Goal: Task Accomplishment & Management: Use online tool/utility

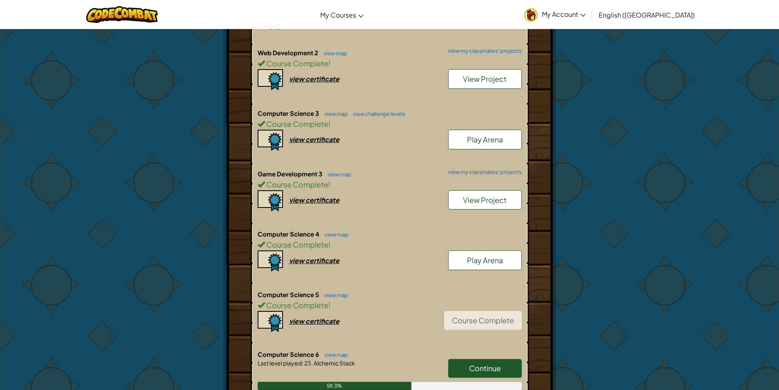
scroll to position [654, 0]
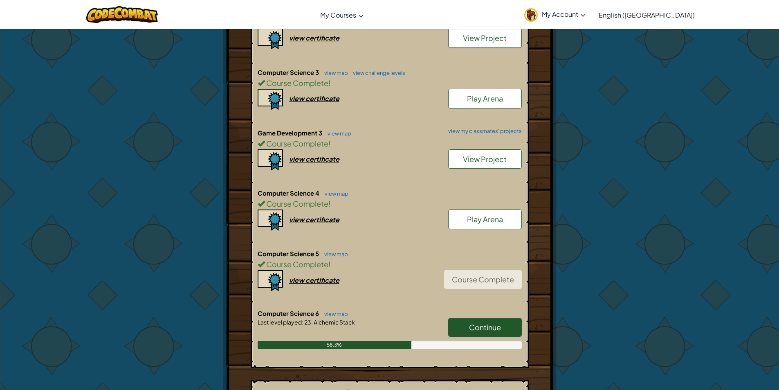
click at [494, 329] on span "Continue" at bounding box center [485, 326] width 32 height 9
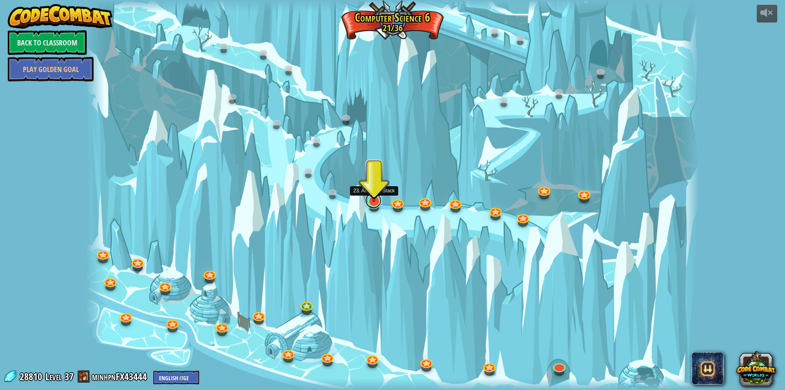
click at [373, 197] on link at bounding box center [373, 200] width 16 height 16
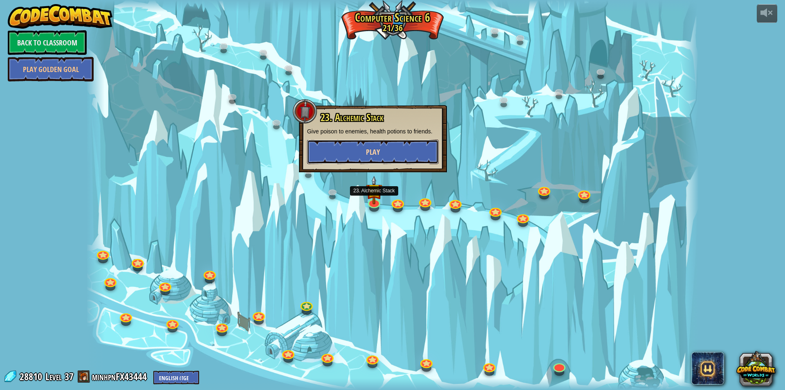
click at [388, 157] on button "Play" at bounding box center [373, 151] width 132 height 25
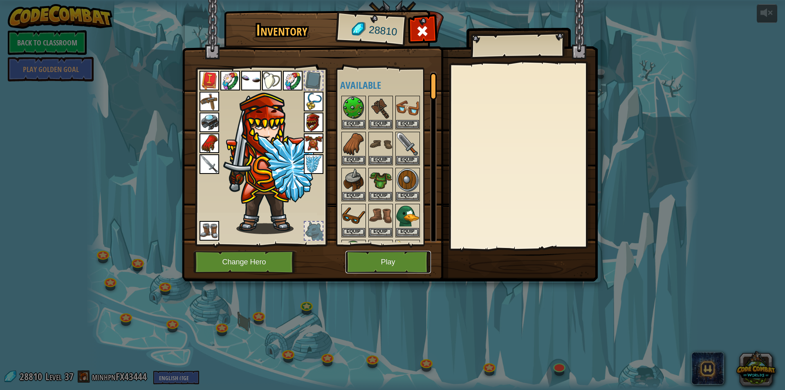
click at [397, 261] on button "Play" at bounding box center [388, 262] width 85 height 22
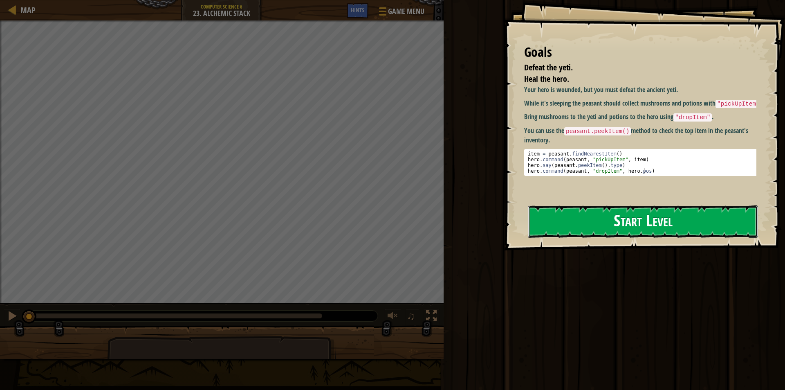
click at [651, 220] on button "Start Level" at bounding box center [643, 221] width 230 height 32
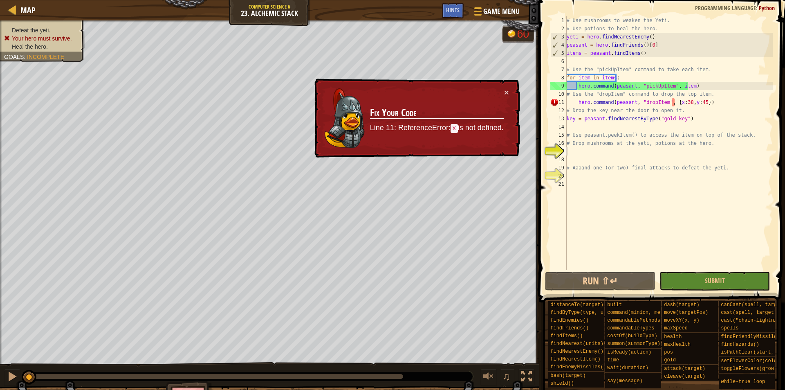
click at [662, 184] on div "# Use mushrooms to weaken the Yeti. # Use potions to heal the hero. yeti = hero…" at bounding box center [669, 151] width 208 height 270
click at [670, 104] on div "# Use mushrooms to weaken the Yeti. # Use potions to heal the hero. yeti = hero…" at bounding box center [669, 151] width 208 height 270
click at [678, 102] on div "# Use mushrooms to weaken the Yeti. # Use potions to heal the hero. yeti = hero…" at bounding box center [669, 151] width 208 height 270
click at [514, 107] on div "× Fix Your Code Line 11: ReferenceError: x is not defined." at bounding box center [416, 118] width 207 height 79
click at [673, 105] on div "# Use mushrooms to weaken the Yeti. # Use potions to heal the hero. yeti = hero…" at bounding box center [669, 151] width 208 height 270
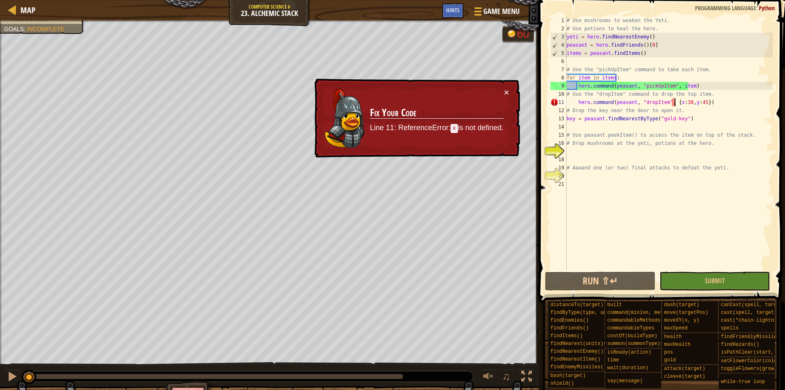
click at [675, 103] on div "# Use mushrooms to weaken the Yeti. # Use potions to heal the hero. yeti = hero…" at bounding box center [669, 151] width 208 height 270
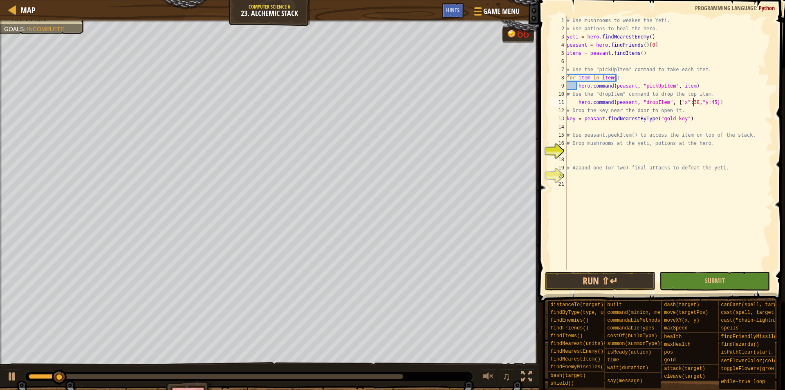
scroll to position [4, 10]
type textarea "hero.command(peasant, "dropItem", {"x":38,"y":45})"
click at [570, 151] on div "# Use mushrooms to weaken the Yeti. # Use potions to heal the hero. yeti = hero…" at bounding box center [669, 151] width 208 height 270
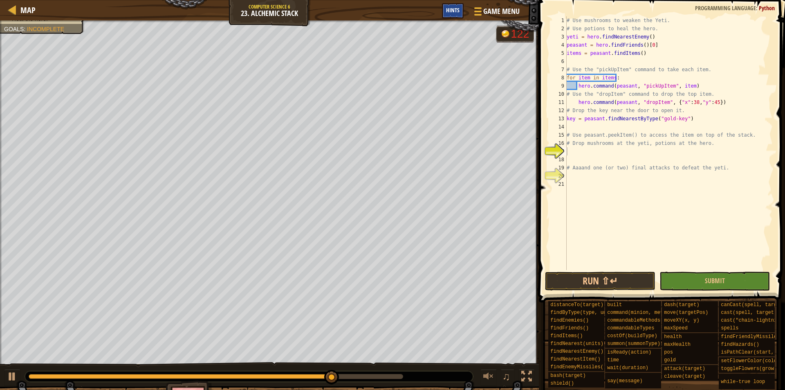
click at [450, 9] on span "Hints" at bounding box center [452, 10] width 13 height 8
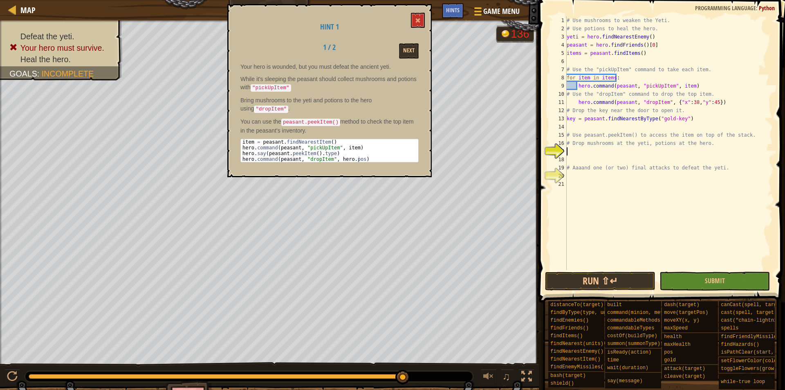
click at [579, 151] on div "# Use mushrooms to weaken the Yeti. # Use potions to heal the hero. yeti = hero…" at bounding box center [669, 151] width 208 height 270
type textarea "while peasant.peekItem():"
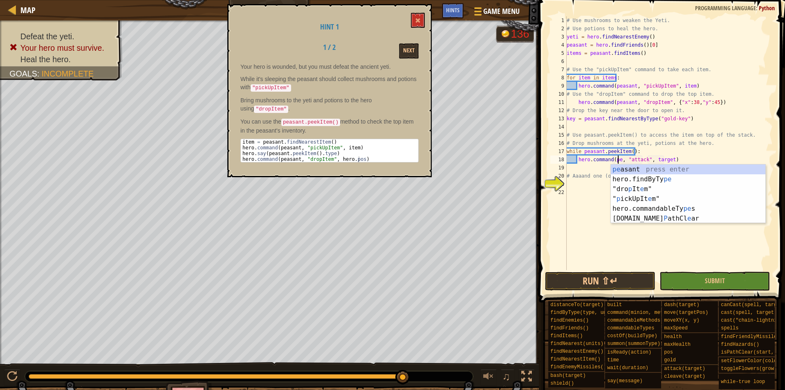
scroll to position [4, 4]
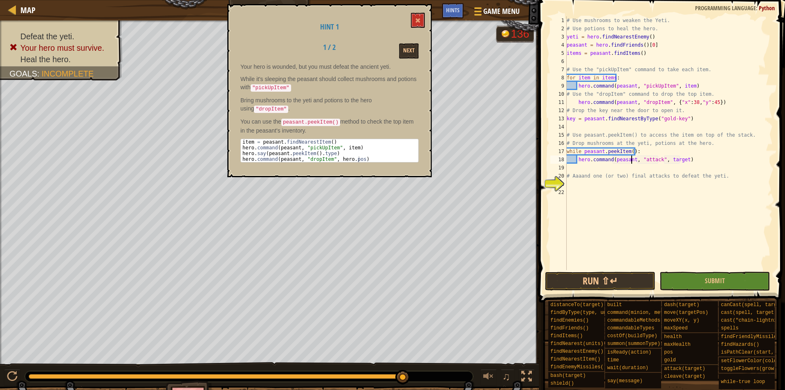
click at [646, 163] on div "# Use mushrooms to weaken the Yeti. # Use potions to heal the hero. yeti = hero…" at bounding box center [669, 151] width 208 height 270
click at [679, 159] on div "# Use mushrooms to weaken the Yeti. # Use potions to heal the hero. yeti = hero…" at bounding box center [669, 151] width 208 height 270
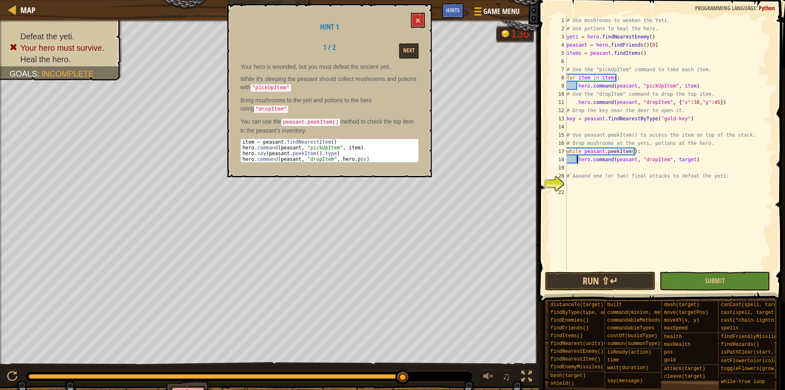
click at [577, 160] on div "# Use mushrooms to weaken the Yeti. # Use potions to heal the hero. yeti = hero…" at bounding box center [669, 151] width 208 height 270
drag, startPoint x: 582, startPoint y: 151, endPoint x: 632, endPoint y: 150, distance: 49.9
click at [632, 150] on div "# Use mushrooms to weaken the Yeti. # Use potions to heal the hero. yeti = hero…" at bounding box center [669, 151] width 208 height 270
click at [584, 159] on div "# Use mushrooms to weaken the Yeti. # Use potions to heal the hero. yeti = hero…" at bounding box center [669, 151] width 208 height 270
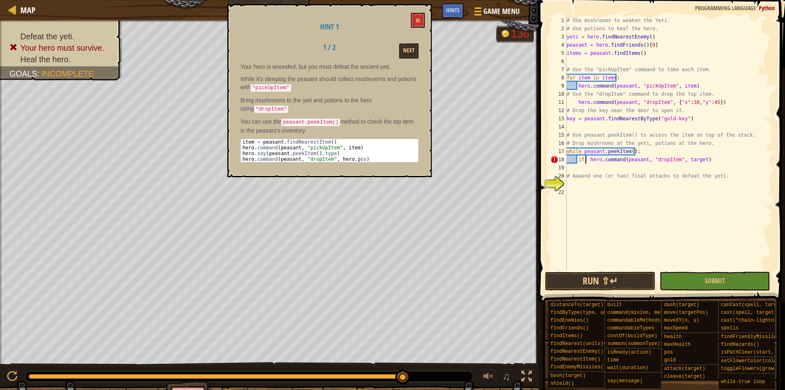
paste textarea "peasant.peekItem()"
click at [645, 163] on div "# Use mushrooms to weaken the Yeti. # Use potions to heal the hero. yeti = hero…" at bounding box center [669, 151] width 208 height 270
click at [578, 169] on div "# Use mushrooms to weaken the Yeti. # Use potions to heal the hero. yeti = hero…" at bounding box center [669, 151] width 208 height 270
click at [688, 168] on div "# Use mushrooms to weaken the Yeti. # Use potions to heal the hero. yeti = hero…" at bounding box center [669, 151] width 208 height 270
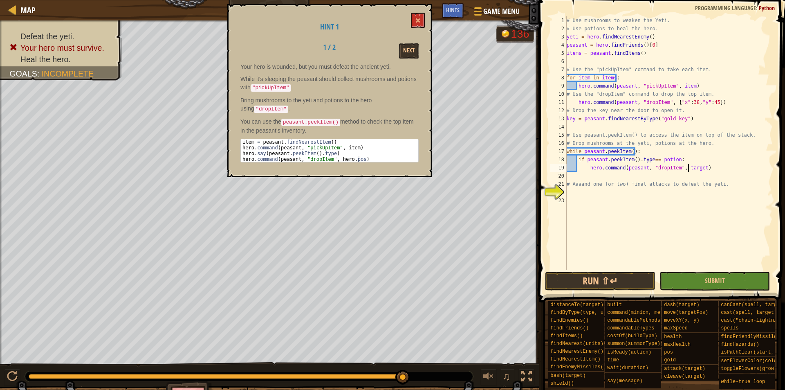
click at [688, 168] on div "# Use mushrooms to weaken the Yeti. # Use potions to heal the hero. yeti = hero…" at bounding box center [669, 151] width 208 height 270
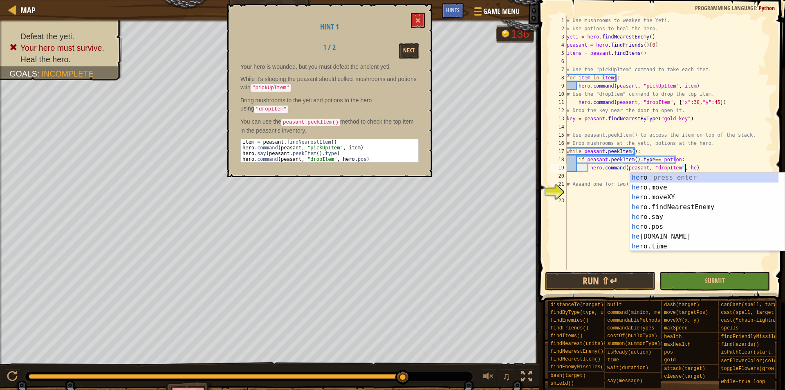
scroll to position [4, 10]
click at [654, 158] on div "# Use mushrooms to weaken the Yeti. # Use potions to heal the hero. yeti = hero…" at bounding box center [669, 151] width 208 height 270
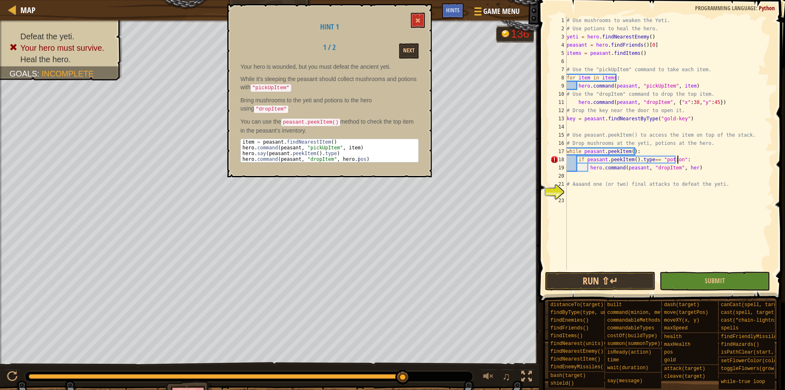
scroll to position [4, 9]
click at [689, 169] on div "# Use mushrooms to weaken the Yeti. # Use potions to heal the hero. yeti = hero…" at bounding box center [669, 151] width 208 height 270
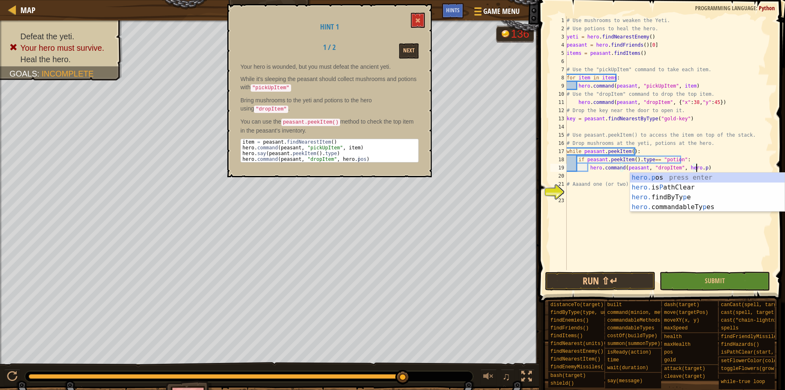
scroll to position [4, 11]
type textarea "hero.command(peasant, "dropItem", hero.pos)"
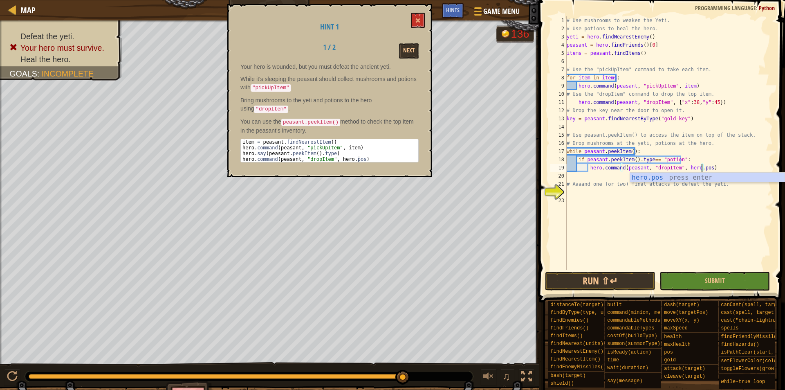
click at [715, 168] on div "# Use mushrooms to weaken the Yeti. # Use potions to heal the hero. yeti = hero…" at bounding box center [669, 151] width 208 height 270
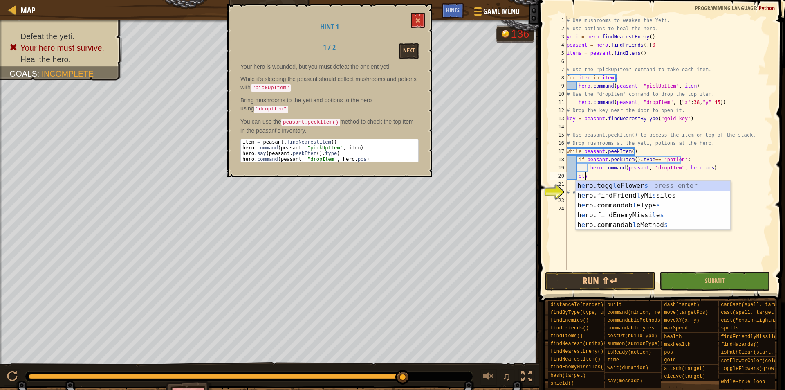
scroll to position [4, 1]
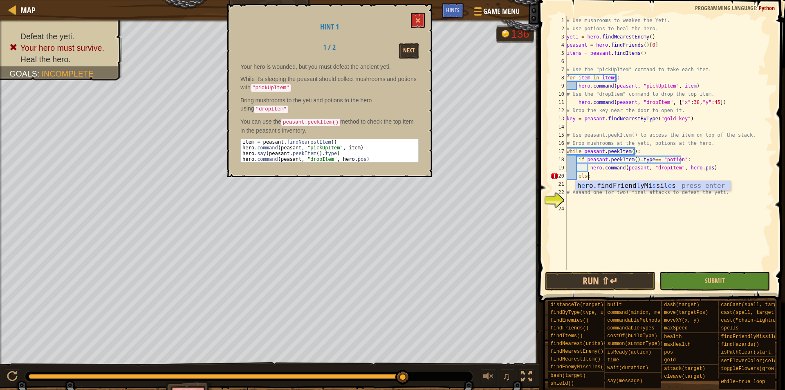
type textarea "else:"
click at [658, 186] on div "# Use mushrooms to weaken the Yeti. # Use potions to heal the hero. yeti = hero…" at bounding box center [669, 151] width 208 height 270
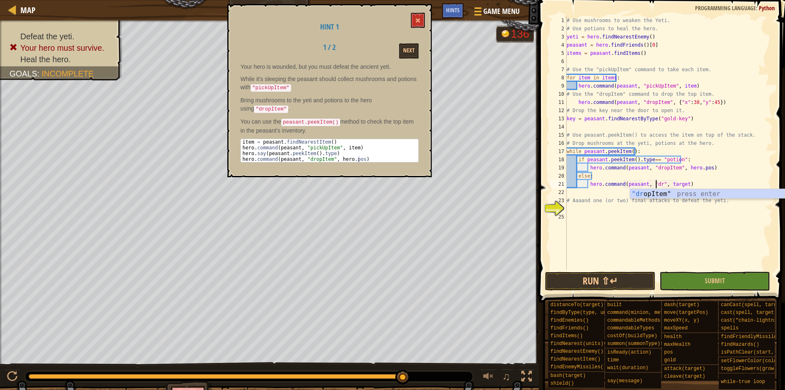
scroll to position [4, 8]
click at [686, 184] on div "# Use mushrooms to weaken the Yeti. # Use potions to heal the hero. yeti = hero…" at bounding box center [669, 151] width 208 height 270
click at [579, 204] on div "# Use mushrooms to weaken the Yeti. # Use potions to heal the hero. yeti = hero…" at bounding box center [669, 151] width 208 height 270
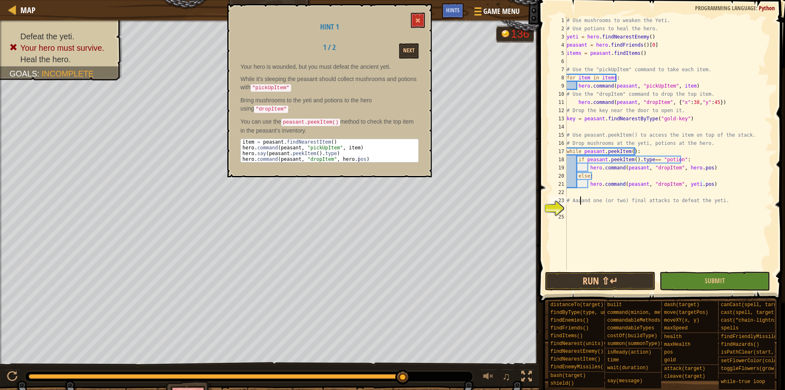
type textarea "# Aaaand one (or two) final attacks to defeat the yeti."
click at [584, 208] on div "# Use mushrooms to weaken the Yeti. # Use potions to heal the hero. yeti = hero…" at bounding box center [669, 151] width 208 height 270
click at [660, 221] on div "yeti press enter" at bounding box center [674, 227] width 155 height 29
drag, startPoint x: 579, startPoint y: 213, endPoint x: 567, endPoint y: 209, distance: 12.4
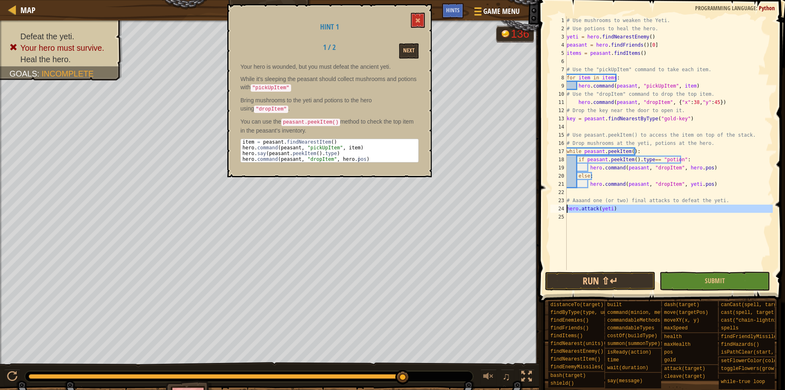
click at [567, 209] on div "# Use mushrooms to weaken the Yeti. # Use potions to heal the hero. yeti = hero…" at bounding box center [669, 151] width 208 height 270
type textarea "hero.attack(yeti)"
click at [571, 214] on div "# Use mushrooms to weaken the Yeti. # Use potions to heal the hero. yeti = hero…" at bounding box center [669, 143] width 208 height 254
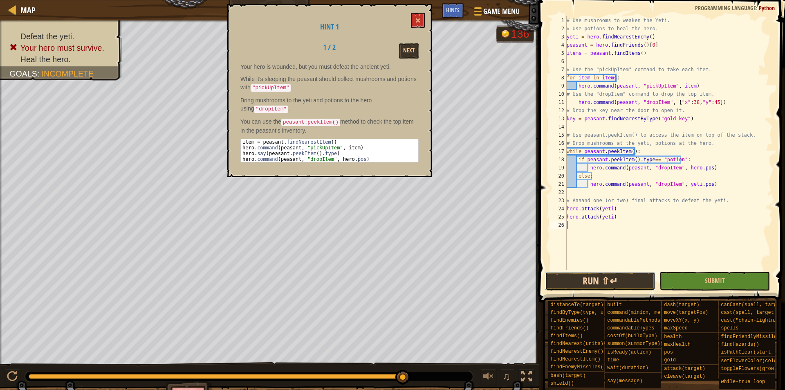
click at [608, 275] on button "Run ⇧↵" at bounding box center [600, 281] width 110 height 19
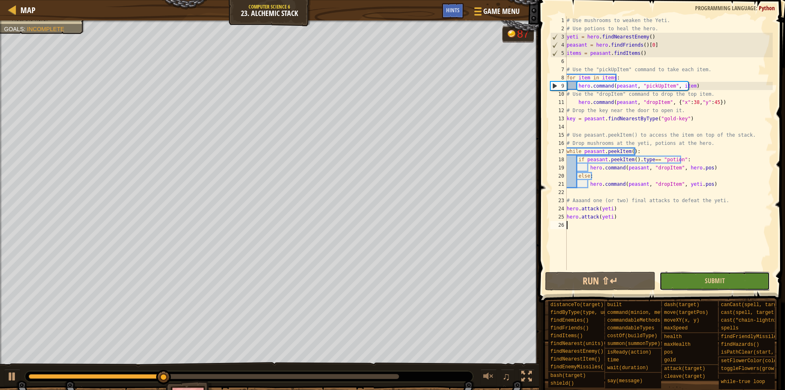
click at [723, 275] on button "Submit" at bounding box center [715, 281] width 110 height 19
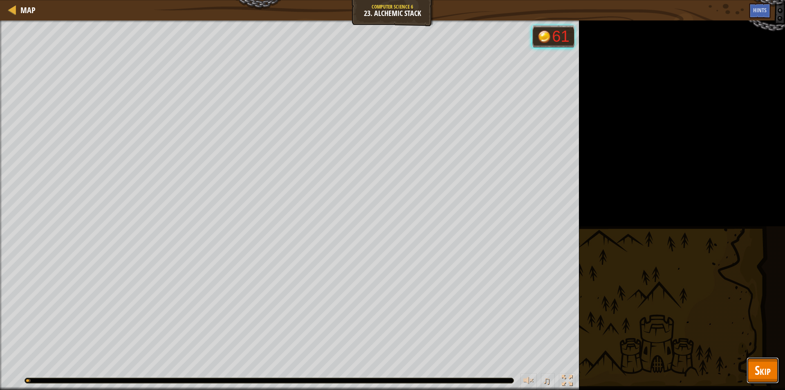
drag, startPoint x: 756, startPoint y: 366, endPoint x: 715, endPoint y: 321, distance: 61.1
click at [756, 365] on span "Skip" at bounding box center [763, 369] width 16 height 17
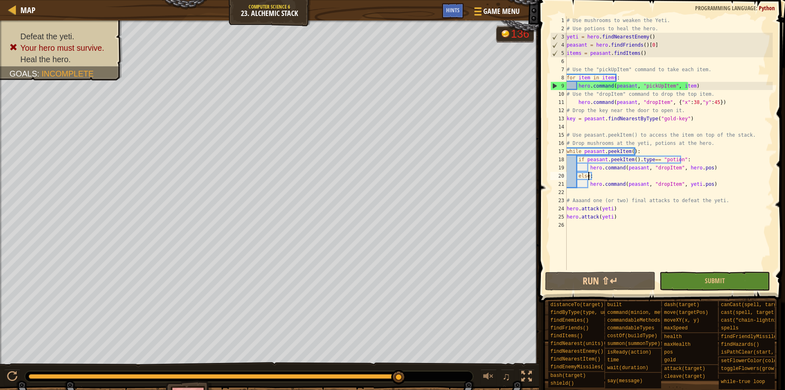
click at [589, 175] on div "# Use mushrooms to weaken the Yeti. # Use potions to heal the hero. yeti = hero…" at bounding box center [669, 151] width 208 height 270
drag, startPoint x: 589, startPoint y: 175, endPoint x: 585, endPoint y: 174, distance: 4.5
click at [585, 174] on div "# Use mushrooms to weaken the Yeti. # Use potions to heal the hero. yeti = hero…" at bounding box center [669, 151] width 208 height 270
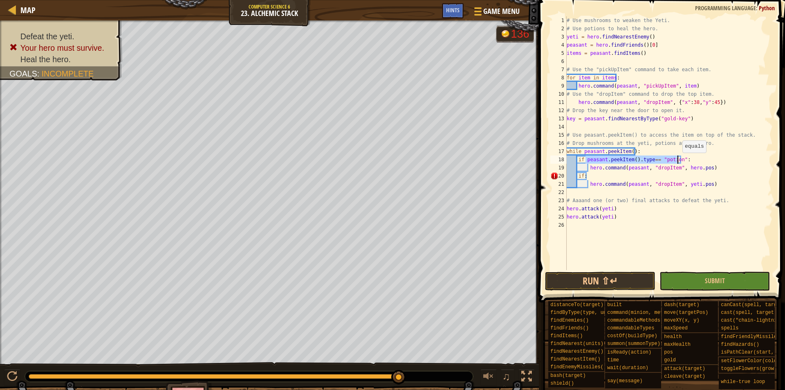
drag, startPoint x: 585, startPoint y: 161, endPoint x: 678, endPoint y: 161, distance: 93.2
click at [678, 161] on div "# Use mushrooms to weaken the Yeti. # Use potions to heal the hero. yeti = hero…" at bounding box center [669, 151] width 208 height 270
click at [583, 176] on div "# Use mushrooms to weaken the Yeti. # Use potions to heal the hero. yeti = hero…" at bounding box center [669, 151] width 208 height 270
paste textarea "peasant.peekItem().type== "potion""
click at [598, 143] on div "# Use mushrooms to weaken the Yeti. # Use potions to heal the hero. yeti = hero…" at bounding box center [669, 151] width 208 height 270
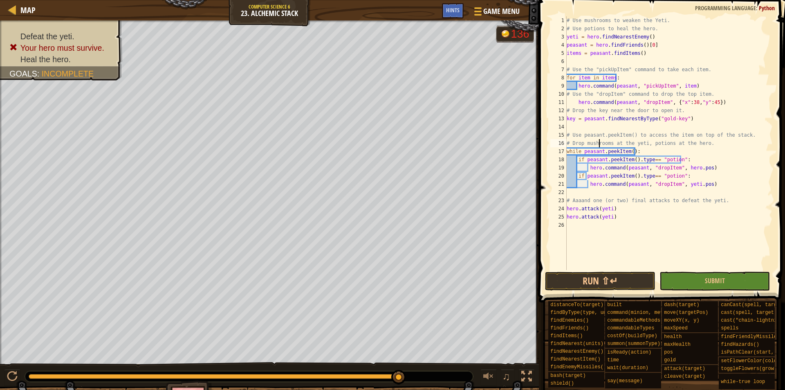
click at [598, 143] on div "# Use mushrooms to weaken the Yeti. # Use potions to heal the hero. yeti = hero…" at bounding box center [669, 151] width 208 height 270
click at [665, 174] on div "# Use mushrooms to weaken the Yeti. # Use potions to heal the hero. yeti = hero…" at bounding box center [669, 151] width 208 height 270
paste textarea "mushrooms"
click at [706, 172] on div "# Use mushrooms to weaken the Yeti. # Use potions to heal the hero. yeti = hero…" at bounding box center [669, 151] width 208 height 270
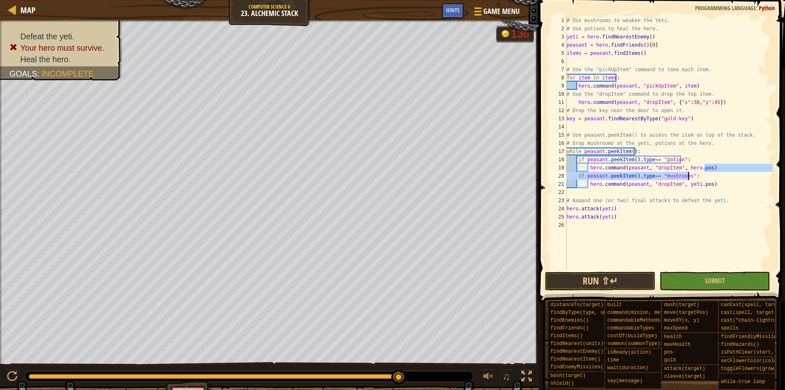
click at [707, 177] on div "# Use mushrooms to weaken the Yeti. # Use potions to heal the hero. yeti = hero…" at bounding box center [669, 143] width 208 height 254
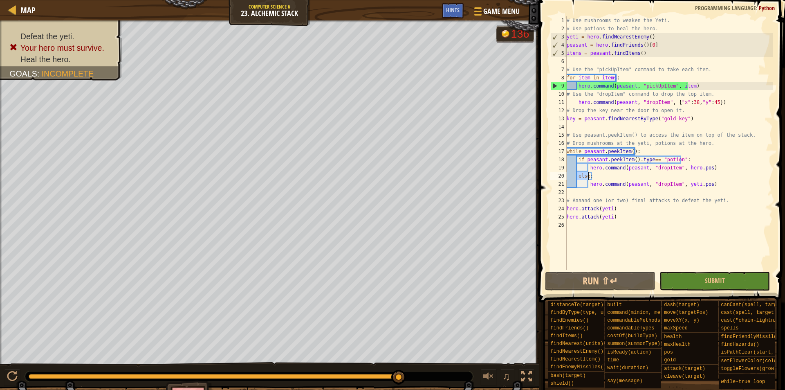
click at [674, 174] on div "# Use mushrooms to weaken the Yeti. # Use potions to heal the hero. yeti = hero…" at bounding box center [669, 151] width 208 height 270
click at [588, 76] on div "# Use mushrooms to weaken the Yeti. # Use potions to heal the hero. yeti = hero…" at bounding box center [669, 151] width 208 height 270
click at [613, 76] on div "# Use mushrooms to weaken the Yeti. # Use potions to heal the hero. yeti = hero…" at bounding box center [669, 151] width 208 height 270
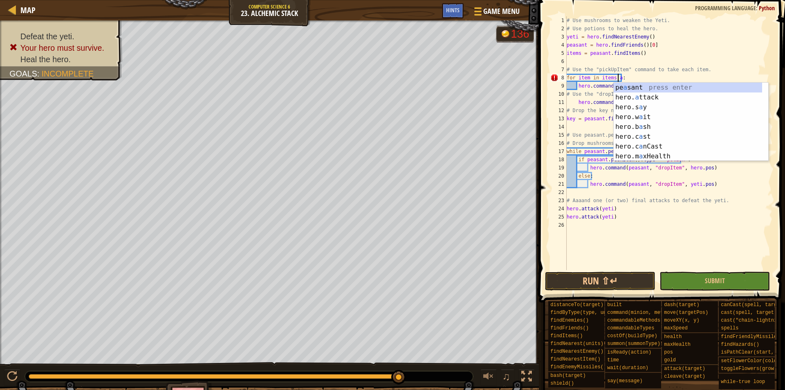
scroll to position [4, 4]
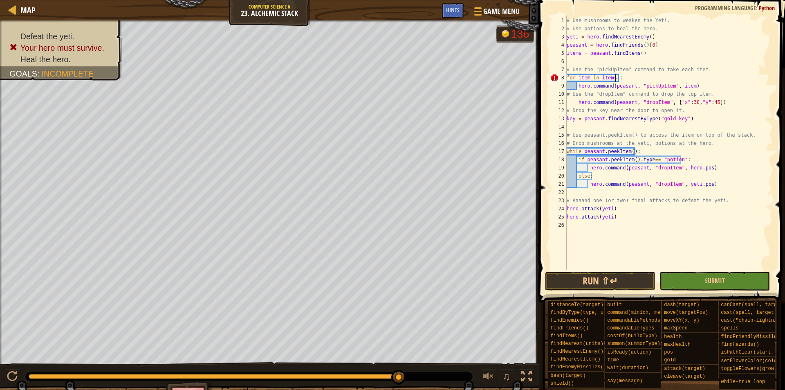
type textarea "for item in items:"
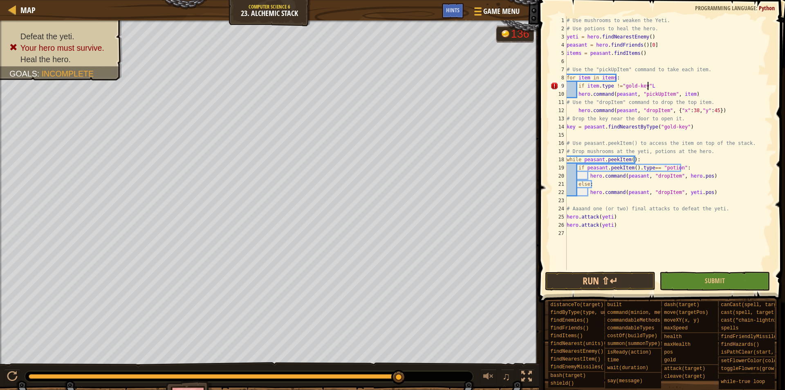
scroll to position [4, 6]
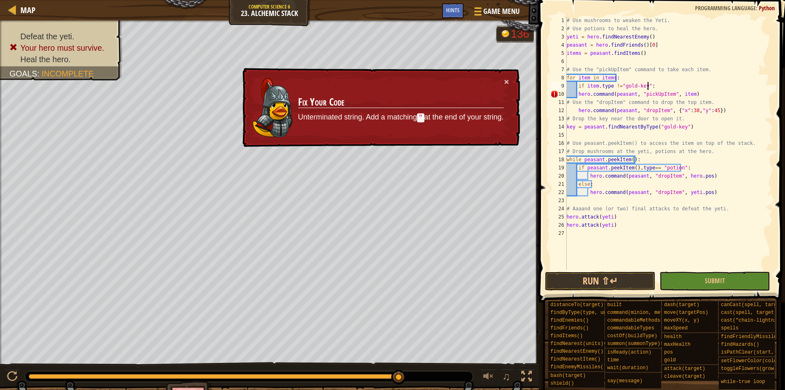
click at [578, 92] on div "# Use mushrooms to weaken the Yeti. # Use potions to heal the hero. yeti = hero…" at bounding box center [669, 151] width 208 height 270
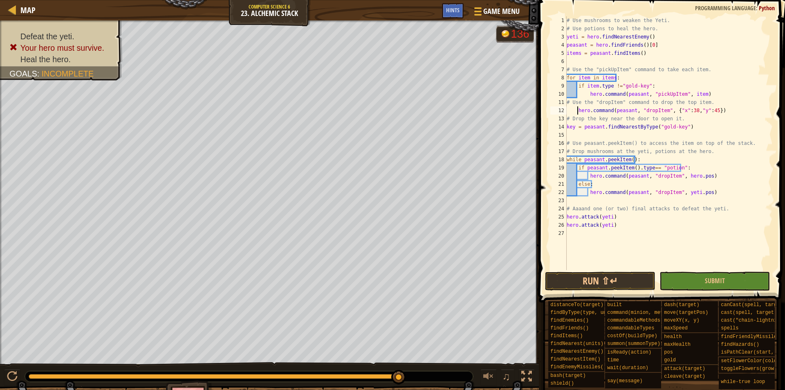
click at [577, 110] on div "# Use mushrooms to weaken the Yeti. # Use potions to heal the hero. yeti = hero…" at bounding box center [669, 151] width 208 height 270
click at [719, 126] on div "# Use mushrooms to weaken the Yeti. # Use potions to heal the hero. yeti = hero…" at bounding box center [669, 151] width 208 height 270
type textarea "key = peasant.findNearestByType("gold-key")"
click at [618, 281] on button "Run ⇧↵" at bounding box center [600, 281] width 110 height 19
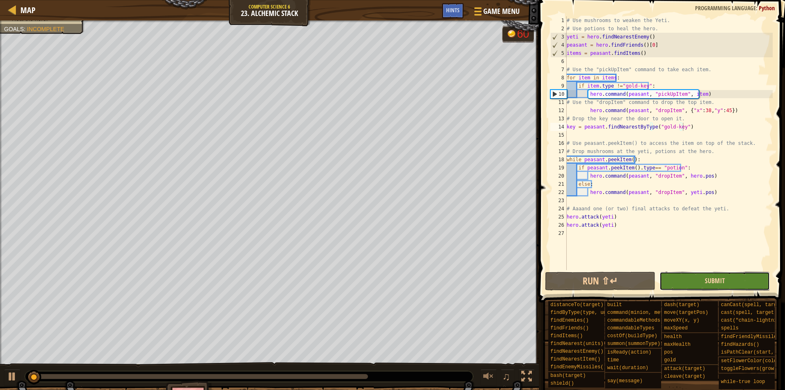
click at [720, 279] on span "Submit" at bounding box center [715, 280] width 20 height 9
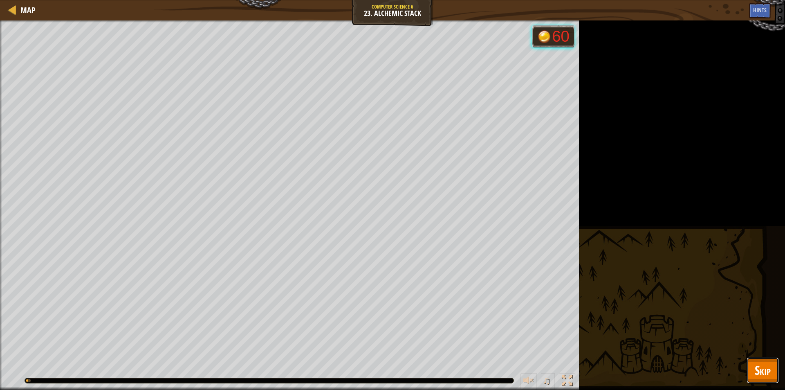
click at [775, 366] on button "Skip" at bounding box center [763, 370] width 32 height 26
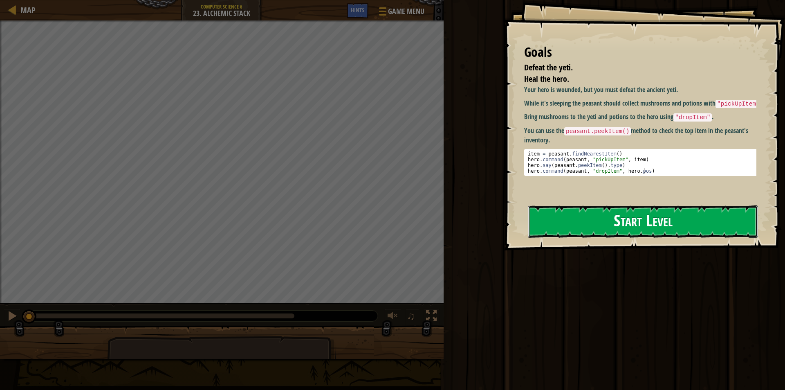
click at [648, 233] on button "Start Level" at bounding box center [643, 221] width 230 height 32
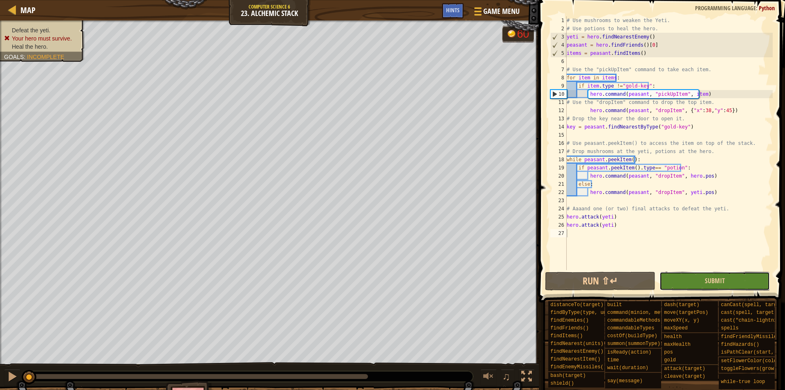
click at [699, 277] on button "Submit" at bounding box center [715, 281] width 110 height 19
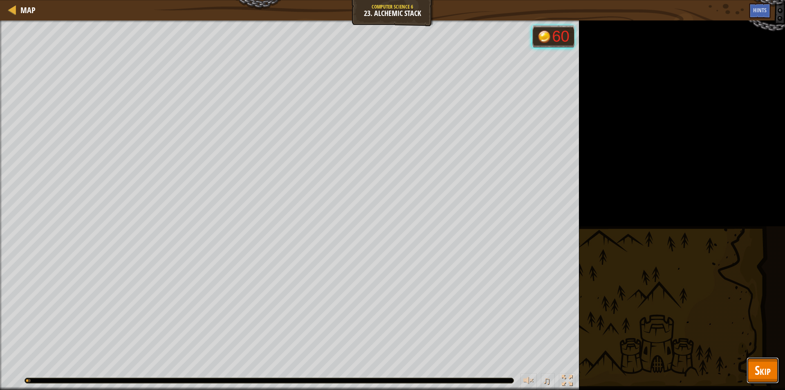
click at [764, 374] on span "Skip" at bounding box center [763, 369] width 16 height 17
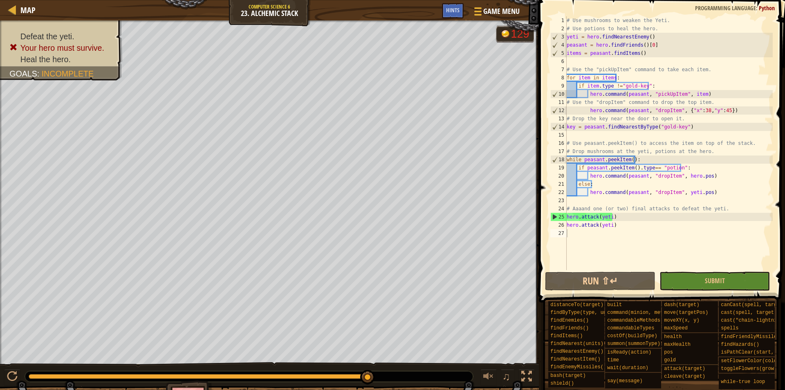
type textarea "hero.command(peasant, "dropItem", {"x":38,"y":45})"
click at [738, 111] on div "# Use mushrooms to weaken the Yeti. # Use potions to heal the hero. yeti = hero…" at bounding box center [669, 151] width 208 height 270
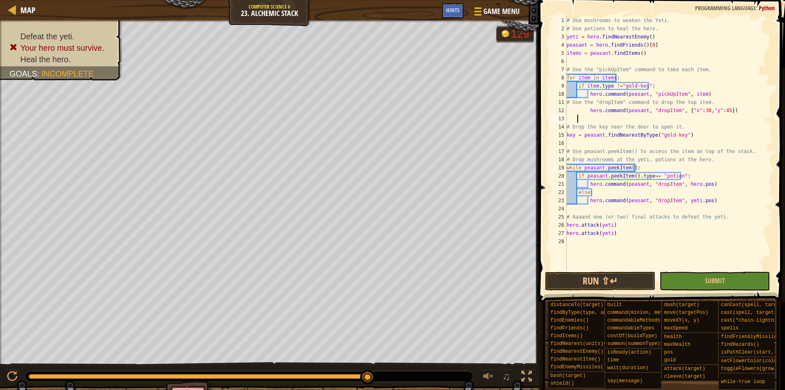
type textarea "hero.command(peasant, "dropItem", {"x":38,"y":45})"
type textarea "key = peasant.findNearestByType("gold-key")"
click at [616, 282] on button "Run ⇧↵" at bounding box center [600, 281] width 110 height 19
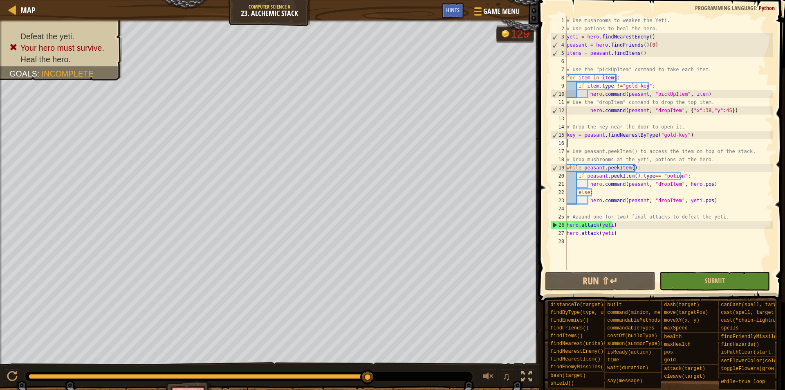
click at [576, 145] on div "# Use mushrooms to weaken the Yeti. # Use potions to heal the hero. yeti = hero…" at bounding box center [669, 151] width 208 height 270
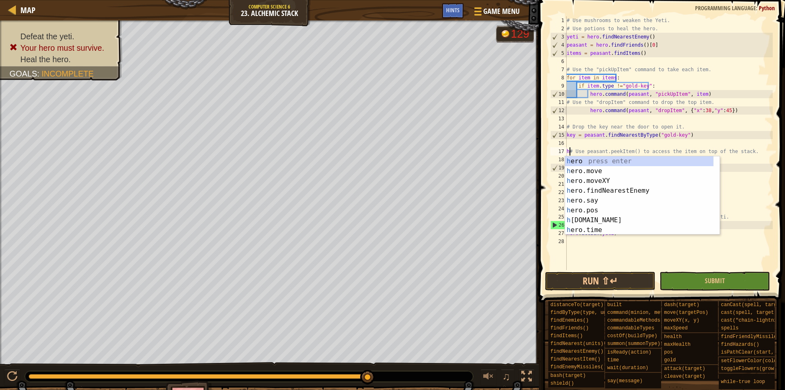
scroll to position [4, 0]
type textarea "# Use peasant.peekItem() to access the item on top of the stack."
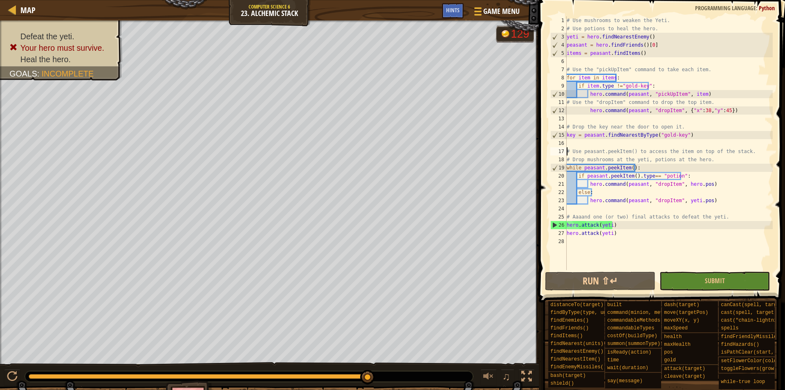
click at [611, 144] on div "# Use mushrooms to weaken the Yeti. # Use potions to heal the hero. yeti = hero…" at bounding box center [669, 151] width 208 height 270
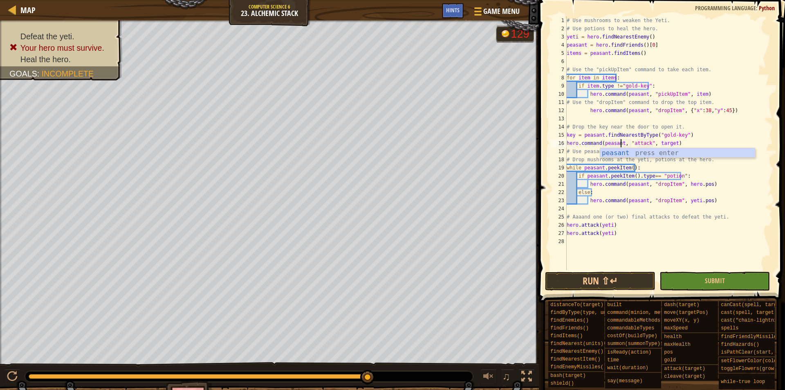
scroll to position [4, 4]
click at [635, 144] on div "# Use mushrooms to weaken the Yeti. # Use potions to heal the hero. yeti = hero…" at bounding box center [669, 151] width 208 height 270
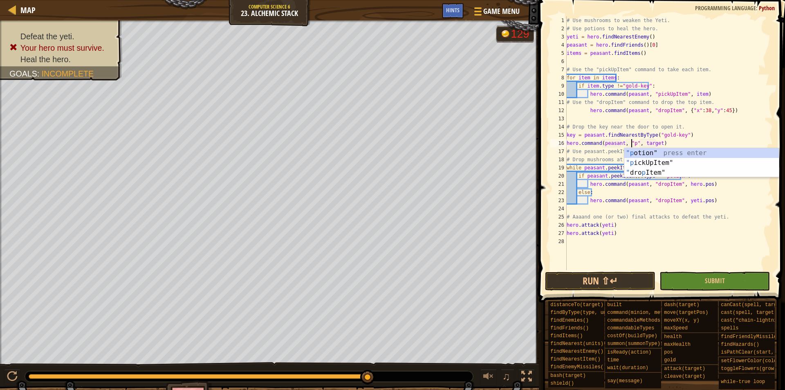
scroll to position [4, 5]
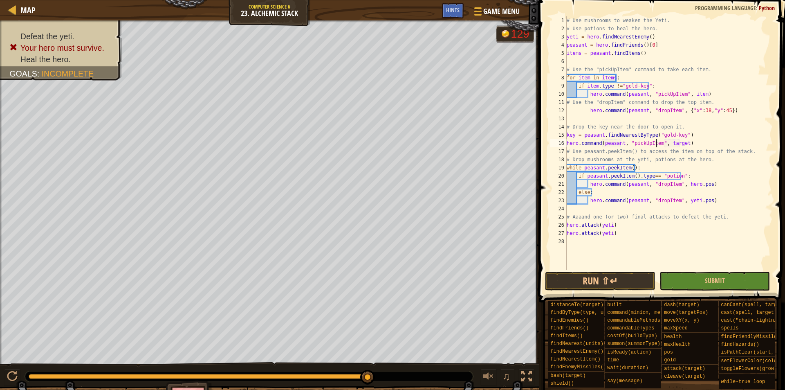
click at [670, 143] on div "# Use mushrooms to weaken the Yeti. # Use potions to heal the hero. yeti = hero…" at bounding box center [669, 151] width 208 height 270
click at [711, 143] on div "# Use mushrooms to weaken the Yeti. # Use potions to heal the hero. yeti = hero…" at bounding box center [669, 151] width 208 height 270
click at [682, 144] on div "# Use mushrooms to weaken the Yeti. # Use potions to heal the hero. yeti = hero…" at bounding box center [669, 151] width 208 height 270
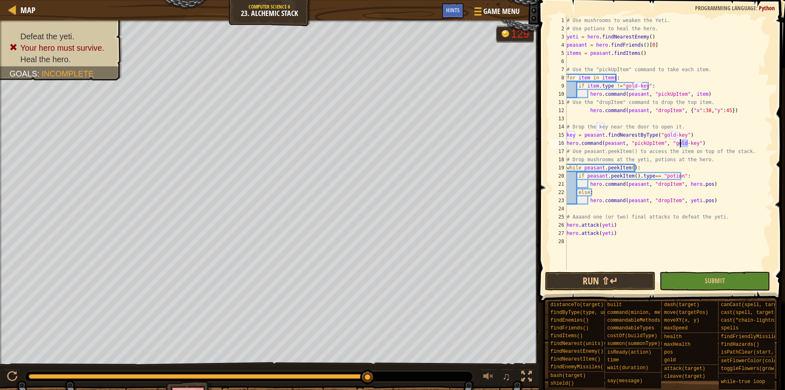
click at [682, 144] on div "# Use mushrooms to weaken the Yeti. # Use potions to heal the hero. yeti = hero…" at bounding box center [669, 151] width 208 height 270
click at [672, 145] on div "# Use mushrooms to weaken the Yeti. # Use potions to heal the hero. yeti = hero…" at bounding box center [669, 151] width 208 height 270
click at [679, 144] on div "# Use mushrooms to weaken the Yeti. # Use potions to heal the hero. yeti = hero…" at bounding box center [669, 151] width 208 height 270
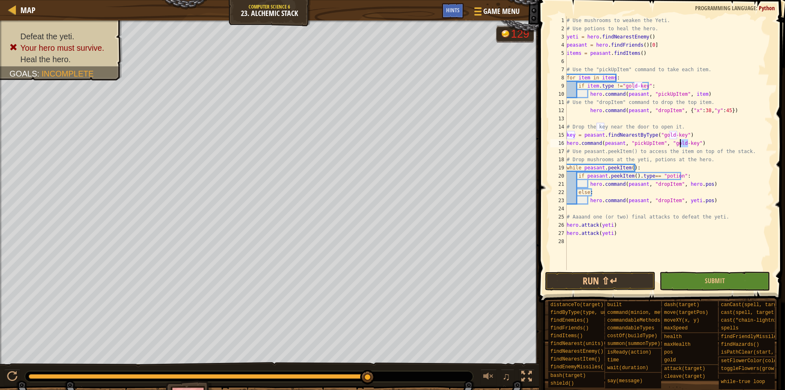
click at [679, 144] on div "# Use mushrooms to weaken the Yeti. # Use potions to heal the hero. yeti = hero…" at bounding box center [669, 151] width 208 height 270
click at [667, 144] on div "# Use mushrooms to weaken the Yeti. # Use potions to heal the hero. yeti = hero…" at bounding box center [669, 143] width 208 height 254
drag, startPoint x: 666, startPoint y: 143, endPoint x: 690, endPoint y: 143, distance: 24.1
click at [690, 143] on div "# Use mushrooms to weaken the Yeti. # Use potions to heal the hero. yeti = hero…" at bounding box center [669, 151] width 208 height 270
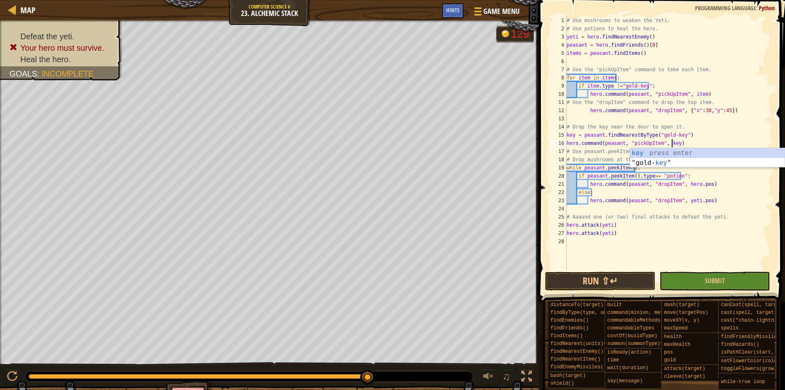
click at [691, 144] on div "# Use mushrooms to weaken the Yeti. # Use potions to heal the hero. yeti = hero…" at bounding box center [669, 151] width 208 height 270
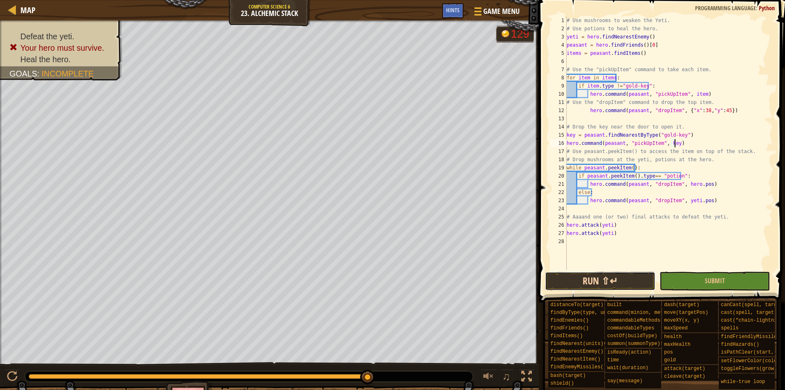
click at [623, 282] on button "Run ⇧↵" at bounding box center [600, 281] width 110 height 19
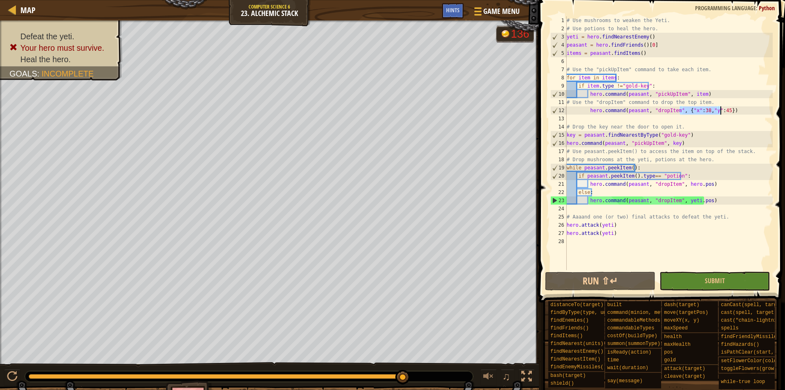
drag, startPoint x: 679, startPoint y: 111, endPoint x: 722, endPoint y: 111, distance: 42.5
click at [722, 111] on div "# Use mushrooms to weaken the Yeti. # Use potions to heal the hero. yeti = hero…" at bounding box center [669, 151] width 208 height 270
click at [673, 144] on div "# Use mushrooms to weaken the Yeti. # Use potions to heal the hero. yeti = hero…" at bounding box center [669, 151] width 208 height 270
paste textarea "{"x":38,"y":45}"
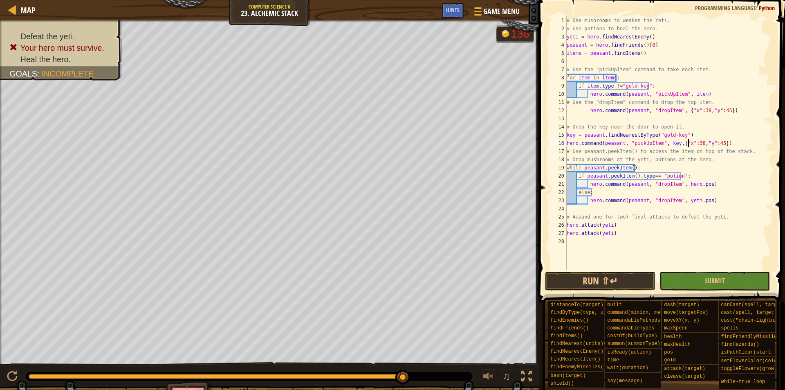
click at [689, 144] on div "# Use mushrooms to weaken the Yeti. # Use potions to heal the hero. yeti = hero…" at bounding box center [669, 151] width 208 height 270
click at [709, 140] on div "# Use mushrooms to weaken the Yeti. # Use potions to heal the hero. yeti = hero…" at bounding box center [669, 151] width 208 height 270
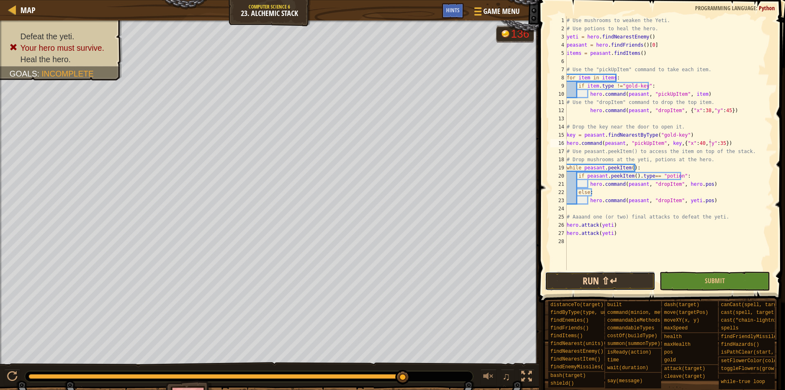
click at [600, 275] on button "Run ⇧↵" at bounding box center [600, 281] width 110 height 19
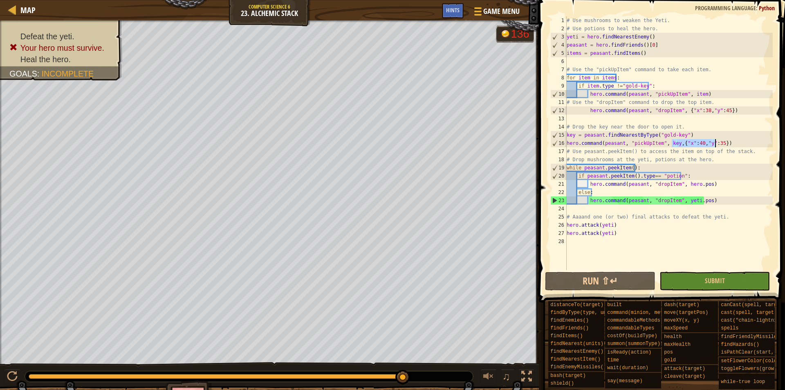
drag, startPoint x: 673, startPoint y: 144, endPoint x: 715, endPoint y: 143, distance: 42.1
click at [715, 143] on div "# Use mushrooms to weaken the Yeti. # Use potions to heal the hero. yeti = hero…" at bounding box center [669, 151] width 208 height 270
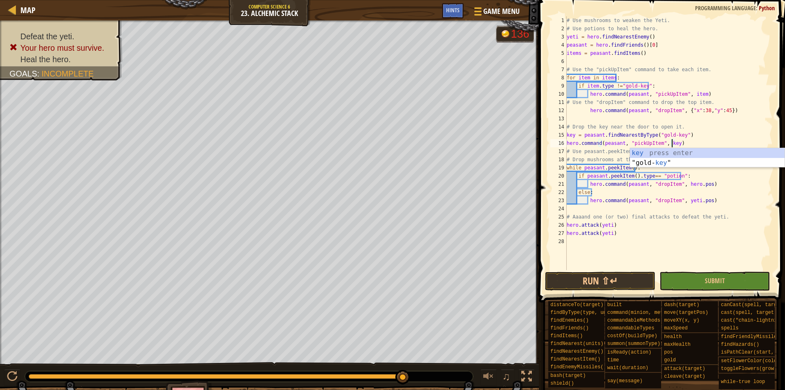
click at [669, 143] on div "# Use mushrooms to weaken the Yeti. # Use potions to heal the hero. yeti = hero…" at bounding box center [669, 151] width 208 height 270
click at [666, 143] on div "# Use mushrooms to weaken the Yeti. # Use potions to heal the hero. yeti = hero…" at bounding box center [669, 151] width 208 height 270
click at [664, 143] on div "# Use mushrooms to weaken the Yeti. # Use potions to heal the hero. yeti = hero…" at bounding box center [669, 151] width 208 height 270
click at [691, 144] on div "# Use mushrooms to weaken the Yeti. # Use potions to heal the hero. yeti = hero…" at bounding box center [669, 151] width 208 height 270
click at [693, 132] on div "# Use mushrooms to weaken the Yeti. # Use potions to heal the hero. yeti = hero…" at bounding box center [669, 151] width 208 height 270
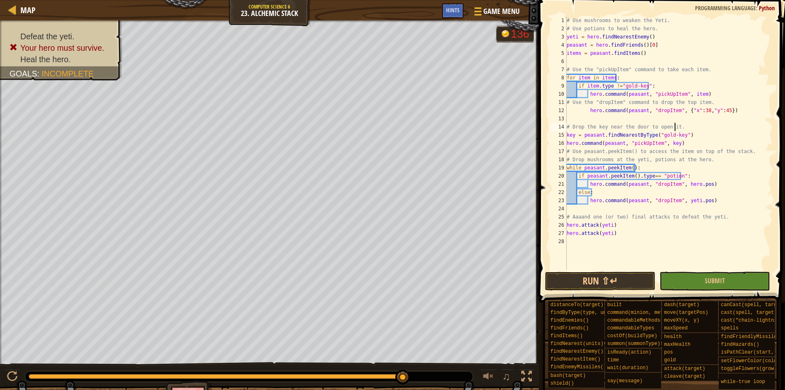
click at [679, 127] on div "# Use mushrooms to weaken the Yeti. # Use potions to heal the hero. yeti = hero…" at bounding box center [669, 151] width 208 height 270
type textarea "# Drop the key near the door to open it."
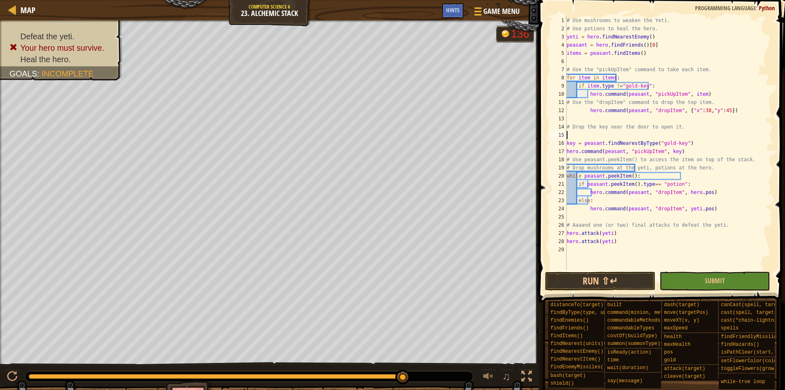
type textarea "f"
type textarea "if"
click at [691, 140] on div "# Use mushrooms to weaken the Yeti. # Use potions to heal the hero. yeti = hero…" at bounding box center [669, 151] width 208 height 270
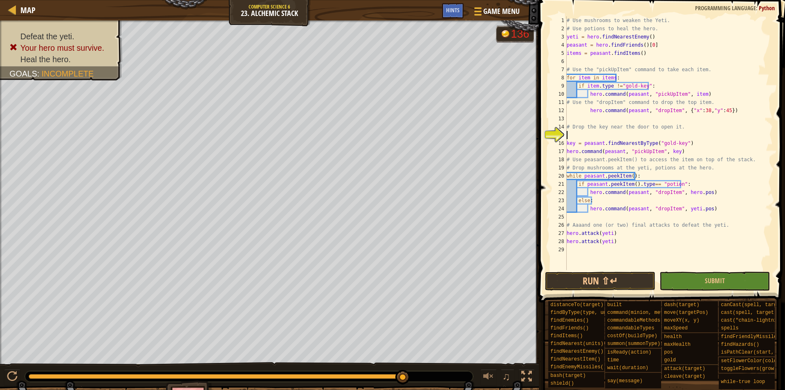
type textarea "key = peasant.findNearestByType("gold-key")"
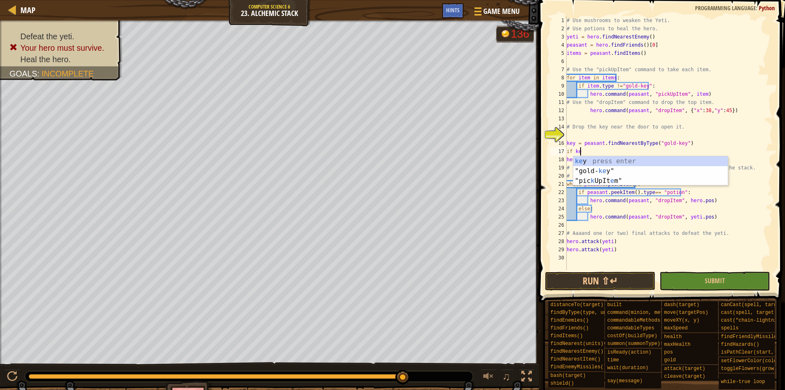
scroll to position [4, 1]
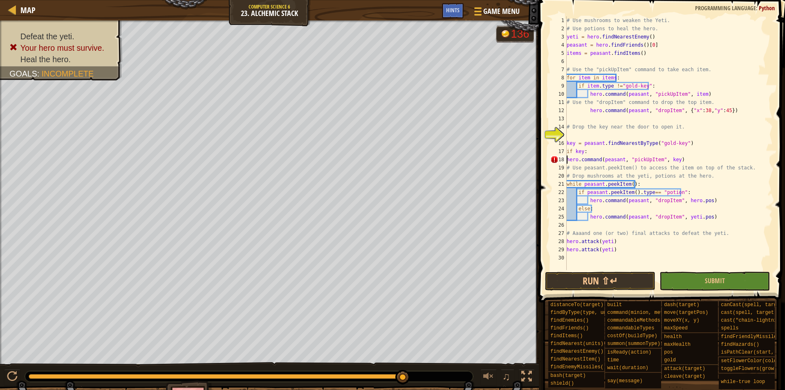
click at [568, 159] on div "# Use mushrooms to weaken the Yeti. # Use potions to heal the hero. yeti = hero…" at bounding box center [669, 151] width 208 height 270
click at [678, 160] on div "# Use mushrooms to weaken the Yeti. # Use potions to heal the hero. yeti = hero…" at bounding box center [669, 151] width 208 height 270
paste textarea ",{"x":40,"y":35}"
click at [676, 158] on div "# Use mushrooms to weaken the Yeti. # Use potions to heal the hero. yeti = hero…" at bounding box center [669, 151] width 208 height 270
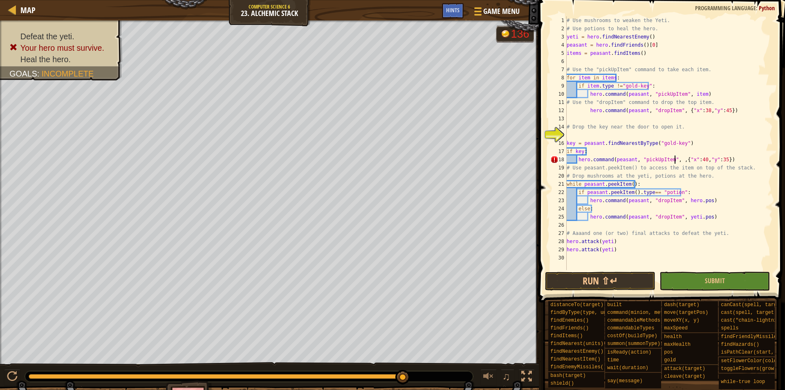
click at [674, 160] on div "# Use mushrooms to weaken the Yeti. # Use potions to heal the hero. yeti = hero…" at bounding box center [669, 151] width 208 height 270
click at [677, 160] on div "# Use mushrooms to weaken the Yeti. # Use potions to heal the hero. yeti = hero…" at bounding box center [669, 151] width 208 height 270
click at [629, 283] on button "Run ⇧↵" at bounding box center [600, 281] width 110 height 19
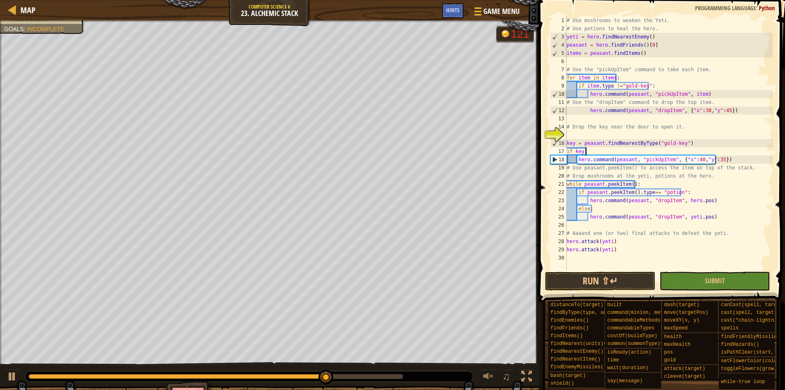
click at [593, 152] on div "# Use mushrooms to weaken the Yeti. # Use potions to heal the hero. yeti = hero…" at bounding box center [669, 151] width 208 height 270
drag, startPoint x: 735, startPoint y: 112, endPoint x: 588, endPoint y: 113, distance: 146.8
click at [588, 113] on div "# Use mushrooms to weaken the Yeti. # Use potions to heal the hero. yeti = hero…" at bounding box center [669, 151] width 208 height 270
type textarea "hero.command(peasant, "dropItem", {"x":38,"y":45})"
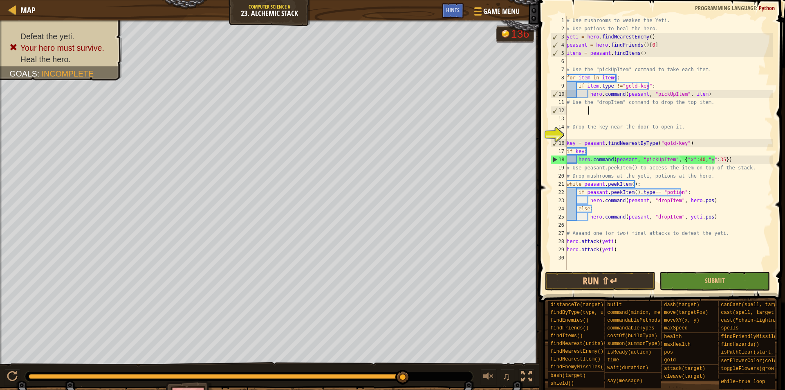
type textarea "hero.command(peasant, "dropItem", {"x":38,"y":45})"
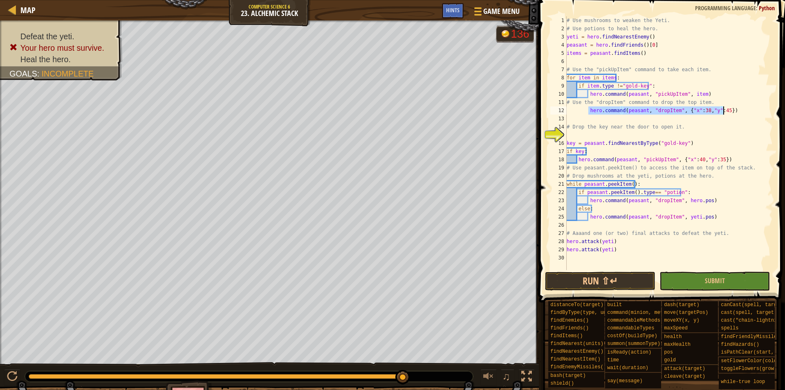
click at [700, 111] on div "# Use mushrooms to weaken the Yeti. # Use potions to heal the hero. yeti = hero…" at bounding box center [669, 143] width 208 height 254
drag, startPoint x: 741, startPoint y: 111, endPoint x: 589, endPoint y: 112, distance: 152.1
click at [589, 112] on div "# Use mushrooms to weaken the Yeti. # Use potions to heal the hero. yeti = hero…" at bounding box center [669, 151] width 208 height 270
click at [693, 160] on div "# Use mushrooms to weaken the Yeti. # Use potions to heal the hero. yeti = hero…" at bounding box center [669, 151] width 208 height 270
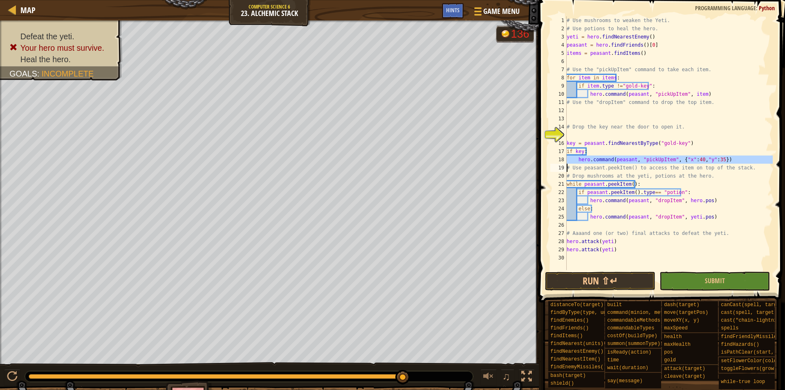
click at [693, 160] on div "# Use mushrooms to weaken the Yeti. # Use potions to heal the hero. yeti = hero…" at bounding box center [669, 151] width 208 height 270
click at [676, 162] on div "# Use mushrooms to weaken the Yeti. # Use potions to heal the hero. yeti = hero…" at bounding box center [669, 143] width 208 height 254
drag, startPoint x: 672, startPoint y: 162, endPoint x: 715, endPoint y: 160, distance: 43.0
click at [715, 160] on div "# Use mushrooms to weaken the Yeti. # Use potions to heal the hero. yeti = hero…" at bounding box center [669, 151] width 208 height 270
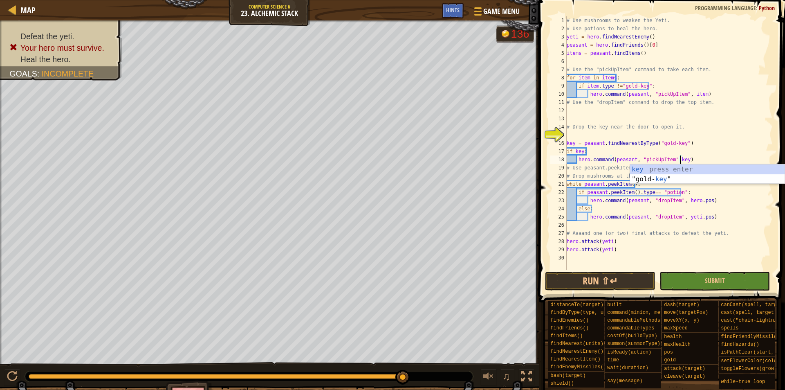
click at [711, 152] on div "# Use mushrooms to weaken the Yeti. # Use potions to heal the hero. yeti = hero…" at bounding box center [669, 151] width 208 height 270
click at [714, 161] on div "# Use mushrooms to weaken the Yeti. # Use potions to heal the hero. yeti = hero…" at bounding box center [669, 151] width 208 height 270
type textarea "hero.command(peasant, "pickUpItem",key)"
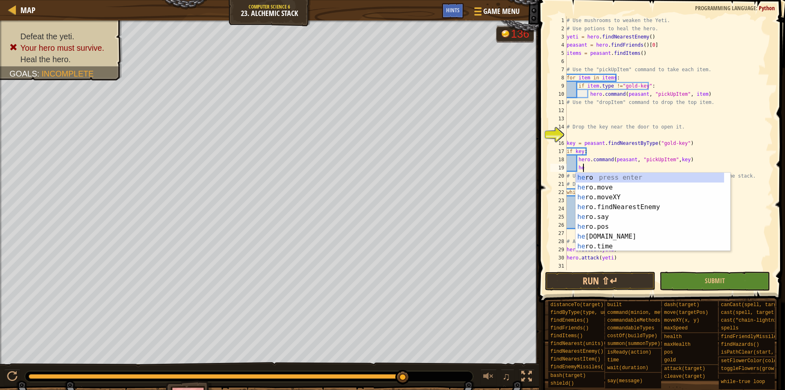
scroll to position [4, 1]
type textarea "h"
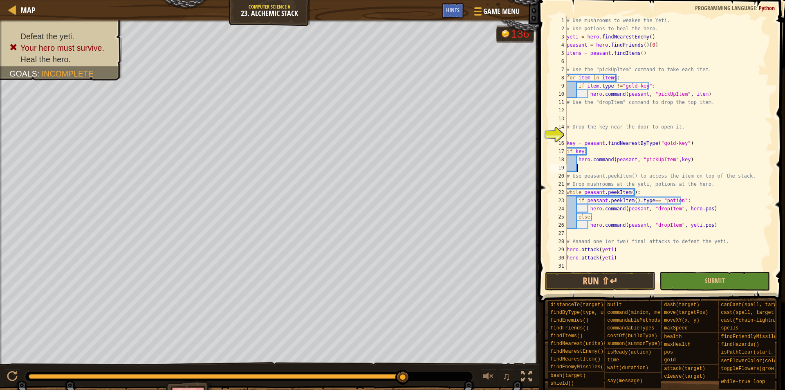
scroll to position [4, 0]
paste textarea "hero.command(peasant, "dropItem", {"x":38,"y":45})"
click at [703, 168] on div "# Use mushrooms to weaken the Yeti. # Use potions to heal the hero. yeti = hero…" at bounding box center [669, 151] width 208 height 270
click at [612, 281] on button "Run ⇧↵" at bounding box center [600, 281] width 110 height 19
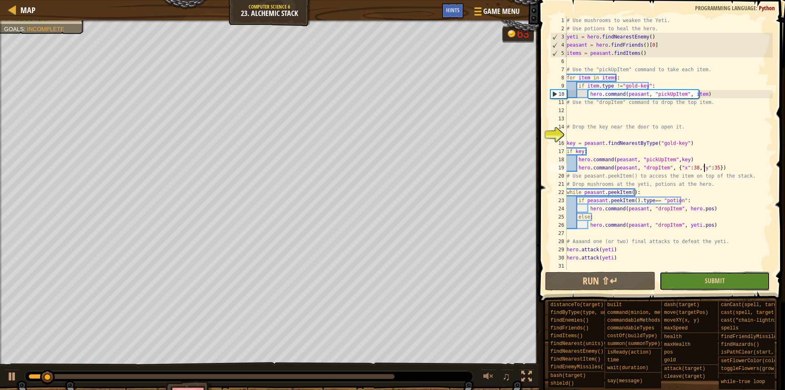
click at [742, 281] on button "Submit" at bounding box center [715, 281] width 110 height 19
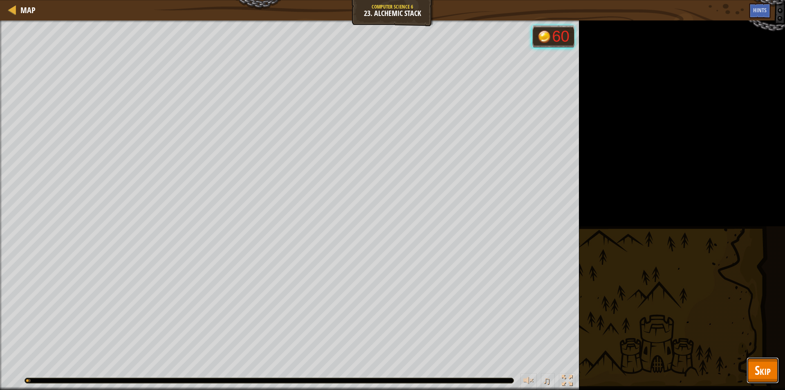
click at [764, 368] on span "Skip" at bounding box center [763, 369] width 16 height 17
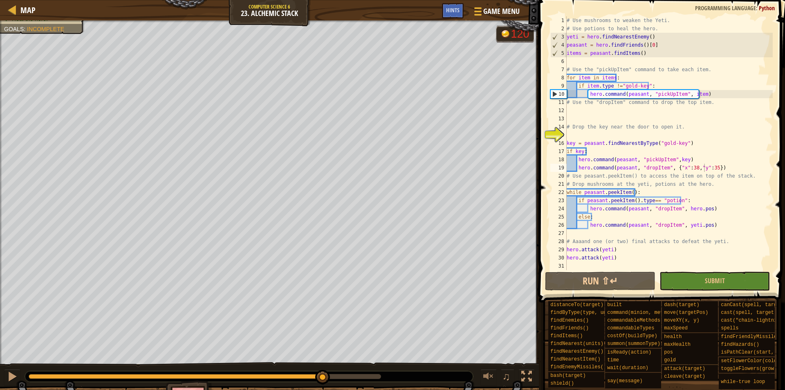
click at [323, 374] on div at bounding box center [176, 376] width 294 height 5
drag, startPoint x: 334, startPoint y: 375, endPoint x: 349, endPoint y: 369, distance: 15.3
click at [349, 369] on div "♫" at bounding box center [269, 374] width 539 height 25
drag, startPoint x: 621, startPoint y: 264, endPoint x: 566, endPoint y: 254, distance: 56.0
click at [566, 254] on div "hero.command(peasant, "dropItem", {"x":38,"y":35}) 1 2 3 4 5 6 7 8 9 10 11 12 1…" at bounding box center [661, 143] width 224 height 254
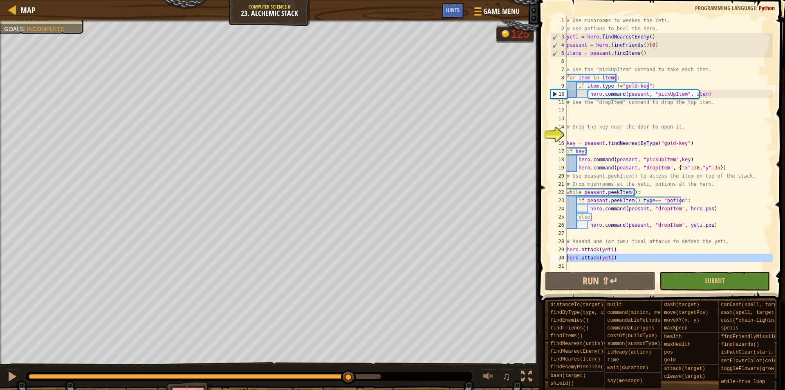
type textarea "hero.attack(yeti)"
click at [575, 265] on div "# Use mushrooms to weaken the Yeti. # Use potions to heal the hero. yeti = hero…" at bounding box center [669, 143] width 208 height 254
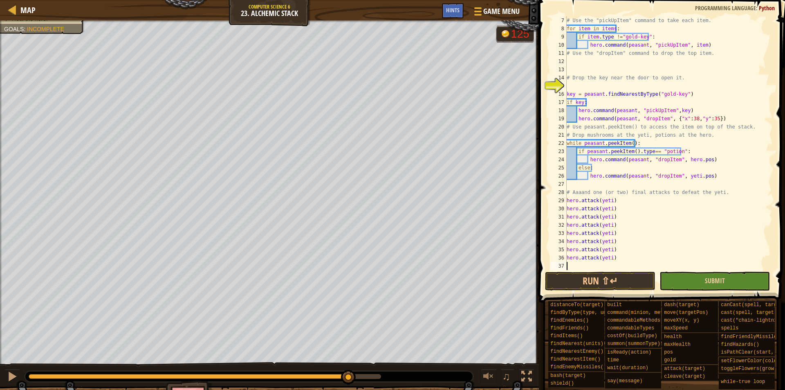
scroll to position [49, 0]
drag, startPoint x: 689, startPoint y: 276, endPoint x: 689, endPoint y: 285, distance: 9.8
click at [690, 276] on button "Submit" at bounding box center [715, 281] width 110 height 19
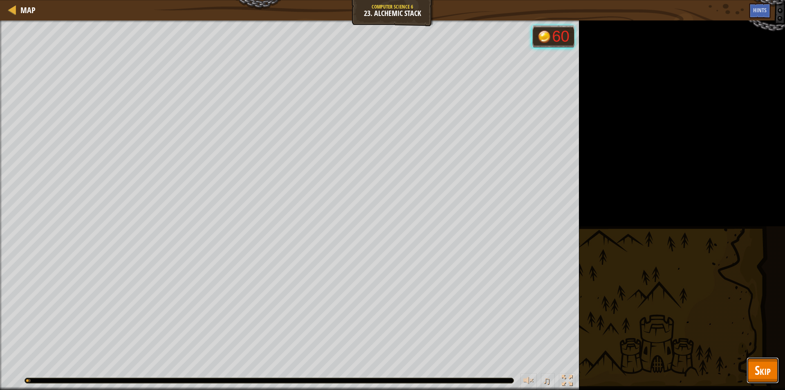
click at [759, 375] on span "Skip" at bounding box center [763, 369] width 16 height 17
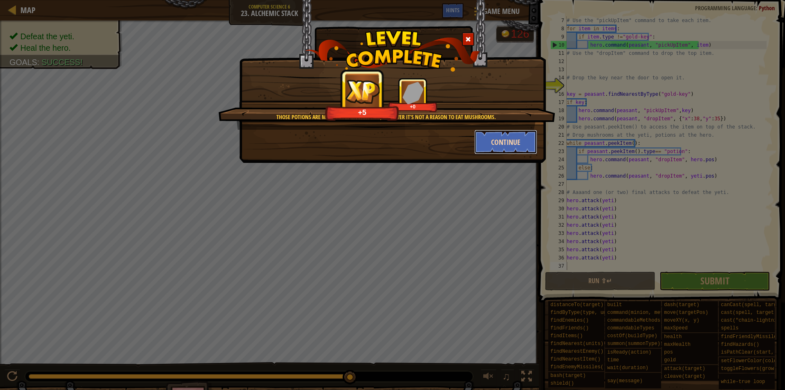
click at [506, 146] on button "Continue" at bounding box center [505, 142] width 63 height 25
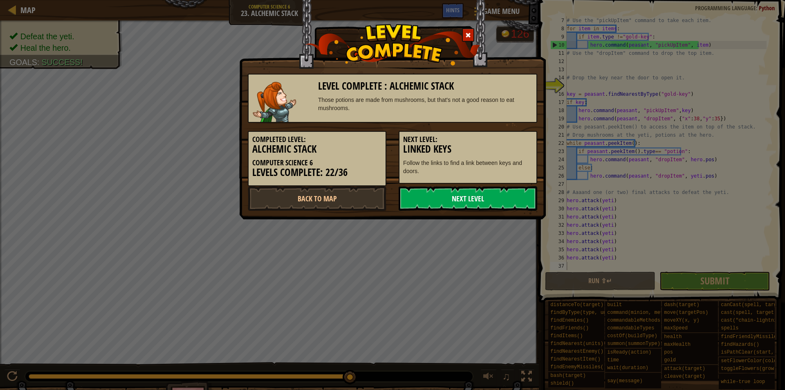
click at [475, 200] on link "Next Level" at bounding box center [468, 198] width 139 height 25
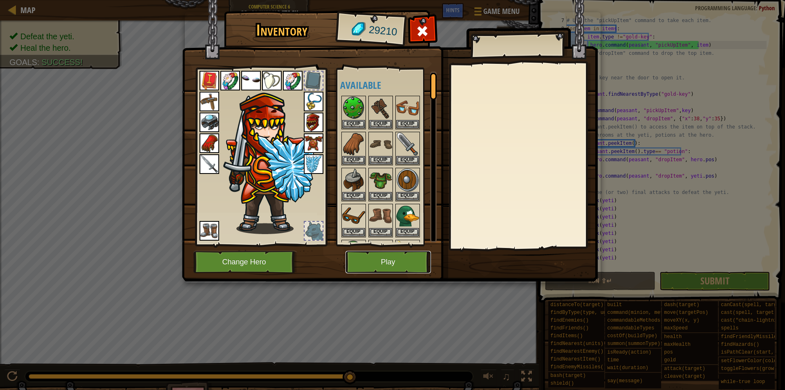
click at [398, 258] on button "Play" at bounding box center [388, 262] width 85 height 22
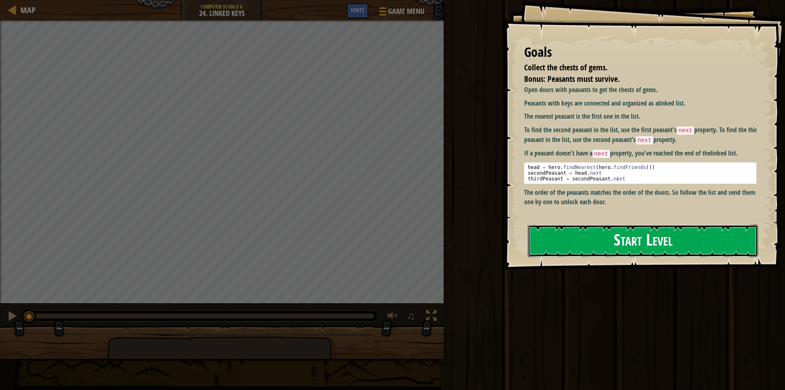
click at [630, 232] on button "Start Level" at bounding box center [643, 240] width 230 height 32
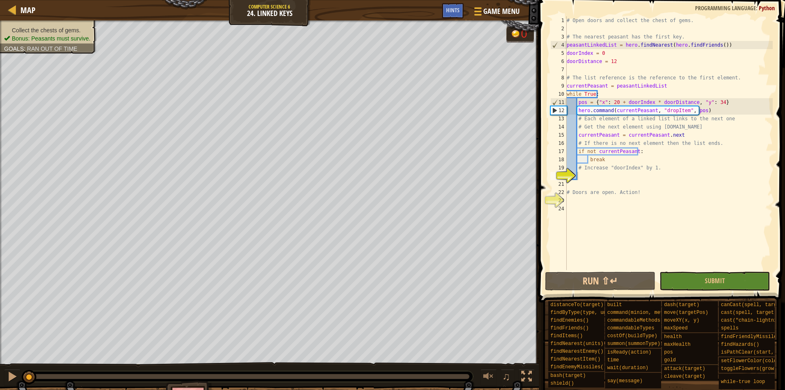
click at [298, 364] on div "♫" at bounding box center [269, 374] width 539 height 25
click at [595, 177] on div "# Open doors and collect the chest of gems. # The nearest peasant has the first…" at bounding box center [669, 151] width 208 height 270
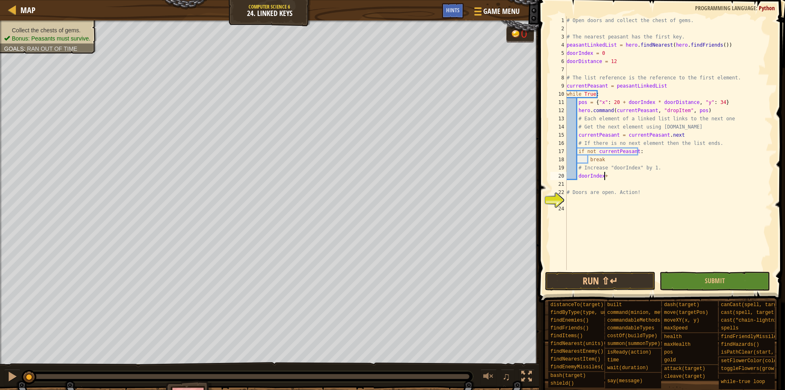
scroll to position [4, 3]
type textarea "doorIndex+=1"
click at [594, 203] on div "# Open doors and collect the chest of gems. # The nearest peasant has the first…" at bounding box center [669, 151] width 208 height 270
click at [452, 12] on span "Hints" at bounding box center [452, 10] width 13 height 8
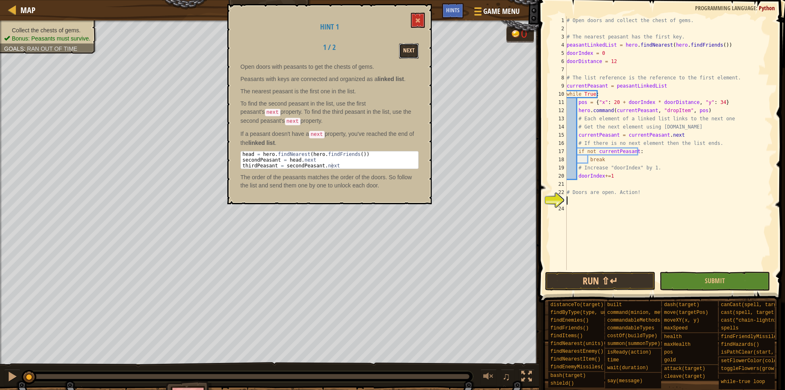
click at [402, 49] on button "Next" at bounding box center [409, 50] width 20 height 15
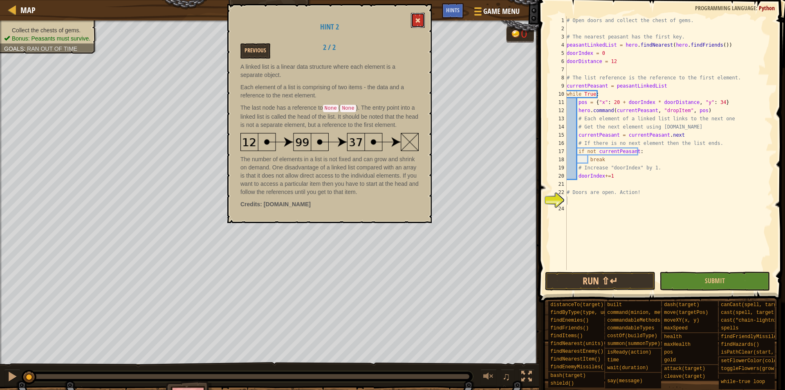
click at [417, 17] on button at bounding box center [418, 20] width 14 height 15
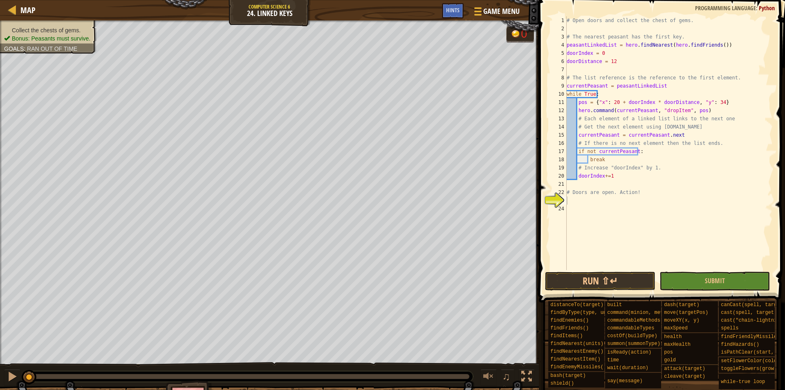
click at [611, 205] on div "# Open doors and collect the chest of gems. # The nearest peasant has the first…" at bounding box center [669, 151] width 208 height 270
click at [608, 278] on button "Run ⇧↵" at bounding box center [600, 281] width 110 height 19
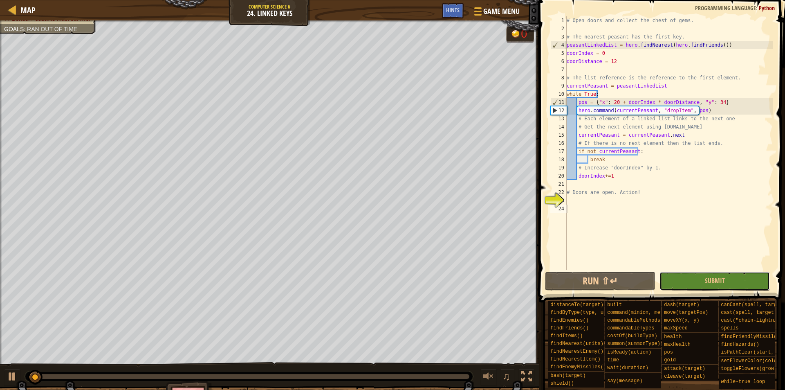
click at [700, 281] on button "Submit" at bounding box center [715, 281] width 110 height 19
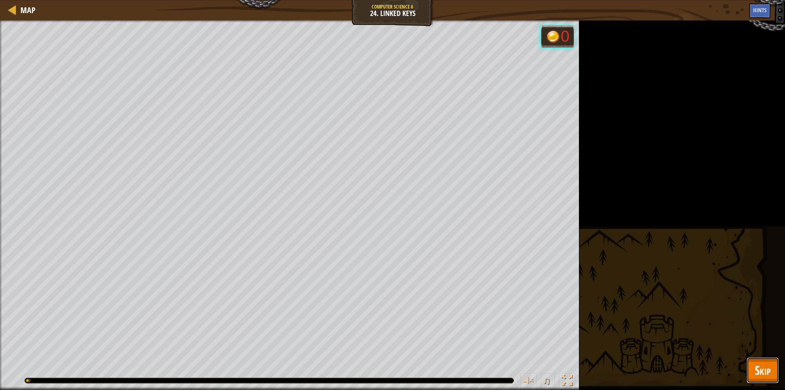
click at [757, 366] on span "Skip" at bounding box center [763, 369] width 16 height 17
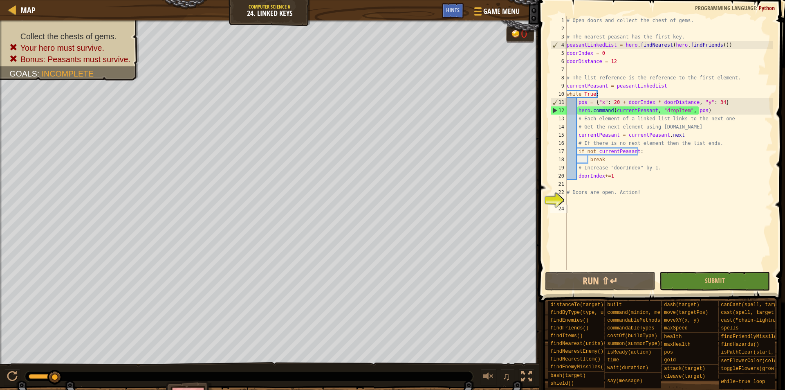
click at [575, 201] on div "# Open doors and collect the chest of gems. # The nearest peasant has the first…" at bounding box center [669, 151] width 208 height 270
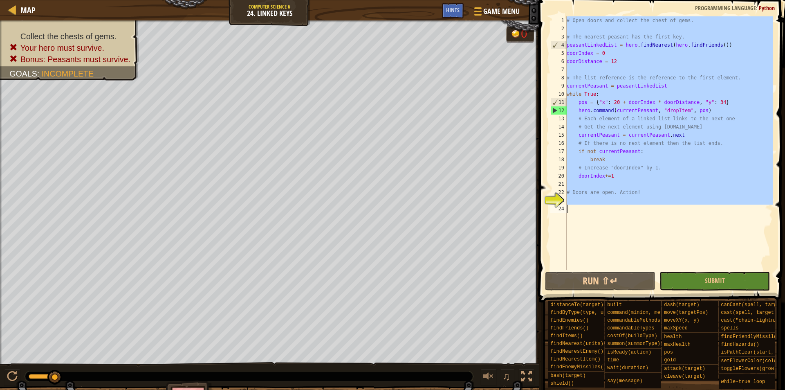
click at [659, 185] on div "# Open doors and collect the chest of gems. # The nearest peasant has the first…" at bounding box center [669, 143] width 208 height 254
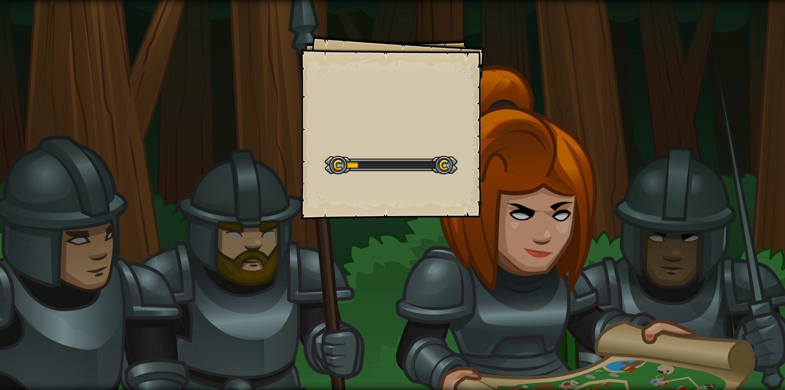
click at [435, 196] on div "Goals Start Level Error loading from server. Try refreshing the page. You'll ne…" at bounding box center [393, 127] width 184 height 184
click at [436, 197] on div "Goals Start Level Error loading from server. Try refreshing the page. You'll ne…" at bounding box center [393, 127] width 184 height 184
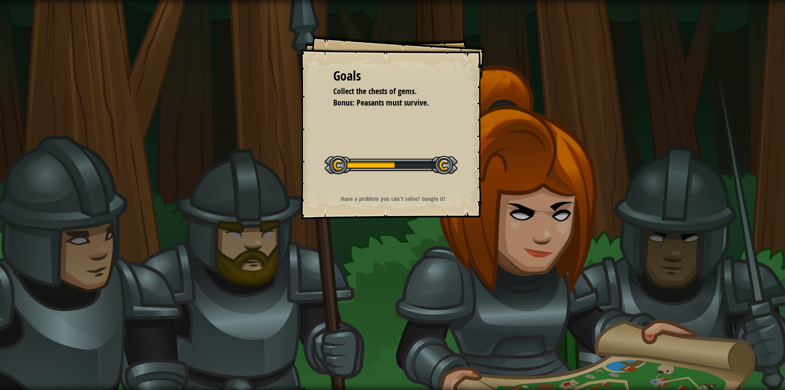
click at [426, 198] on strong "Have a problem you can't solve? Google it!" at bounding box center [393, 198] width 105 height 9
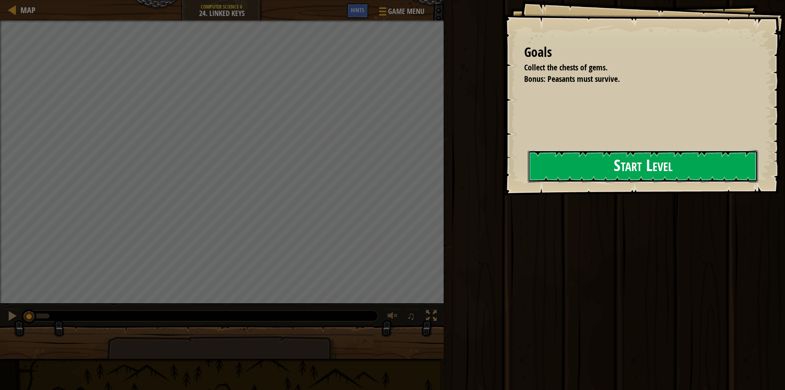
click at [528, 168] on button "Start Level" at bounding box center [643, 166] width 230 height 32
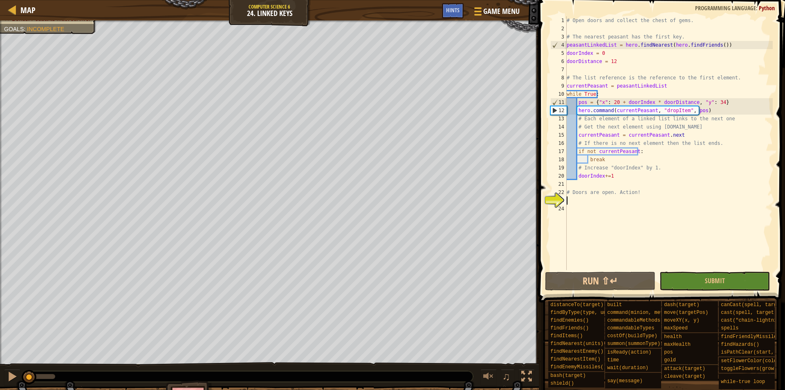
click at [577, 201] on div "# Open doors and collect the chest of gems. # The nearest peasant has the first…" at bounding box center [669, 151] width 208 height 270
drag, startPoint x: 662, startPoint y: 111, endPoint x: 594, endPoint y: 105, distance: 68.6
click at [594, 105] on div "# Open doors and collect the chest of gems. # The nearest peasant has the first…" at bounding box center [669, 151] width 208 height 270
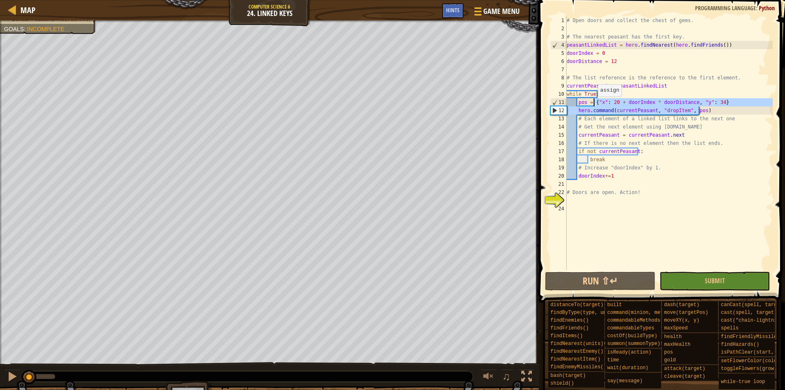
click at [594, 105] on div "# Open doors and collect the chest of gems. # The nearest peasant has the first…" at bounding box center [669, 143] width 208 height 254
type textarea "pos = {"x": 20 + doorIndex * doorDistance, "y": 34}"
click at [584, 202] on div "# Open doors and collect the chest of gems. # The nearest peasant has the first…" at bounding box center [669, 151] width 208 height 270
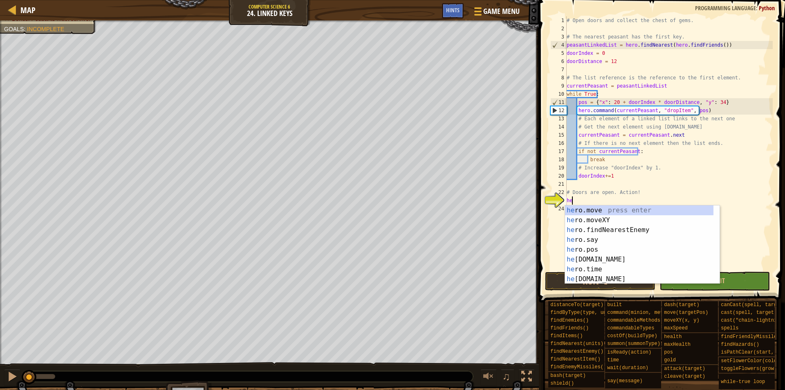
type textarea "hero"
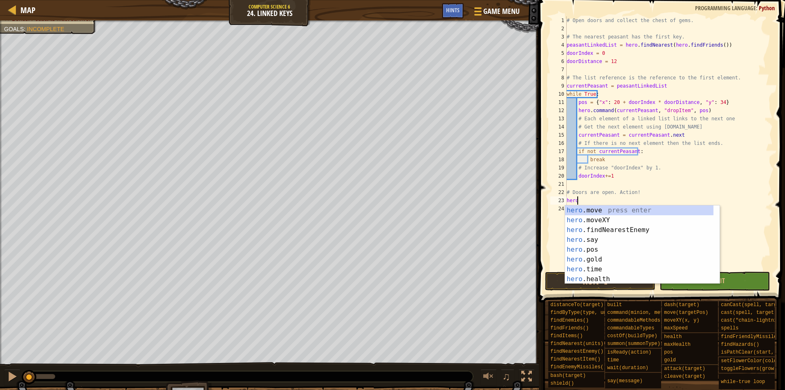
click at [619, 183] on div "# Open doors and collect the chest of gems. # The nearest peasant has the first…" at bounding box center [669, 151] width 208 height 270
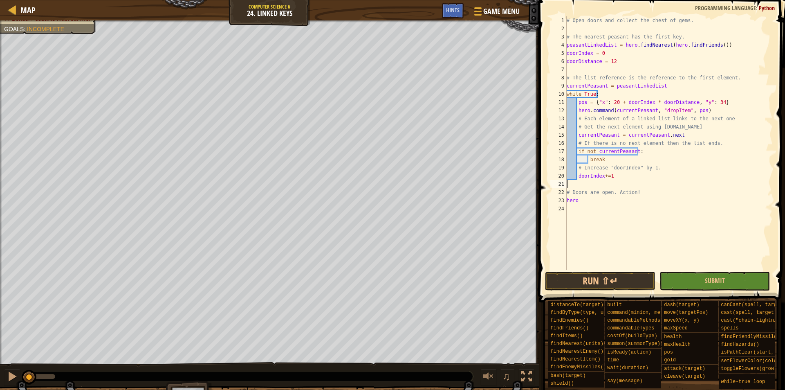
scroll to position [4, 0]
click at [586, 199] on div "# Open doors and collect the chest of gems. # The nearest peasant has the first…" at bounding box center [669, 151] width 208 height 270
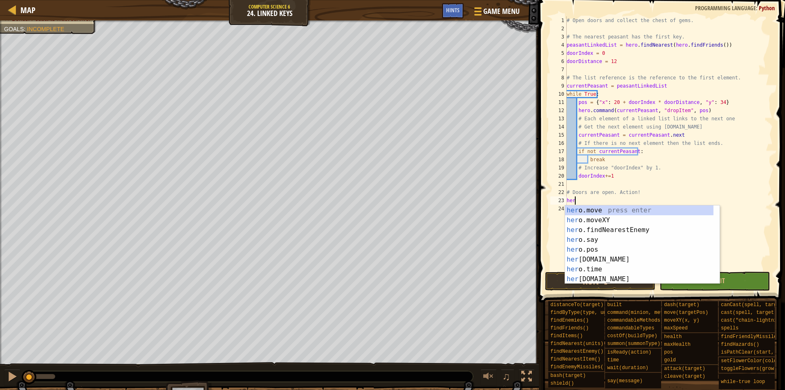
type textarea "h"
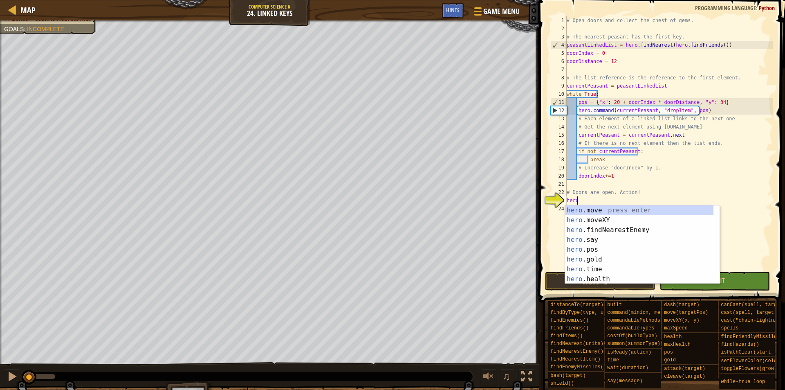
scroll to position [4, 0]
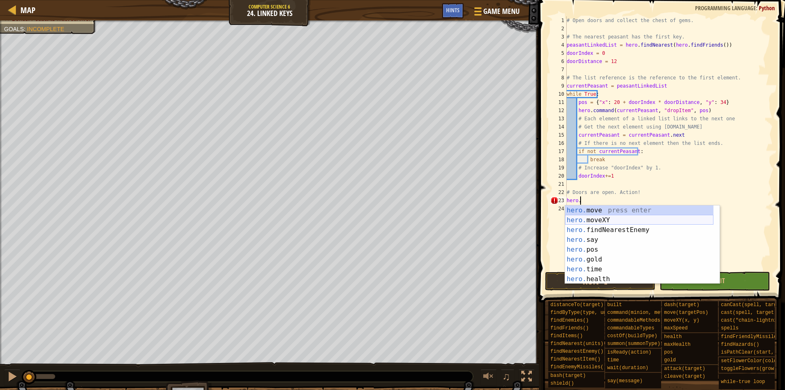
click at [612, 221] on div "hero. move press enter hero. moveXY press enter hero. findNearestEnemy press en…" at bounding box center [639, 254] width 148 height 98
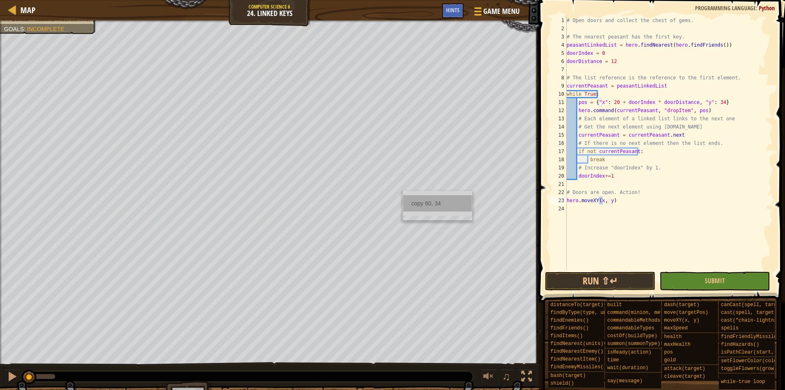
click at [421, 201] on div "copy 60, 34" at bounding box center [437, 203] width 69 height 16
click at [606, 200] on div "# Open doors and collect the chest of gems. # The nearest peasant has the first…" at bounding box center [669, 151] width 208 height 270
click at [605, 201] on div "# Open doors and collect the chest of gems. # The nearest peasant has the first…" at bounding box center [669, 151] width 208 height 270
click at [605, 201] on div "# Open doors and collect the chest of gems. # The nearest peasant has the first…" at bounding box center [669, 143] width 208 height 254
click at [609, 200] on div "# Open doors and collect the chest of gems. # The nearest peasant has the first…" at bounding box center [669, 151] width 208 height 270
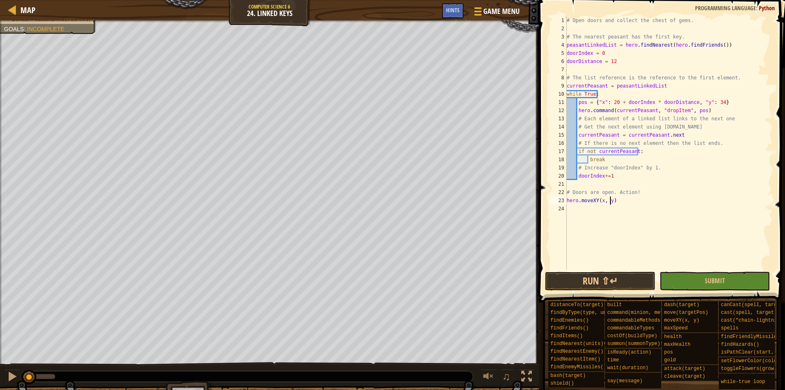
click at [609, 200] on div "# Open doors and collect the chest of gems. # The nearest peasant has the first…" at bounding box center [669, 151] width 208 height 270
paste textarea "60, 34"
type textarea "hero.moveXY(60, 34)"
click at [627, 201] on div "# Open doors and collect the chest of gems. # The nearest peasant has the first…" at bounding box center [669, 151] width 208 height 270
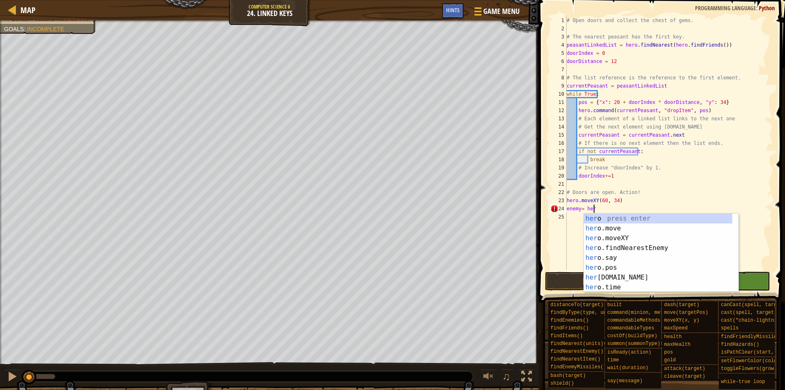
scroll to position [4, 2]
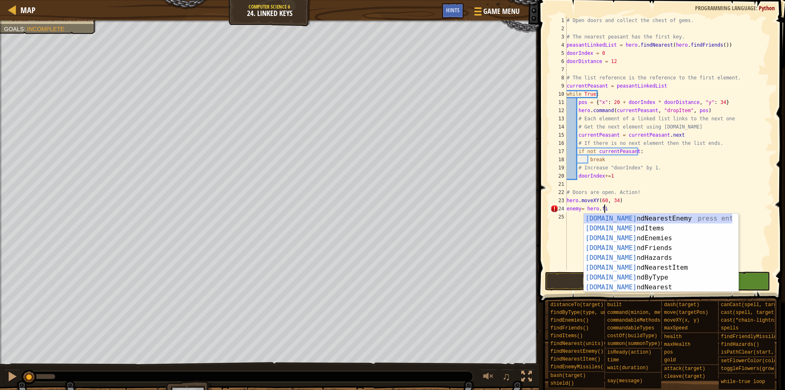
type textarea "enemy= hero.fin"
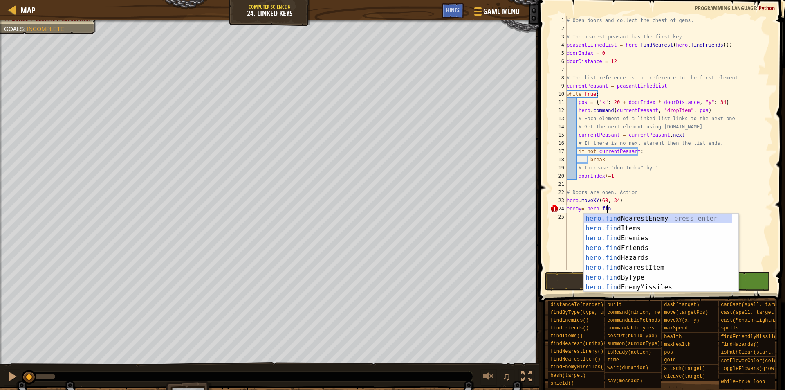
scroll to position [4, 0]
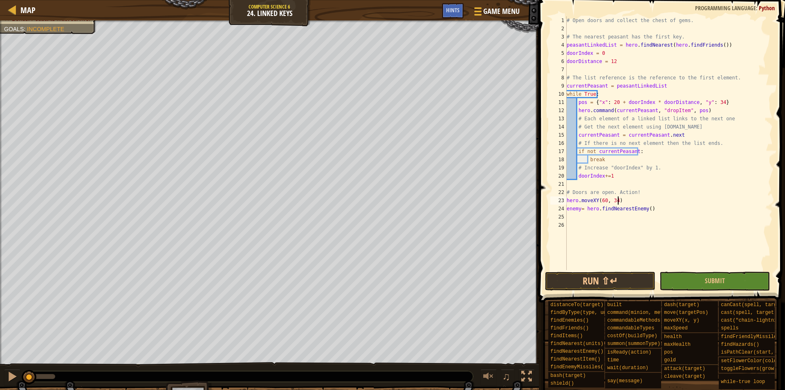
click at [628, 200] on div "# Open doors and collect the chest of gems. # The nearest peasant has the first…" at bounding box center [669, 151] width 208 height 270
type textarea "hero.moveXY(60, 34)"
type textarea "whil"
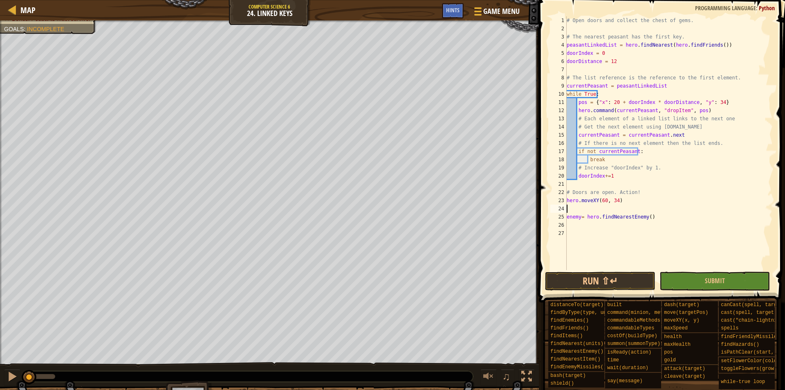
click at [581, 227] on div "# Open doors and collect the chest of gems. # The nearest peasant has the first…" at bounding box center [669, 151] width 208 height 270
type textarea "ehile"
type textarea "while enemy:"
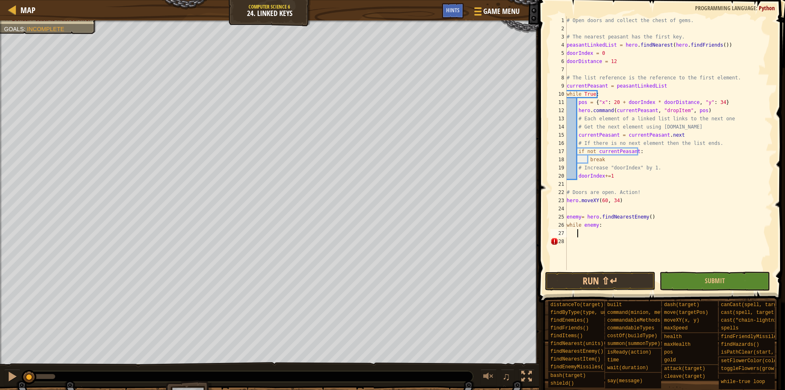
click at [590, 225] on div "# Open doors and collect the chest of gems. # The nearest peasant has the first…" at bounding box center [669, 151] width 208 height 270
drag, startPoint x: 651, startPoint y: 215, endPoint x: 566, endPoint y: 218, distance: 85.5
click at [566, 218] on div "while True: 1 2 3 4 5 6 7 8 9 10 11 12 13 14 15 16 17 18 19 20 21 22 23 24 25 2…" at bounding box center [661, 143] width 224 height 254
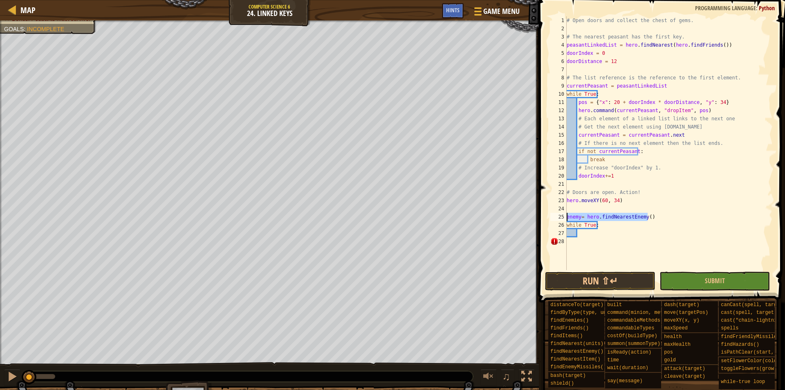
type textarea "enemy= hero.findNearestEnemy()"
click at [589, 235] on div "# Open doors and collect the chest of gems. # The nearest peasant has the first…" at bounding box center [669, 151] width 208 height 270
paste textarea "enemy= hero.findNearestEnemy()"
drag, startPoint x: 649, startPoint y: 220, endPoint x: 564, endPoint y: 215, distance: 85.1
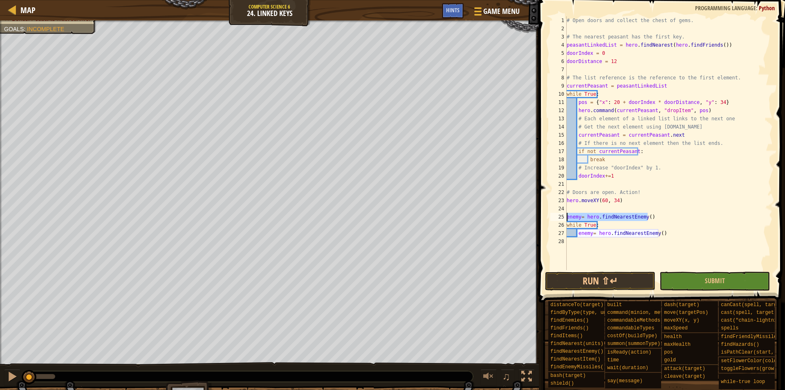
click at [564, 215] on div "enemy= hero.findNearestEnemy() 1 2 3 4 5 6 7 8 9 10 11 12 13 14 15 16 17 18 19 …" at bounding box center [661, 143] width 224 height 254
type textarea "enemy= hero.findNearestEnemy()"
click at [671, 237] on div "# Open doors and collect the chest of gems. # The nearest peasant has the first…" at bounding box center [669, 151] width 208 height 270
type textarea "if enemy:"
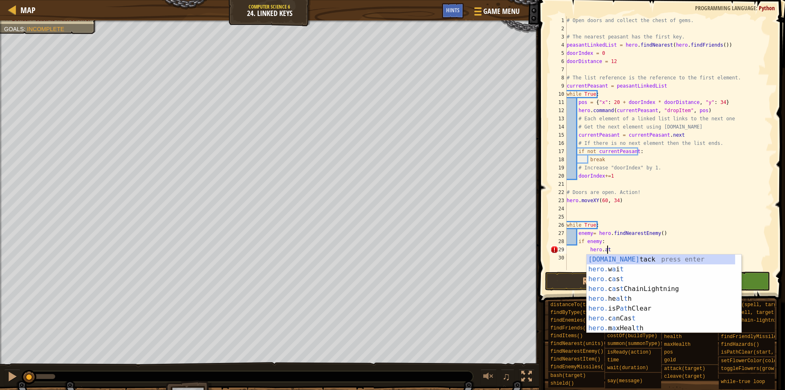
scroll to position [4, 3]
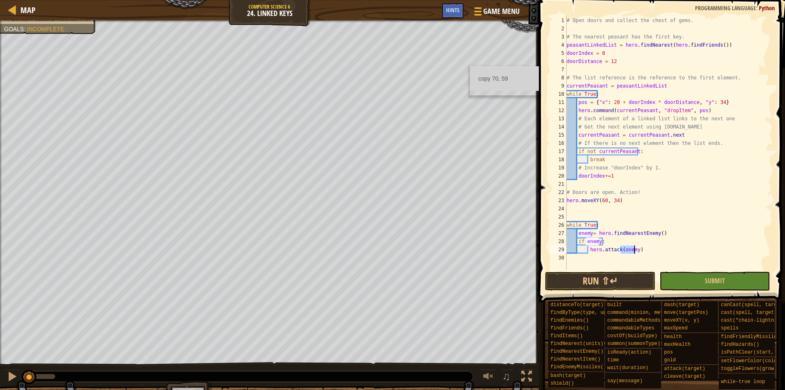
type textarea "hero.attack(enemy)"
click at [486, 74] on div "copy 70, 59" at bounding box center [504, 78] width 69 height 16
click at [655, 251] on div "# Open doors and collect the chest of gems. # The nearest peasant has the first…" at bounding box center [669, 151] width 208 height 270
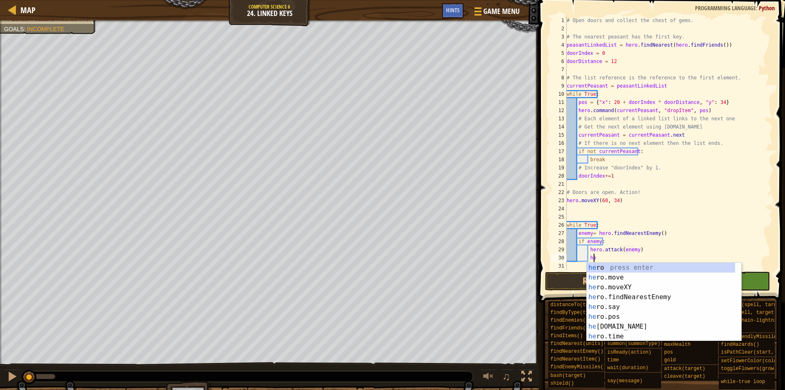
scroll to position [4, 2]
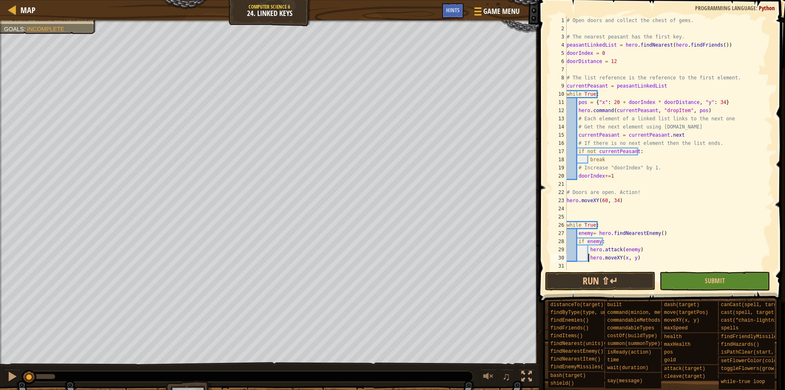
click at [588, 258] on div "# Open doors and collect the chest of gems. # The nearest peasant has the first…" at bounding box center [669, 151] width 208 height 270
click at [609, 257] on div "# Open doors and collect the chest of gems. # The nearest peasant has the first…" at bounding box center [669, 151] width 208 height 270
paste textarea "70, 59"
click at [487, 323] on div "copy 70, 9" at bounding box center [506, 329] width 69 height 16
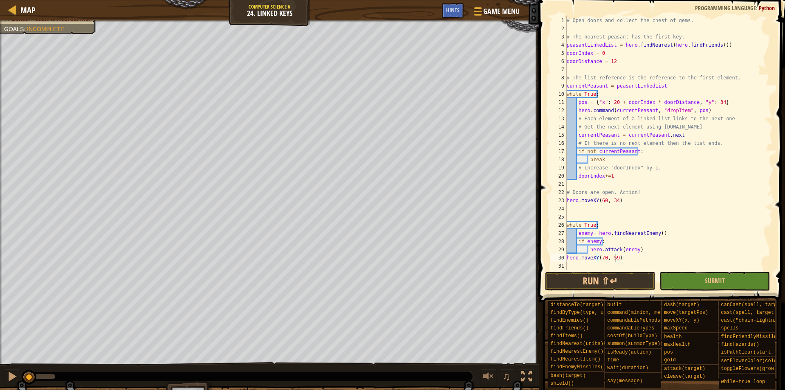
click at [624, 256] on div "# Open doors and collect the chest of gems. # The nearest peasant has the first…" at bounding box center [669, 151] width 208 height 270
click at [646, 251] on div "# Open doors and collect the chest of gems. # The nearest peasant has the first…" at bounding box center [669, 151] width 208 height 270
type textarea "hero.attack(enemy)"
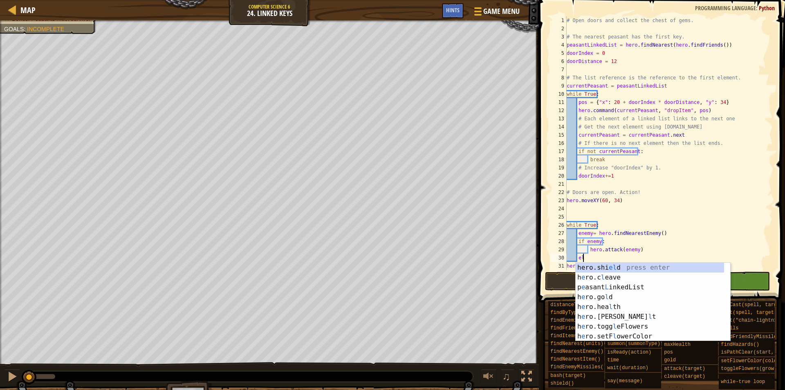
scroll to position [4, 1]
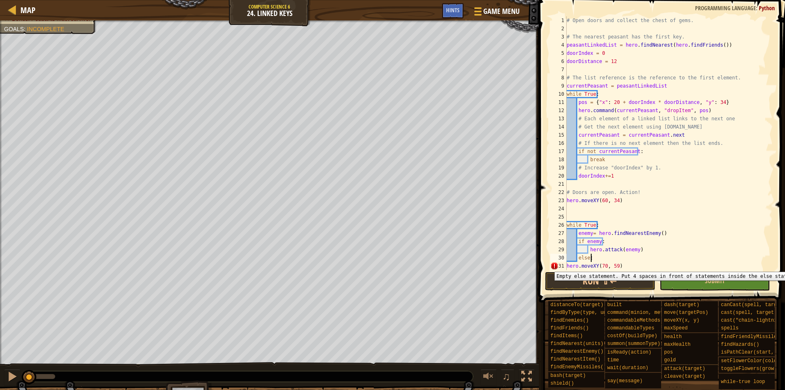
click at [566, 265] on div "31" at bounding box center [558, 266] width 16 height 8
click at [567, 265] on div "# Open doors and collect the chest of gems. # The nearest peasant has the first…" at bounding box center [666, 151] width 202 height 270
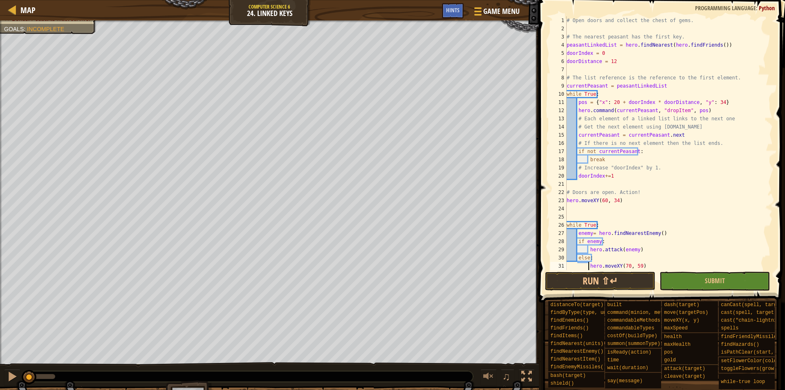
scroll to position [8, 0]
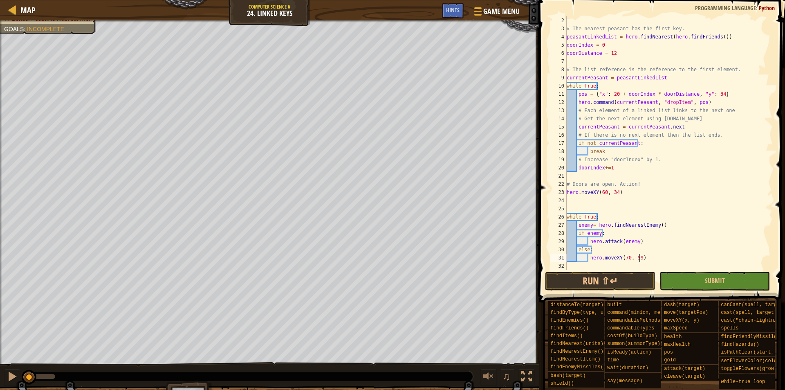
click at [646, 257] on div "# The nearest peasant has the first key. peasantLinkedList = hero . findNearest…" at bounding box center [666, 151] width 202 height 270
type textarea "hero.moveXY(70, 59)"
click at [487, 325] on div "copy 70, 9" at bounding box center [508, 331] width 69 height 16
click at [660, 258] on div "# The nearest peasant has the first key. peasantLinkedList = hero . findNearest…" at bounding box center [666, 151] width 202 height 270
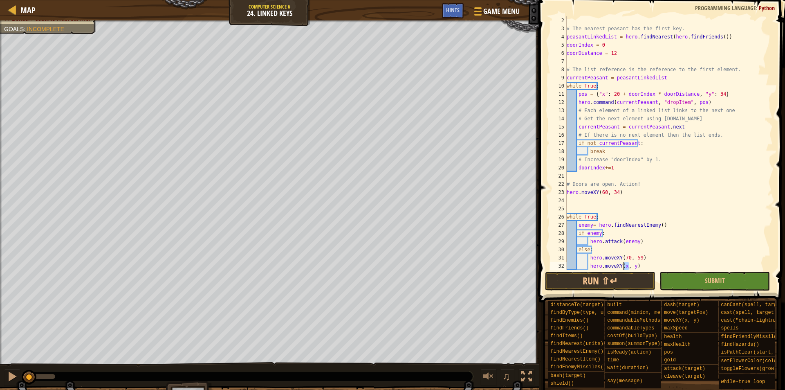
drag, startPoint x: 630, startPoint y: 263, endPoint x: 623, endPoint y: 263, distance: 7.4
click at [623, 263] on div "# The nearest peasant has the first key. peasantLinkedList = hero . findNearest…" at bounding box center [666, 151] width 202 height 270
click at [631, 264] on div "# The nearest peasant has the first key. peasantLinkedList = hero . findNearest…" at bounding box center [666, 151] width 202 height 270
paste textarea "70, 9"
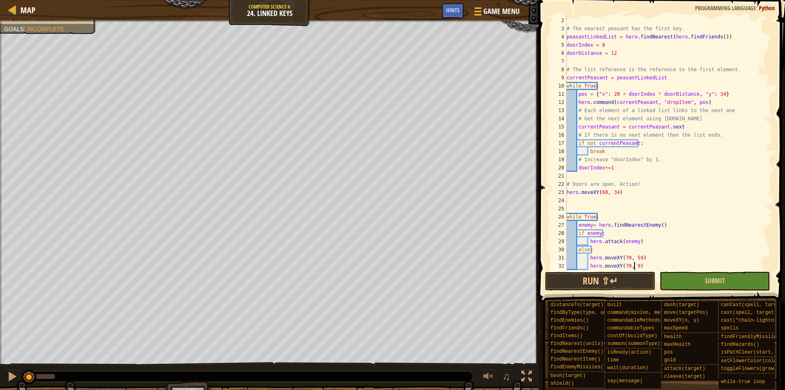
type textarea "hero.moveXY(70, 9)"
click at [686, 277] on button "Submit" at bounding box center [715, 281] width 110 height 19
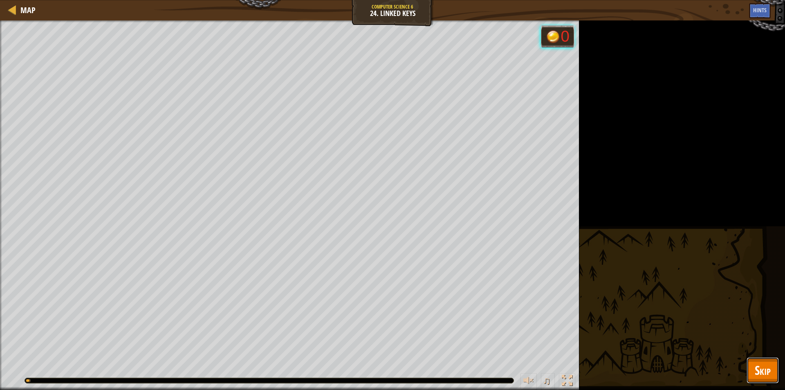
click at [762, 367] on span "Skip" at bounding box center [763, 369] width 16 height 17
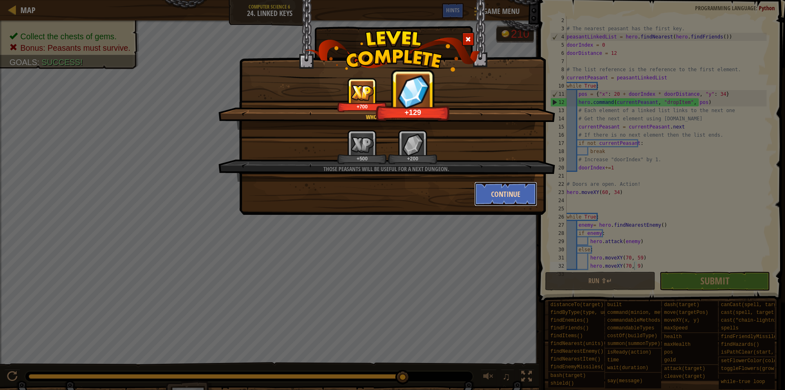
click at [518, 191] on button "Continue" at bounding box center [505, 194] width 63 height 25
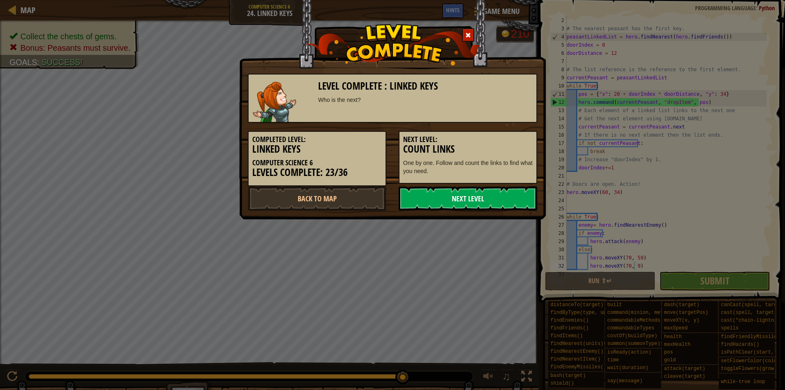
click at [453, 195] on link "Next Level" at bounding box center [468, 198] width 139 height 25
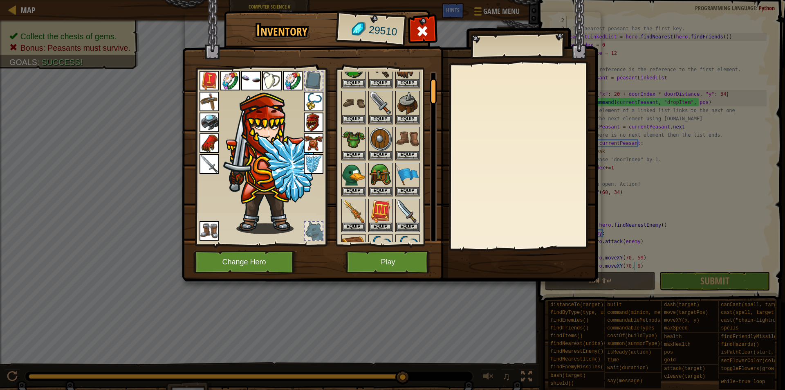
scroll to position [286, 0]
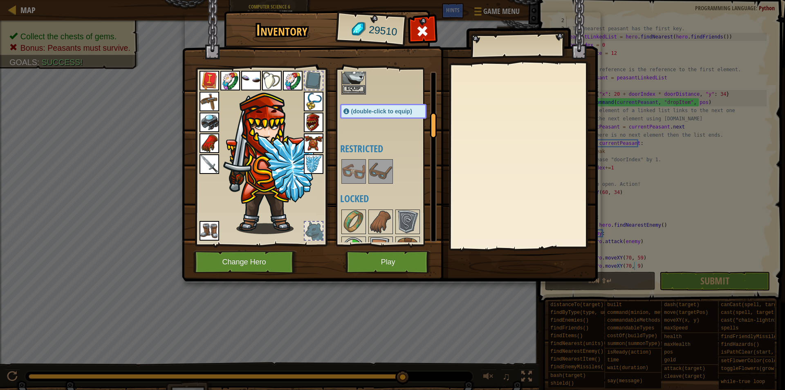
click at [201, 168] on img at bounding box center [210, 164] width 20 height 20
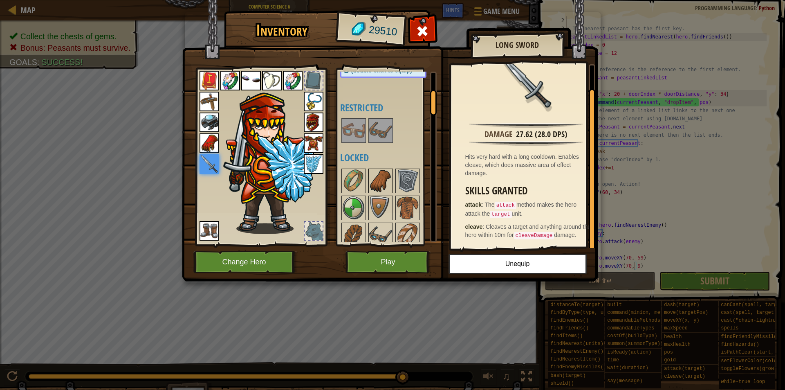
scroll to position [0, 0]
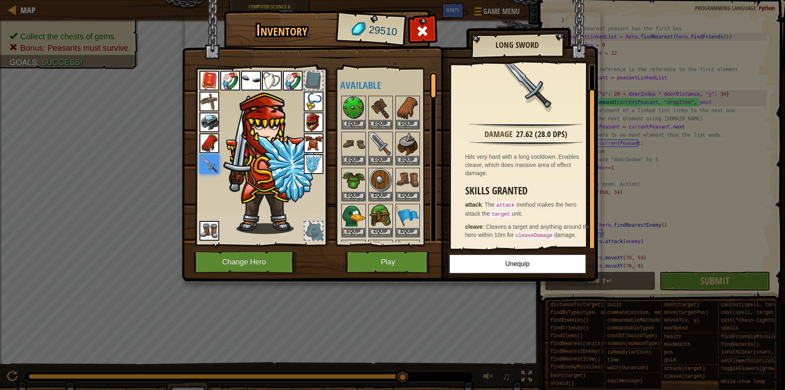
click at [353, 94] on div "Available Equip Equip Equip Equip Equip Equip Equip Equip Equip Equip Equip Equ…" at bounding box center [391, 157] width 103 height 171
drag, startPoint x: 380, startPoint y: 104, endPoint x: 403, endPoint y: 103, distance: 22.9
click at [381, 103] on img at bounding box center [380, 108] width 23 height 23
click at [421, 103] on div at bounding box center [391, 237] width 103 height 287
click at [409, 108] on img at bounding box center [407, 108] width 23 height 23
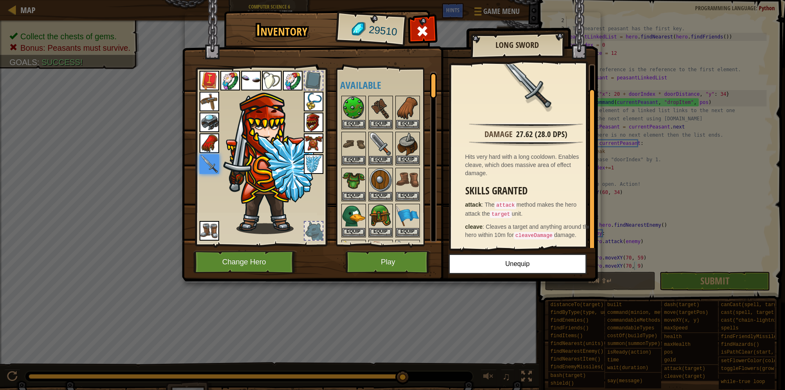
drag, startPoint x: 367, startPoint y: 108, endPoint x: 397, endPoint y: 133, distance: 39.5
click at [372, 110] on div "Available Equip Equip Equip Equip Equip Equip Equip Equip Equip Equip Equip Equ…" at bounding box center [391, 157] width 103 height 171
click at [375, 262] on button "Play" at bounding box center [388, 262] width 85 height 22
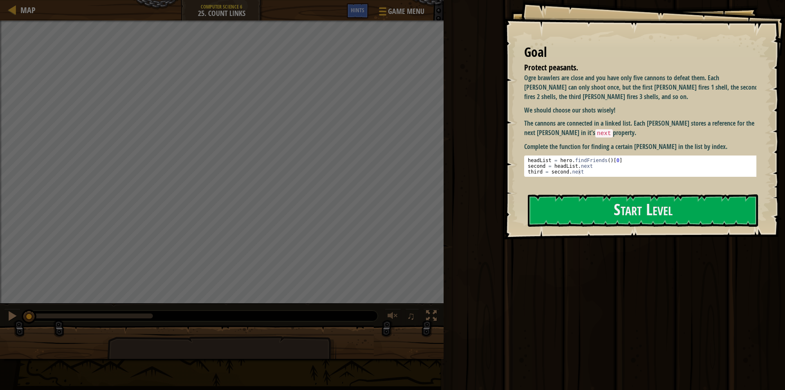
click at [352, 349] on div at bounding box center [222, 345] width 444 height 41
click at [572, 203] on button "Start Level" at bounding box center [643, 210] width 230 height 32
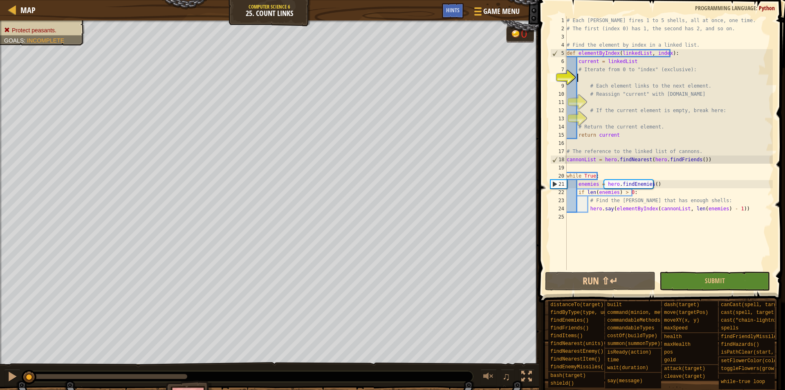
click at [597, 81] on div "# Each cannon fires 1 to 5 shells, all at once, one time. # The first (index 0)…" at bounding box center [669, 151] width 208 height 270
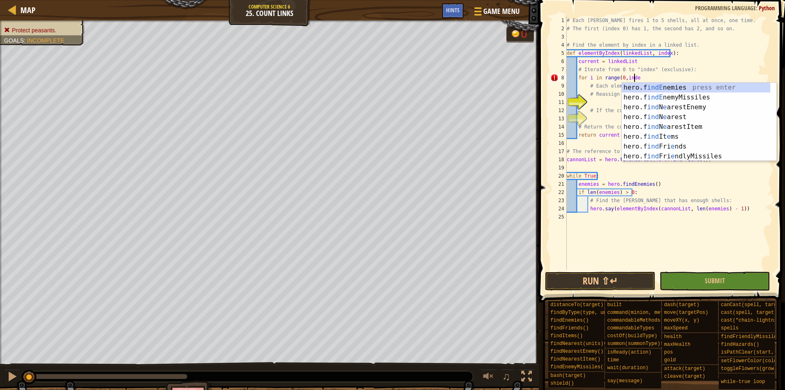
scroll to position [4, 5]
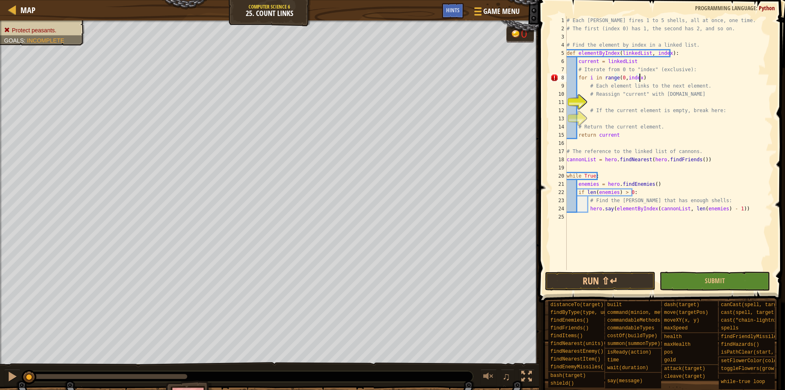
type textarea "for i in range(0,index):"
click at [606, 102] on div "# Each cannon fires 1 to 5 shells, all at once, one time. # The first (index 0)…" at bounding box center [669, 151] width 208 height 270
click at [446, 11] on div "Hints" at bounding box center [453, 10] width 22 height 15
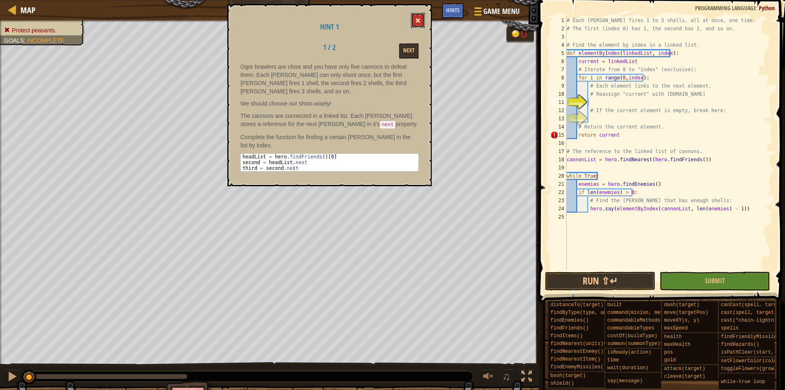
click at [415, 23] on button at bounding box center [418, 20] width 14 height 15
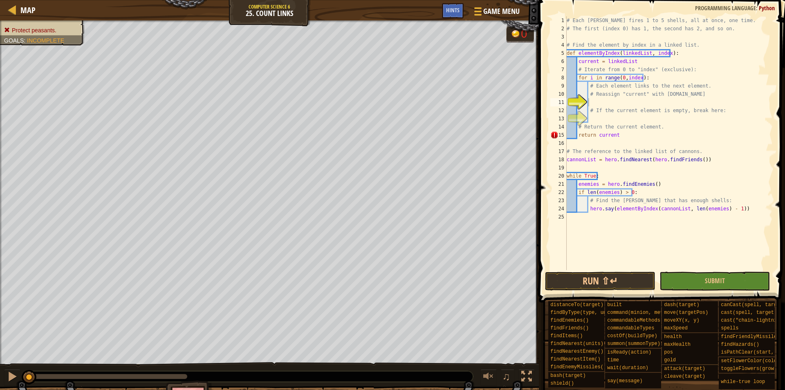
click at [354, 379] on div at bounding box center [249, 376] width 448 height 11
type textarea "# If the current element is empty, break here:"
type textarea "if current == null:"
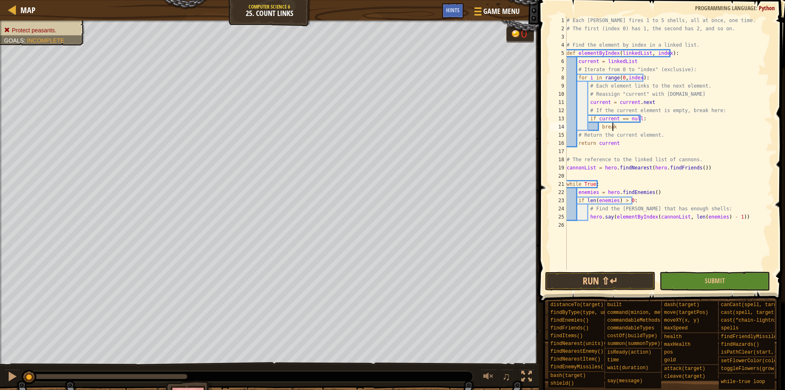
scroll to position [4, 3]
drag, startPoint x: 637, startPoint y: 116, endPoint x: 616, endPoint y: 115, distance: 21.3
click at [616, 115] on div "# Each cannon fires 1 to 5 shells, all at once, one time. # The first (index 0)…" at bounding box center [669, 151] width 208 height 270
click at [596, 117] on div "# Each cannon fires 1 to 5 shells, all at once, one time. # The first (index 0)…" at bounding box center [669, 151] width 208 height 270
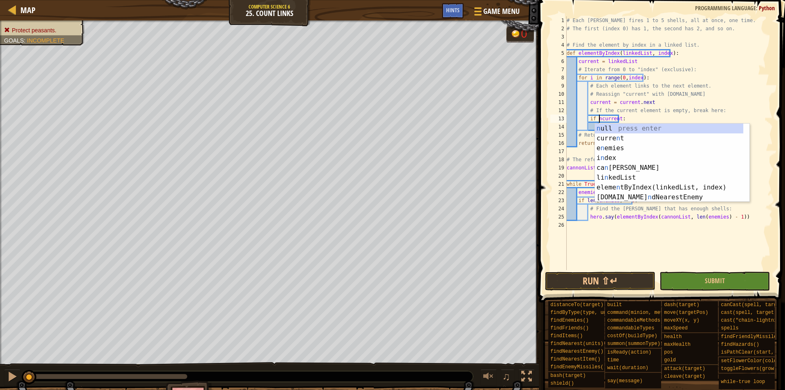
scroll to position [4, 3]
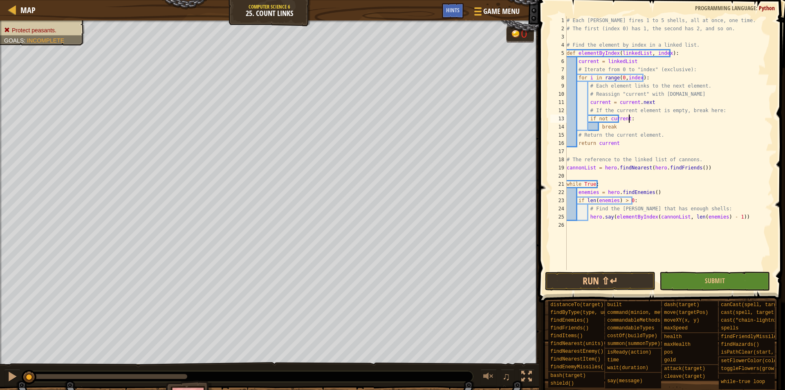
click at [671, 120] on div "# Each cannon fires 1 to 5 shells, all at once, one time. # The first (index 0)…" at bounding box center [669, 151] width 208 height 270
type textarea "if not current:"
click at [615, 288] on button "Run ⇧↵" at bounding box center [600, 281] width 110 height 19
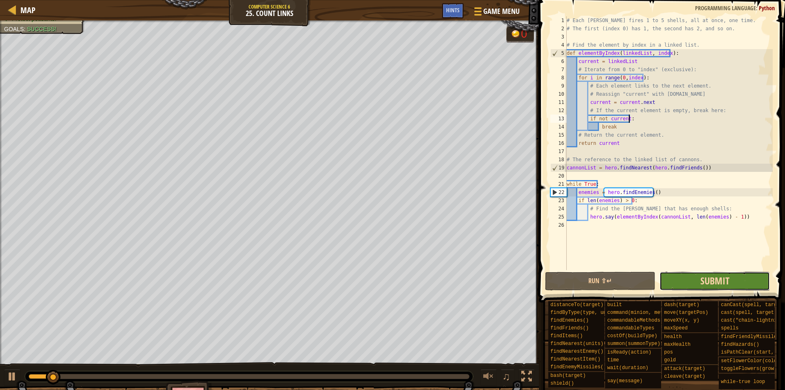
click at [719, 281] on span "Submit" at bounding box center [714, 280] width 29 height 13
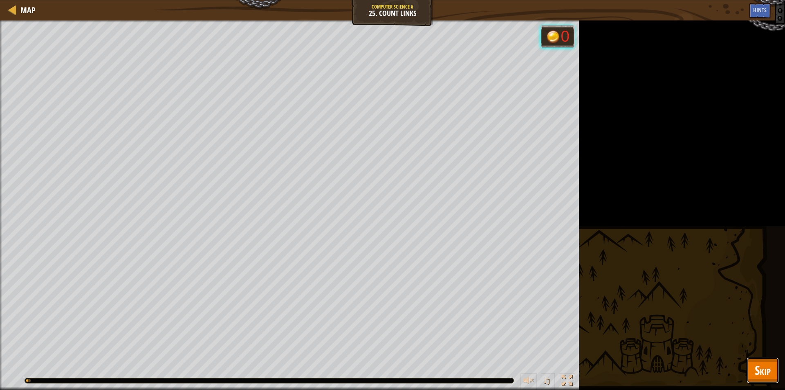
click at [756, 375] on span "Skip" at bounding box center [763, 369] width 16 height 17
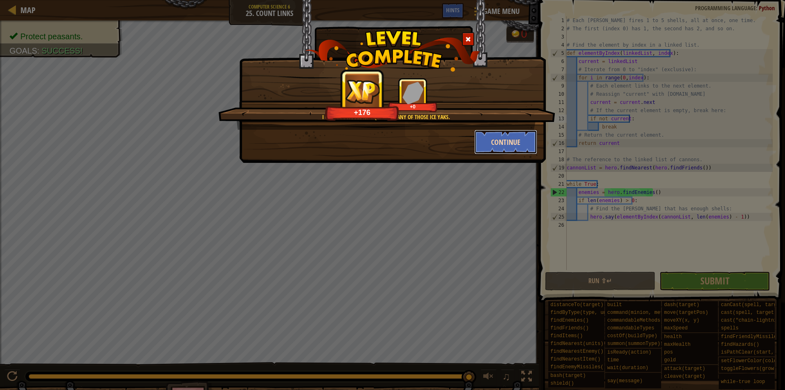
click at [503, 136] on button "Continue" at bounding box center [505, 142] width 63 height 25
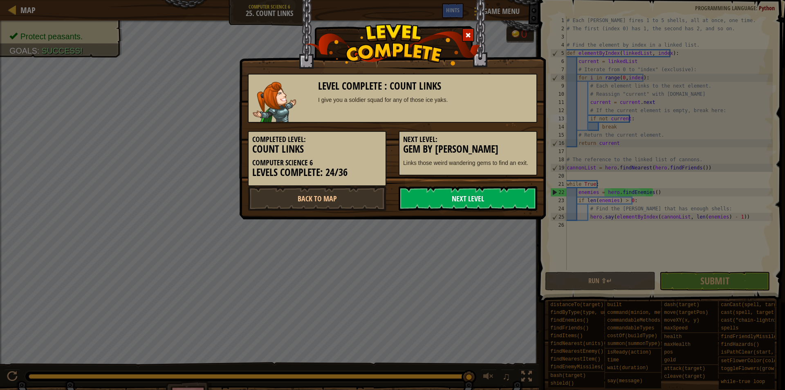
click at [491, 204] on link "Next Level" at bounding box center [468, 198] width 139 height 25
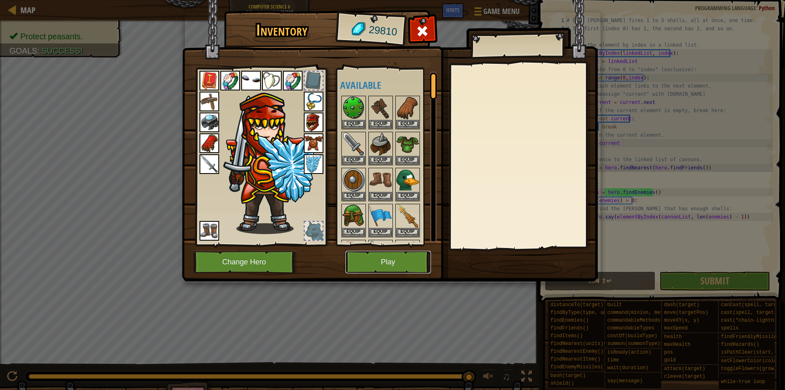
click at [408, 255] on button "Play" at bounding box center [388, 262] width 85 height 22
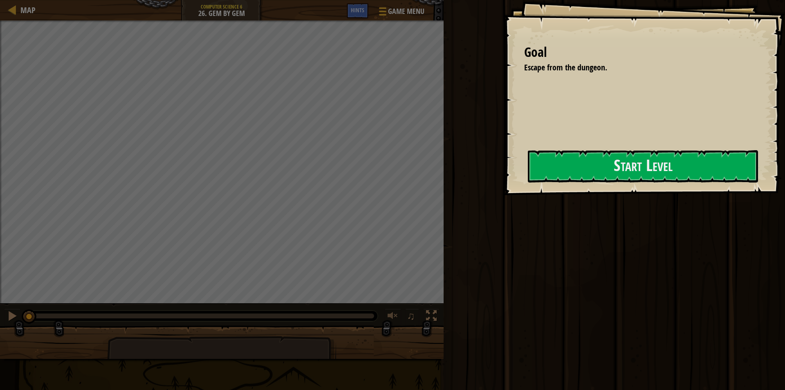
click at [504, 157] on div "Goal Escape from the dungeon. Start Level Error loading from server. Try refres…" at bounding box center [644, 97] width 281 height 195
click at [570, 175] on button "Start Level" at bounding box center [643, 166] width 230 height 32
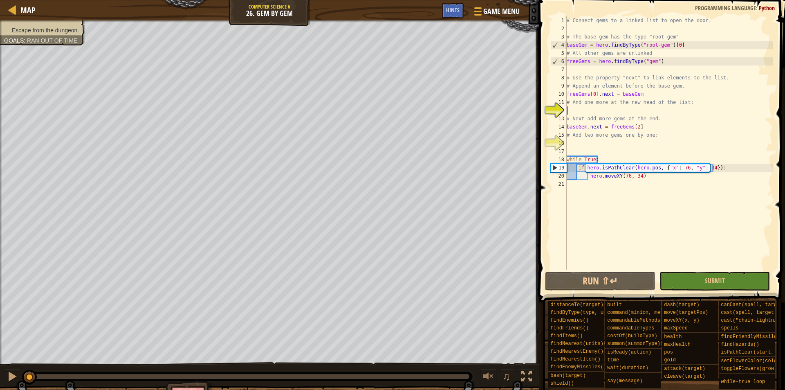
click at [593, 107] on div "# Connect gems to a linked list to open the door. # The base gem has the type "…" at bounding box center [669, 151] width 208 height 270
click at [451, 16] on div "Hints" at bounding box center [453, 10] width 22 height 15
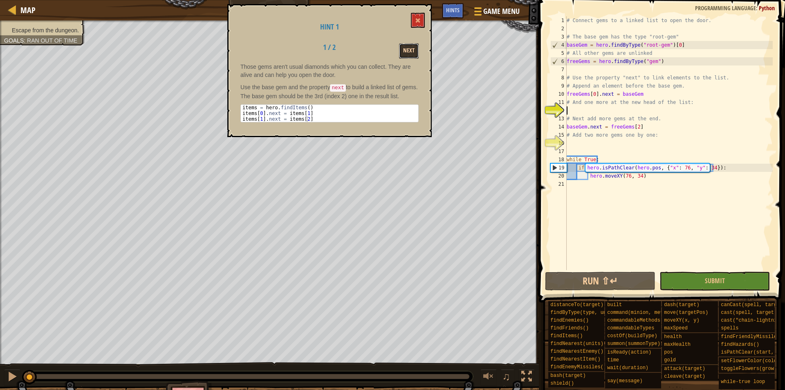
click at [404, 50] on button "Next" at bounding box center [409, 50] width 20 height 15
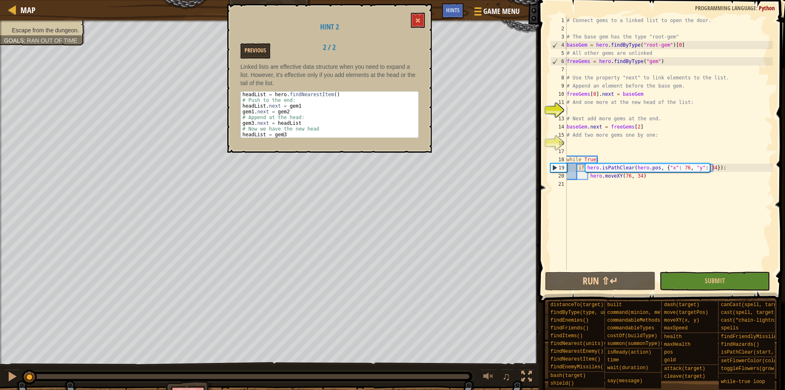
click at [578, 108] on div "# Connect gems to a linked list to open the door. # The base gem has the type "…" at bounding box center [669, 151] width 208 height 270
click at [262, 50] on button "Previous" at bounding box center [255, 50] width 30 height 15
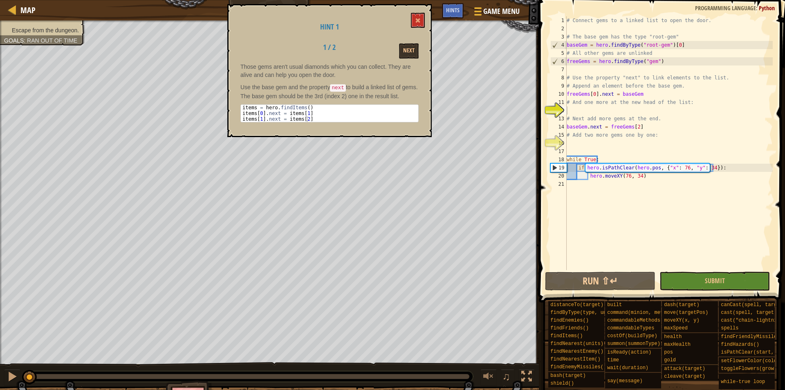
click at [588, 108] on div "# Connect gems to a linked list to open the door. # The base gem has the type "…" at bounding box center [669, 151] width 208 height 270
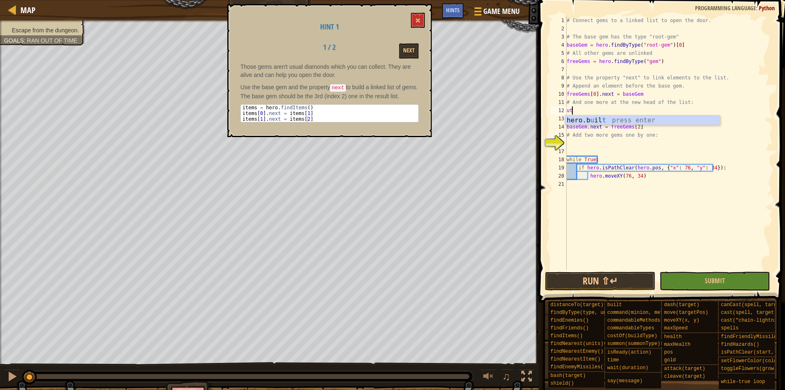
scroll to position [4, 0]
type textarea "u"
type textarea "freeGems[1].next=baseGem"
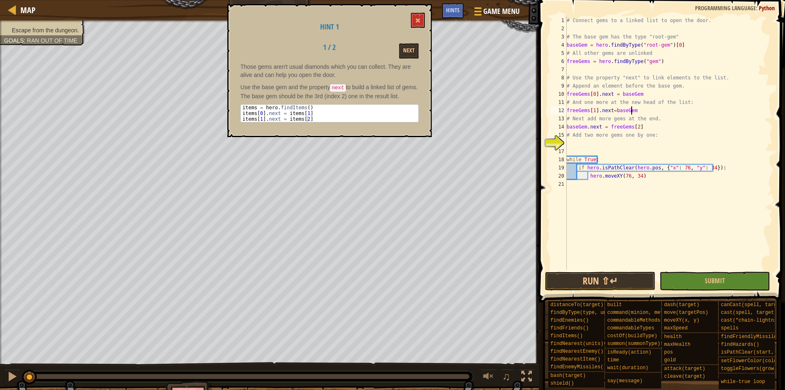
click at [575, 144] on div "# Connect gems to a linked list to open the door. # The base gem has the type "…" at bounding box center [669, 151] width 208 height 270
drag, startPoint x: 640, startPoint y: 130, endPoint x: 567, endPoint y: 127, distance: 73.7
click at [567, 127] on div "# Connect gems to a linked list to open the door. # The base gem has the type "…" at bounding box center [669, 151] width 208 height 270
type textarea "baseGem.next = freeGems[2]"
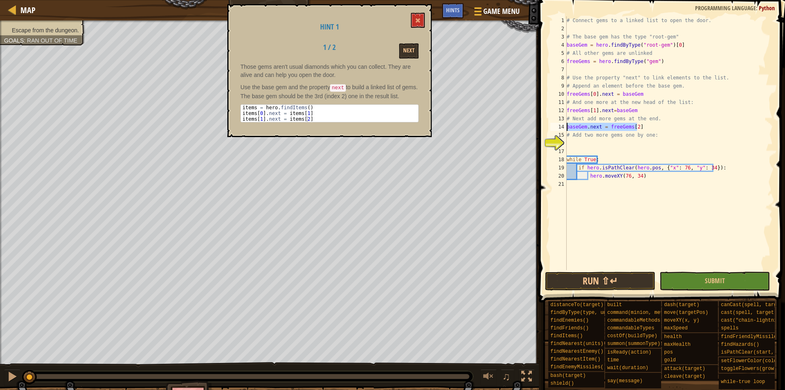
click at [579, 144] on div "# Connect gems to a linked list to open the door. # The base gem has the type "…" at bounding box center [669, 151] width 208 height 270
paste textarea "baseGem.next = freeGems[2]"
type textarea "baseGem.next = freeGems[2]"
click at [644, 144] on div "# Connect gems to a linked list to open the door. # The base gem has the type "…" at bounding box center [669, 151] width 208 height 270
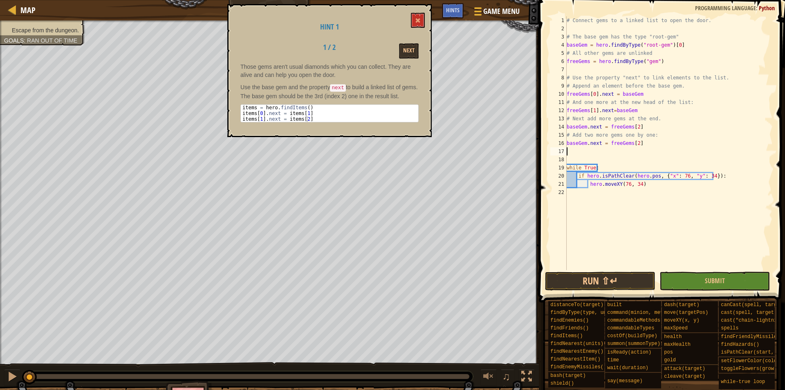
paste textarea "baseGem.next = freeGems[2]"
click at [635, 142] on div "# Connect gems to a linked list to open the door. # The base gem has the type "…" at bounding box center [669, 151] width 208 height 270
click at [611, 276] on button "Run ⇧↵" at bounding box center [600, 281] width 110 height 19
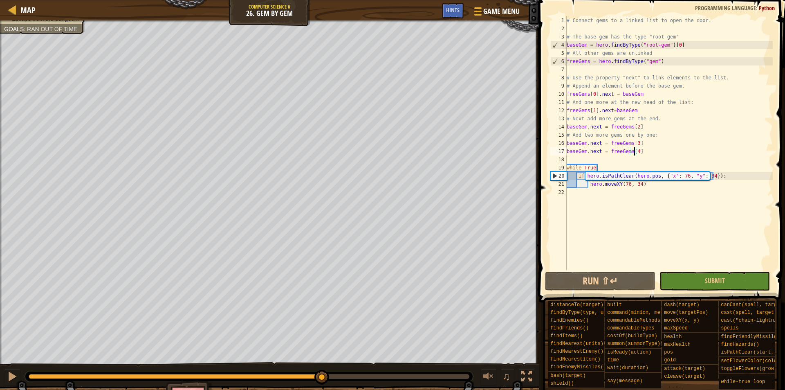
click at [322, 376] on div at bounding box center [249, 376] width 441 height 5
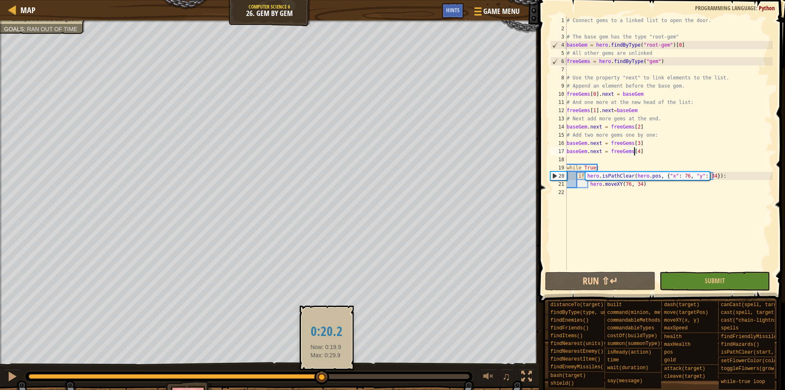
click at [373, 377] on div at bounding box center [249, 376] width 441 height 5
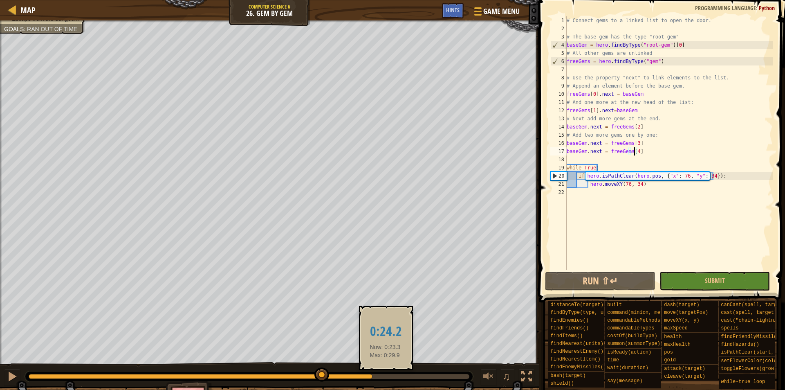
drag, startPoint x: 402, startPoint y: 379, endPoint x: 416, endPoint y: 379, distance: 14.3
click at [410, 379] on div at bounding box center [249, 376] width 441 height 5
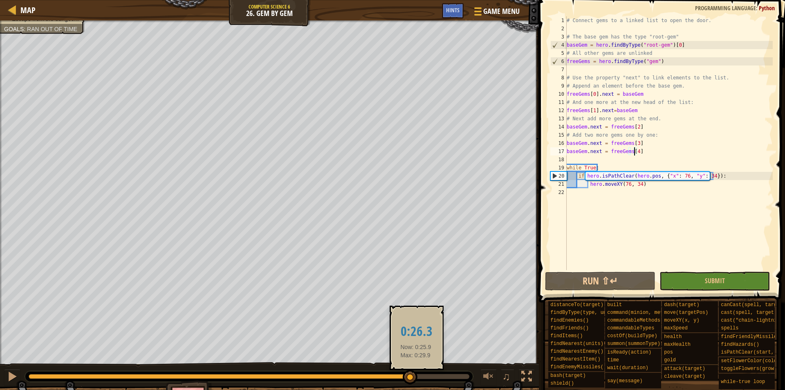
drag, startPoint x: 417, startPoint y: 379, endPoint x: 436, endPoint y: 378, distance: 18.4
click at [417, 379] on div at bounding box center [410, 377] width 15 height 15
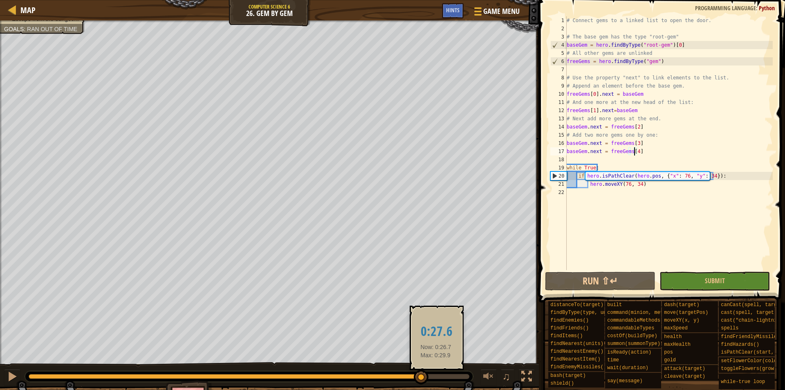
click at [447, 376] on div at bounding box center [249, 376] width 441 height 5
drag, startPoint x: 447, startPoint y: 376, endPoint x: 483, endPoint y: 363, distance: 37.4
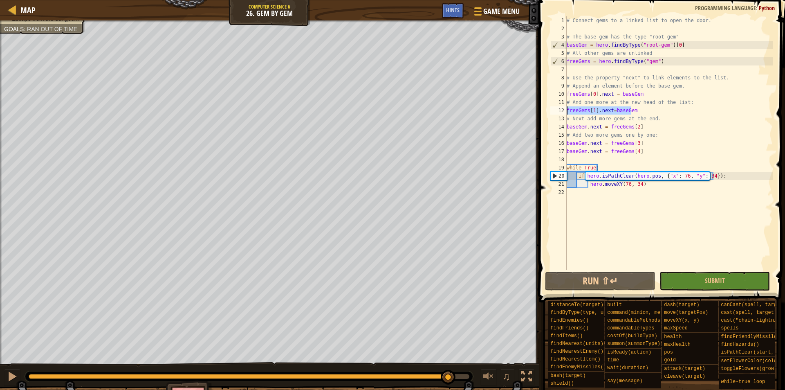
drag, startPoint x: 640, startPoint y: 112, endPoint x: 565, endPoint y: 111, distance: 74.4
click at [565, 111] on div "baseGem.next = freeGems[4] 1 2 3 4 5 6 7 8 9 10 11 12 13 14 15 16 17 18 19 20 2…" at bounding box center [661, 143] width 224 height 254
drag, startPoint x: 637, startPoint y: 141, endPoint x: 566, endPoint y: 141, distance: 70.3
click at [566, 141] on div "freeGems[1].next=baseGem 1 2 3 4 5 6 7 8 9 10 11 12 13 14 15 16 17 18 19 20 21 …" at bounding box center [661, 143] width 224 height 254
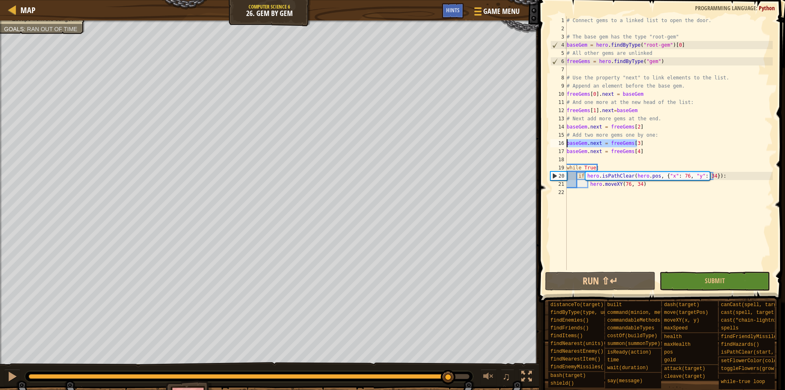
paste textarea "freeGems[1].next=baseGem"
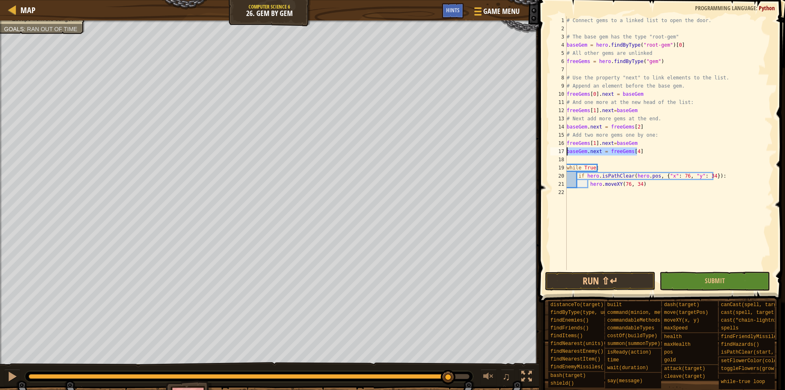
drag, startPoint x: 652, startPoint y: 153, endPoint x: 566, endPoint y: 153, distance: 85.9
click at [566, 153] on div "freeGems[1].next=baseGem 1 2 3 4 5 6 7 8 9 10 11 12 13 14 15 16 17 18 19 20 21 …" at bounding box center [661, 143] width 224 height 254
paste textarea "freeGems[1].next=baseGem"
click at [593, 141] on div "# Connect gems to a linked list to open the door. # The base gem has the type "…" at bounding box center [669, 151] width 208 height 270
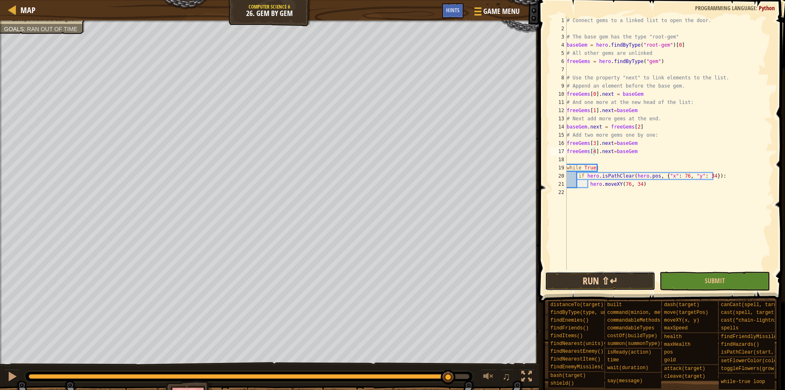
click at [615, 279] on button "Run ⇧↵" at bounding box center [600, 281] width 110 height 19
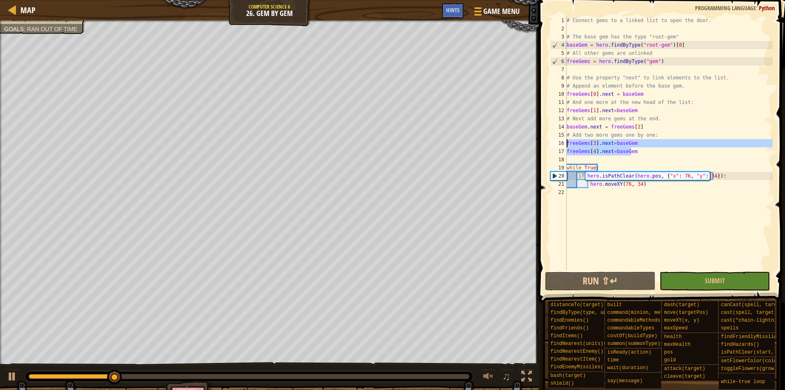
drag, startPoint x: 650, startPoint y: 154, endPoint x: 567, endPoint y: 143, distance: 83.7
click at [567, 143] on div "# Connect gems to a linked list to open the door. # The base gem has the type "…" at bounding box center [669, 151] width 208 height 270
type textarea "freeGems[3].next=baseGem freeGems[4].next=baseGem"
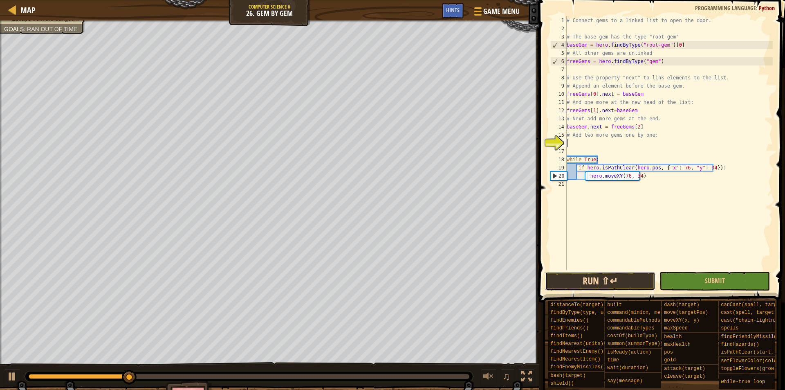
click at [617, 283] on button "Run ⇧↵" at bounding box center [600, 281] width 110 height 19
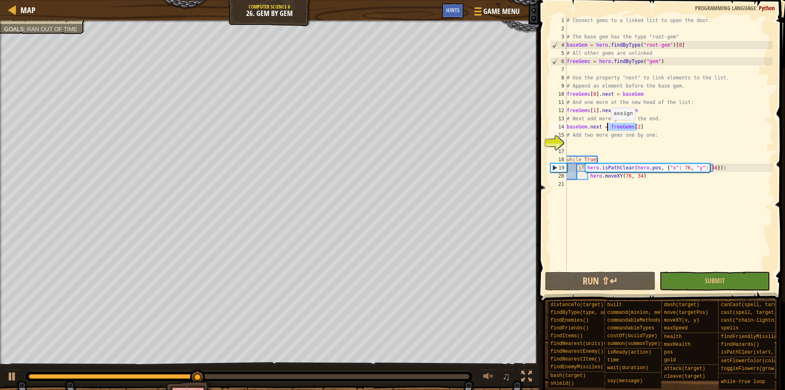
drag, startPoint x: 645, startPoint y: 127, endPoint x: 607, endPoint y: 128, distance: 38.0
click at [607, 128] on div "# Connect gems to a linked list to open the door. # The base gem has the type "…" at bounding box center [669, 151] width 208 height 270
type textarea "baseGem.next = freeGems[2]"
click at [572, 143] on div "# Connect gems to a linked list to open the door. # The base gem has the type "…" at bounding box center [669, 151] width 208 height 270
paste textarea "freeGems[2]"
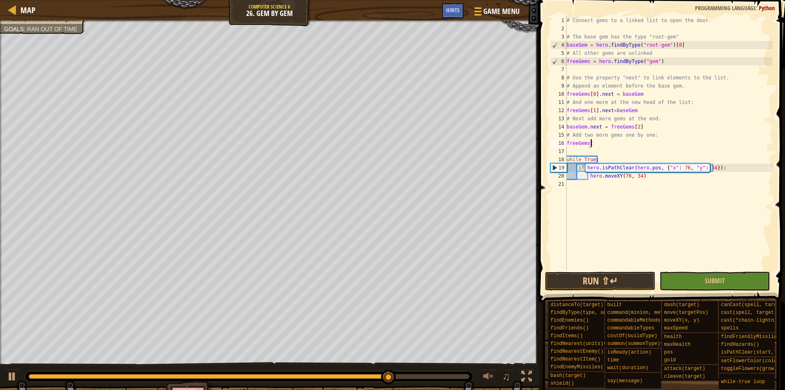
type textarea "freeGems"
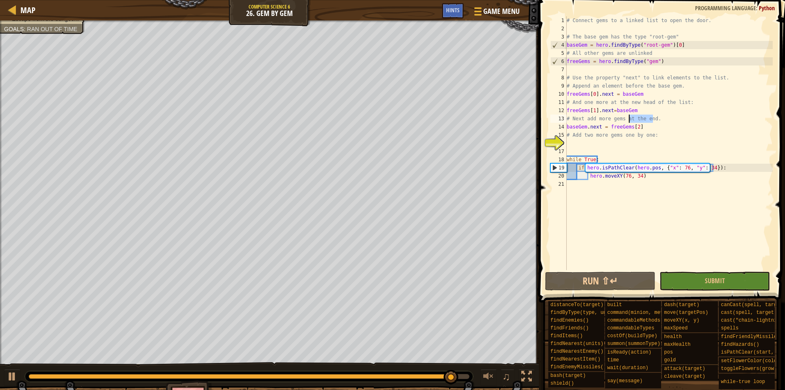
drag, startPoint x: 658, startPoint y: 120, endPoint x: 619, endPoint y: 120, distance: 38.8
click at [623, 120] on div "# Connect gems to a linked list to open the door. # The base gem has the type "…" at bounding box center [669, 151] width 208 height 270
click at [668, 116] on div "# Connect gems to a linked list to open the door. # The base gem has the type "…" at bounding box center [669, 143] width 208 height 254
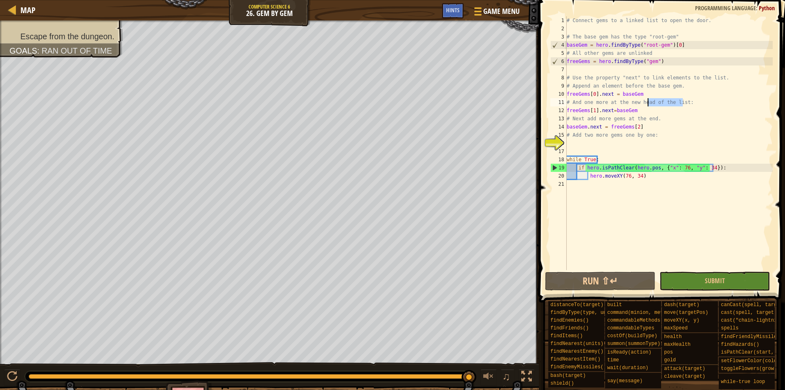
drag, startPoint x: 697, startPoint y: 100, endPoint x: 581, endPoint y: 99, distance: 116.1
click at [582, 100] on div "# Connect gems to a linked list to open the door. # The base gem has the type "…" at bounding box center [669, 151] width 208 height 270
click at [685, 104] on div "# Connect gems to a linked list to open the door. # The base gem has the type "…" at bounding box center [669, 143] width 208 height 254
drag, startPoint x: 652, startPoint y: 123, endPoint x: 633, endPoint y: 123, distance: 18.8
click at [633, 123] on div "# Connect gems to a linked list to open the door. # The base gem has the type "…" at bounding box center [669, 151] width 208 height 270
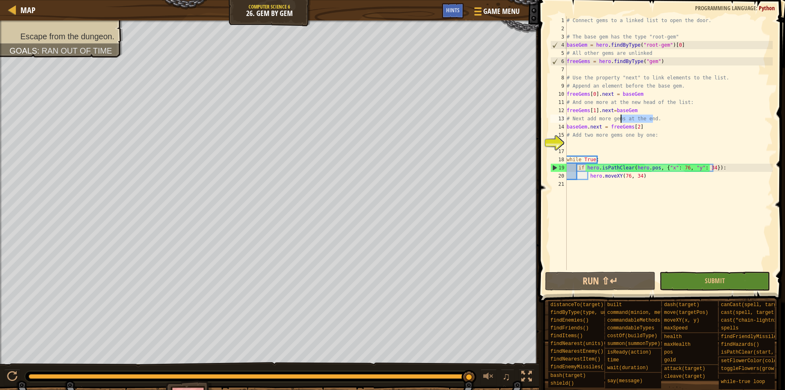
drag, startPoint x: 673, startPoint y: 117, endPoint x: 615, endPoint y: 118, distance: 58.9
click at [614, 118] on div "# Connect gems to a linked list to open the door. # The base gem has the type "…" at bounding box center [669, 151] width 208 height 270
drag, startPoint x: 686, startPoint y: 103, endPoint x: 571, endPoint y: 105, distance: 114.9
click at [573, 105] on div "# Connect gems to a linked list to open the door. # The base gem has the type "…" at bounding box center [669, 151] width 208 height 270
click at [656, 105] on div "# Connect gems to a linked list to open the door. # The base gem has the type "…" at bounding box center [669, 143] width 208 height 254
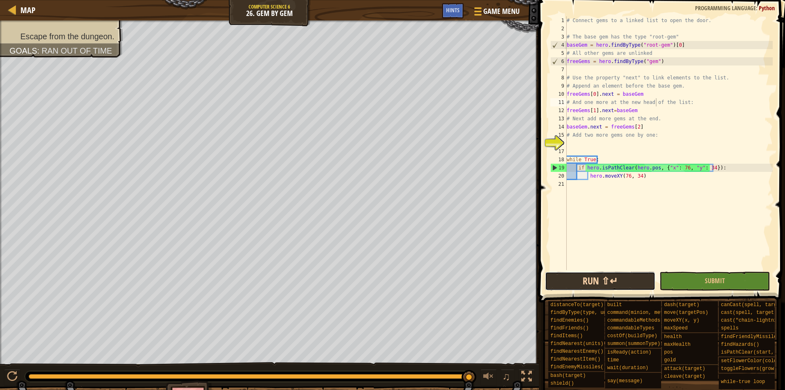
click at [599, 283] on button "Run ⇧↵" at bounding box center [600, 281] width 110 height 19
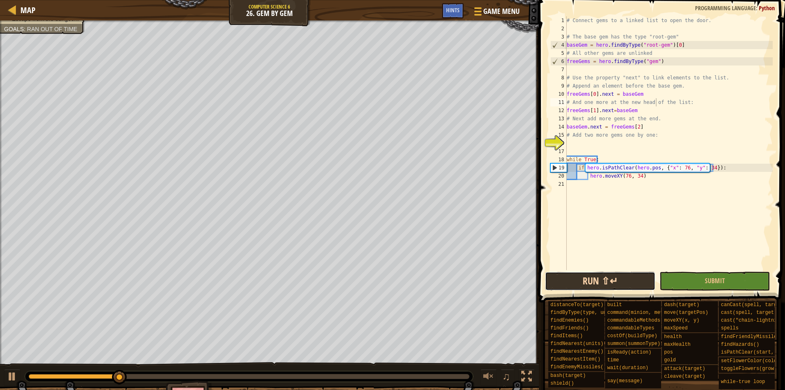
click at [584, 285] on button "Run ⇧↵" at bounding box center [600, 281] width 110 height 19
click at [19, 381] on button at bounding box center [12, 377] width 16 height 17
drag, startPoint x: 641, startPoint y: 112, endPoint x: 562, endPoint y: 110, distance: 78.5
click at [562, 110] on div "# And one more at the new head of the list: 1 2 3 4 5 6 7 8 9 10 11 12 13 14 15…" at bounding box center [661, 143] width 224 height 254
type textarea "freeGems[1].next=baseGem"
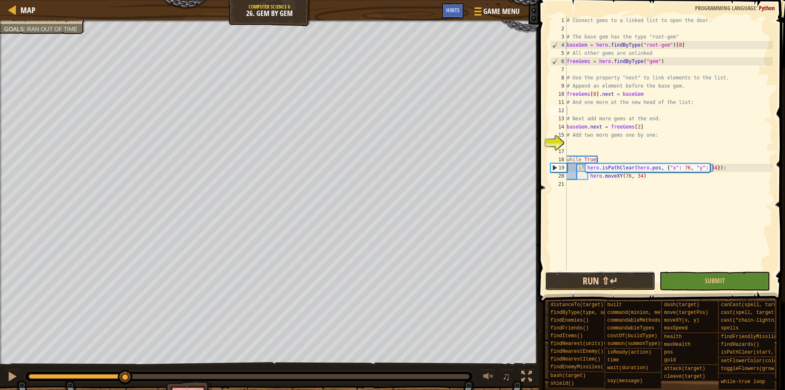
click at [609, 274] on button "Run ⇧↵" at bounding box center [600, 281] width 110 height 19
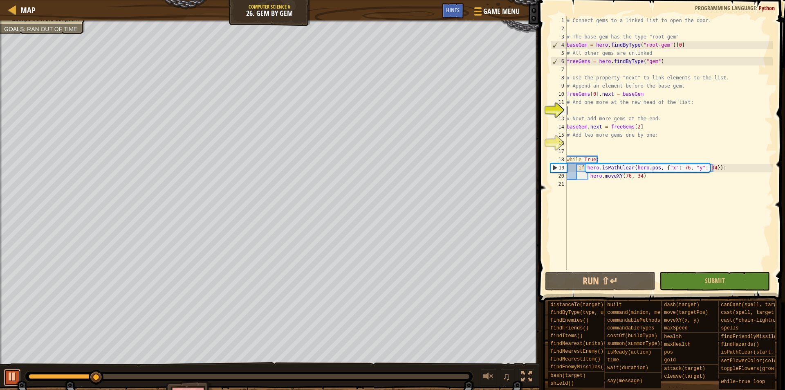
click at [15, 384] on button at bounding box center [12, 377] width 16 height 17
click at [587, 109] on div "# Connect gems to a linked list to open the door. # The base gem has the type "…" at bounding box center [669, 151] width 208 height 270
click at [452, 11] on span "Hints" at bounding box center [452, 10] width 13 height 8
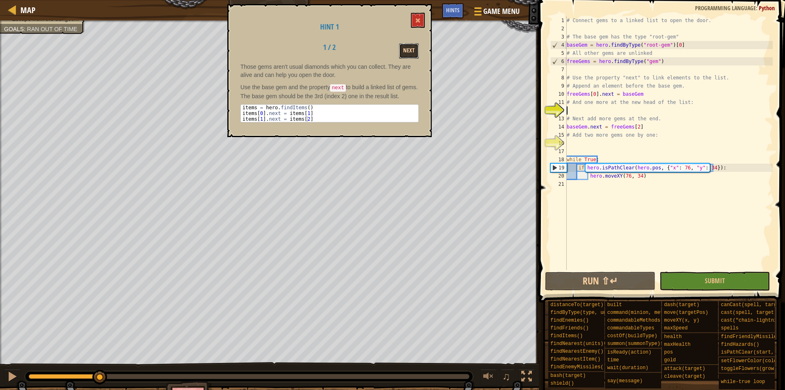
click at [412, 51] on button "Next" at bounding box center [409, 50] width 20 height 15
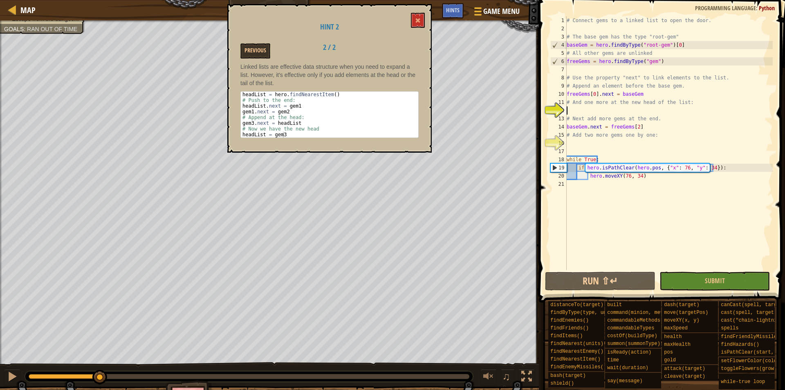
click at [581, 110] on div "# Connect gems to a linked list to open the door. # The base gem has the type "…" at bounding box center [669, 151] width 208 height 270
drag, startPoint x: 255, startPoint y: 94, endPoint x: 295, endPoint y: 94, distance: 40.5
click at [295, 94] on div "headList = hero . findNearestItem ( ) # Push to the end: headList . next = gem1…" at bounding box center [329, 120] width 177 height 57
drag, startPoint x: 304, startPoint y: 106, endPoint x: 242, endPoint y: 107, distance: 62.2
click at [242, 107] on div "headList = hero . findNearestItem ( ) # Push to the end: headList . next = gem1…" at bounding box center [329, 120] width 177 height 57
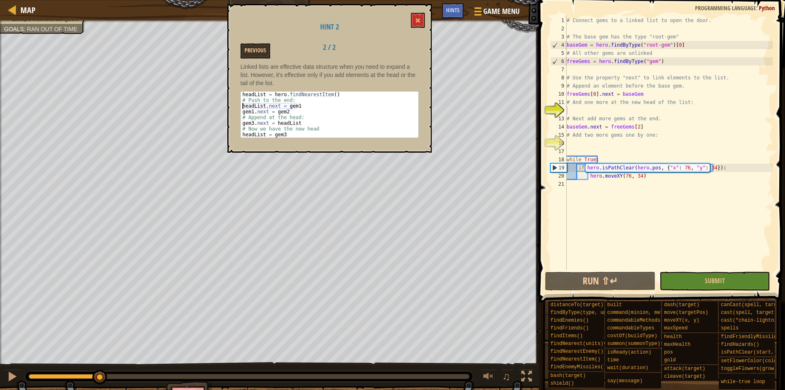
type textarea "headList.next = gem1"
click at [603, 111] on div "# Connect gems to a linked list to open the door. # The base gem has the type "…" at bounding box center [669, 151] width 208 height 270
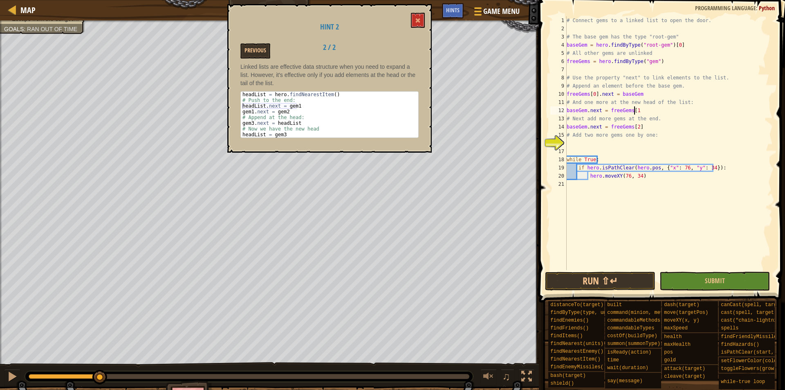
scroll to position [4, 5]
drag, startPoint x: 607, startPoint y: 111, endPoint x: 566, endPoint y: 111, distance: 41.7
click at [566, 111] on div "baseGem.next = freeGems[1] 1 2 3 4 5 6 7 8 9 10 11 12 13 14 15 16 17 18 19 20 2…" at bounding box center [661, 143] width 224 height 254
click at [612, 111] on div "# Connect gems to a linked list to open the door. # The base gem has the type "…" at bounding box center [669, 151] width 208 height 270
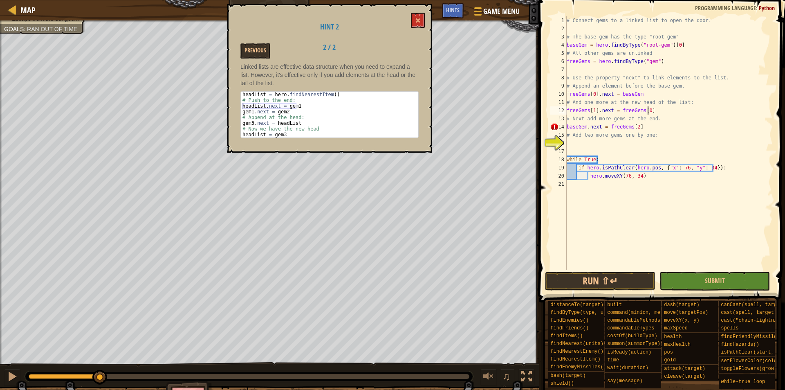
scroll to position [4, 6]
type textarea "freeGems[1].next = freeGems[0]"
click at [417, 22] on span at bounding box center [418, 21] width 6 height 6
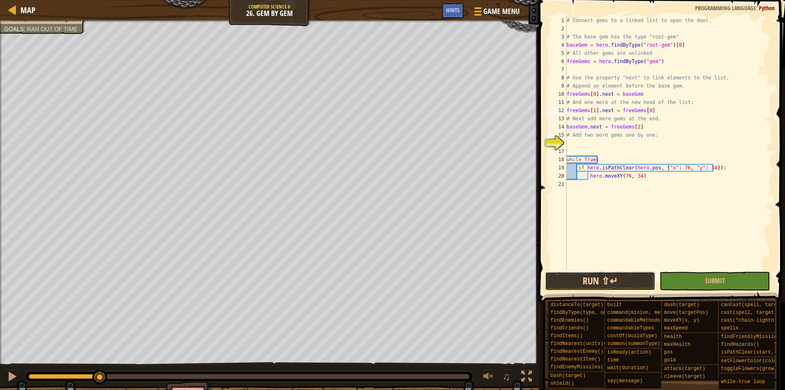
click at [600, 278] on button "Run ⇧↵" at bounding box center [600, 281] width 110 height 19
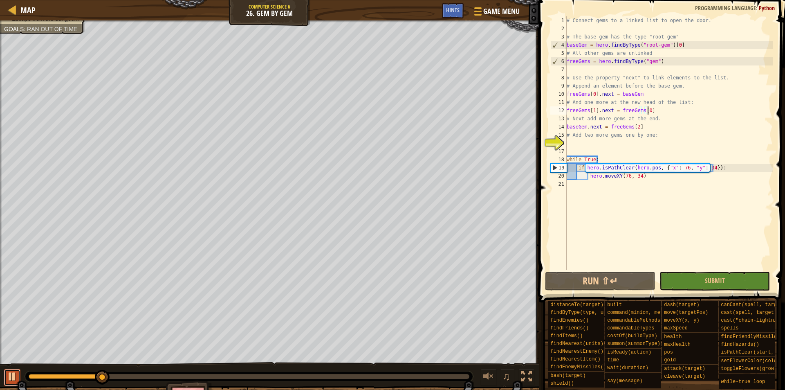
click at [16, 382] on div at bounding box center [12, 376] width 11 height 11
click at [609, 143] on div "# Connect gems to a linked list to open the door. # The base gem has the type "…" at bounding box center [669, 151] width 208 height 270
click at [590, 145] on div "# Connect gems to a linked list to open the door. # The base gem has the type "…" at bounding box center [669, 151] width 208 height 270
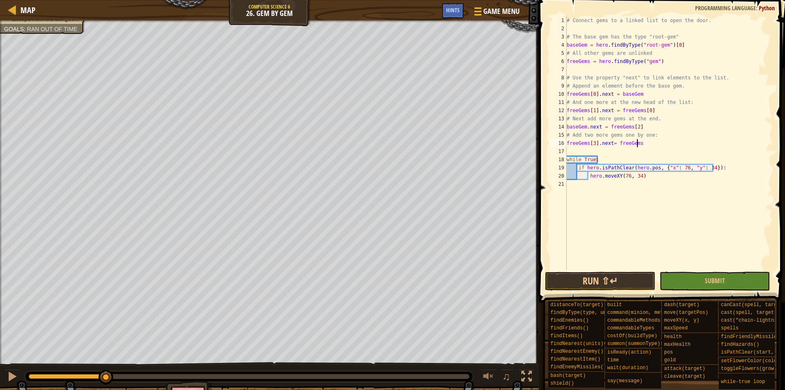
scroll to position [4, 6]
click at [599, 285] on button "Run ⇧↵" at bounding box center [600, 281] width 110 height 19
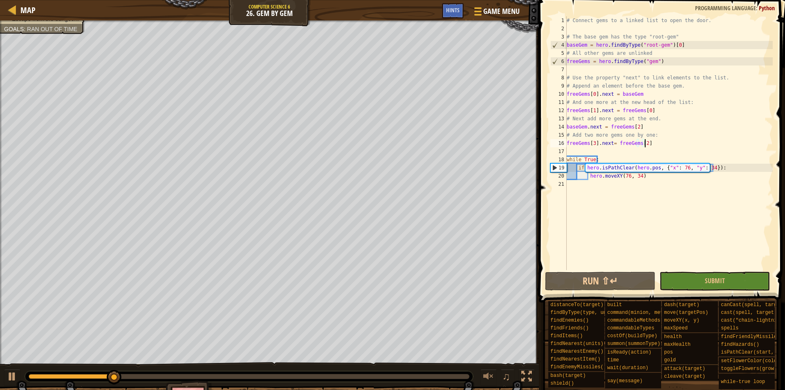
drag, startPoint x: 592, startPoint y: 142, endPoint x: 619, endPoint y: 141, distance: 27.8
click at [593, 142] on div "# Connect gems to a linked list to open the door. # The base gem has the type "…" at bounding box center [669, 151] width 208 height 270
click at [641, 143] on div "# Connect gems to a linked list to open the door. # The base gem has the type "…" at bounding box center [669, 151] width 208 height 270
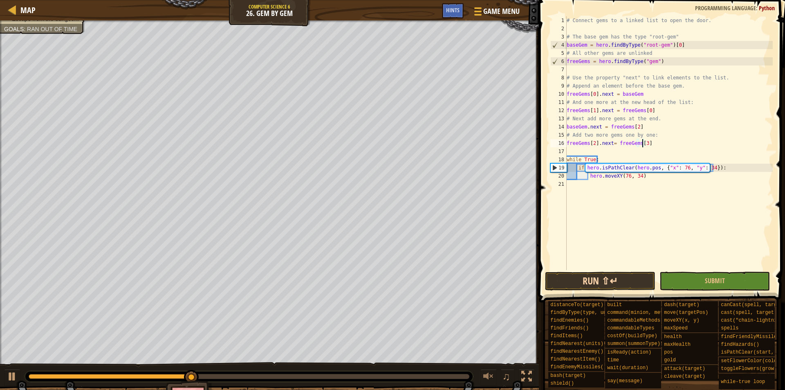
type textarea "freeGems[2].next= freeGems[3]"
click at [608, 285] on button "Run ⇧↵" at bounding box center [600, 281] width 110 height 19
click at [583, 149] on div "# Connect gems to a linked list to open the door. # The base gem has the type "…" at bounding box center [669, 151] width 208 height 270
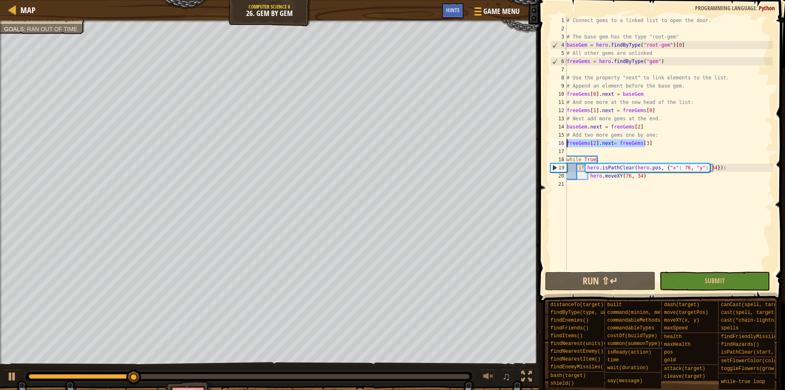
drag, startPoint x: 648, startPoint y: 144, endPoint x: 567, endPoint y: 143, distance: 81.4
click at [567, 143] on div "# Connect gems to a linked list to open the door. # The base gem has the type "…" at bounding box center [669, 151] width 208 height 270
type textarea "freeGems[2].next= freeGems[3]"
click at [574, 149] on div "# Connect gems to a linked list to open the door. # The base gem has the type "…" at bounding box center [669, 151] width 208 height 270
paste textarea "freeGems[2].next= freeGems[3]"
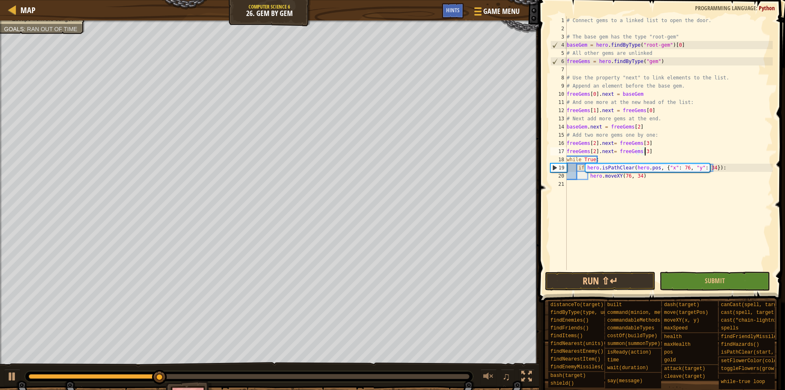
click at [592, 150] on div "# Connect gems to a linked list to open the door. # The base gem has the type "…" at bounding box center [669, 151] width 208 height 270
click at [642, 150] on div "# Connect gems to a linked list to open the door. # The base gem has the type "…" at bounding box center [669, 151] width 208 height 270
type textarea "freeGems[3].next= freeGems[4]"
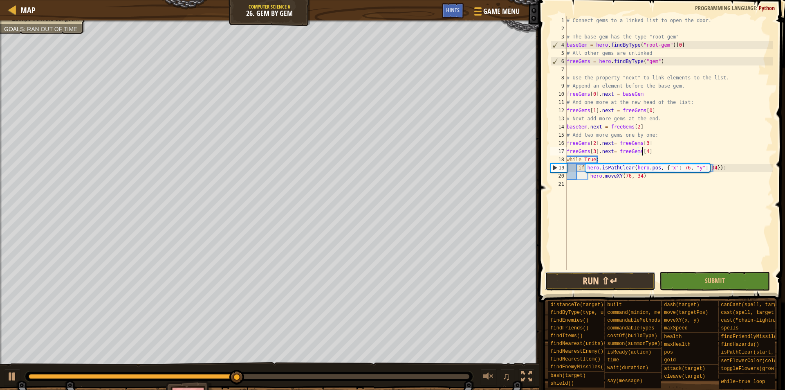
click at [586, 285] on button "Run ⇧↵" at bounding box center [600, 281] width 110 height 19
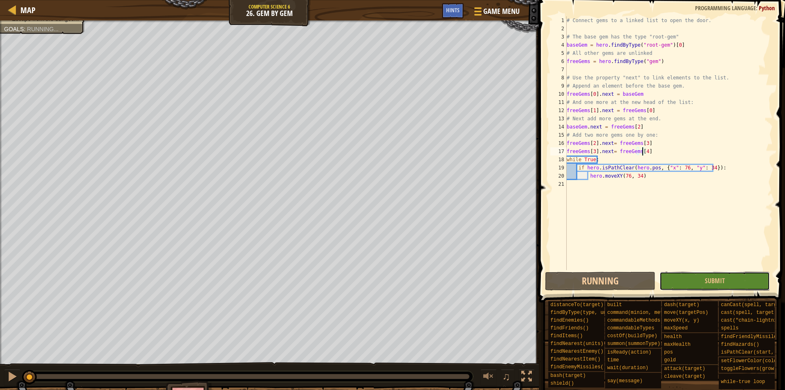
click at [693, 283] on button "Submit" at bounding box center [715, 281] width 110 height 19
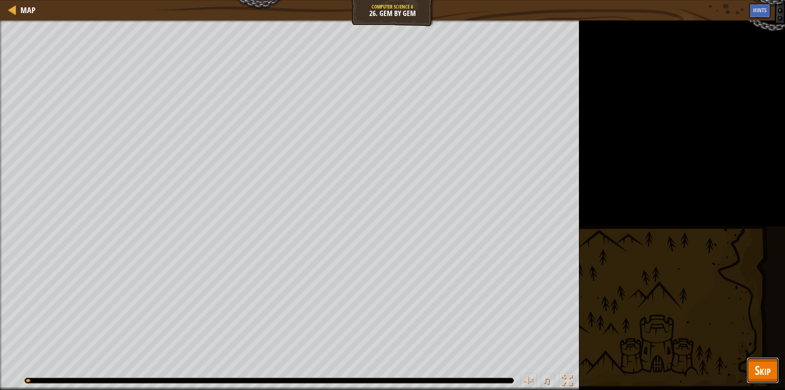
click at [768, 370] on span "Skip" at bounding box center [763, 369] width 16 height 17
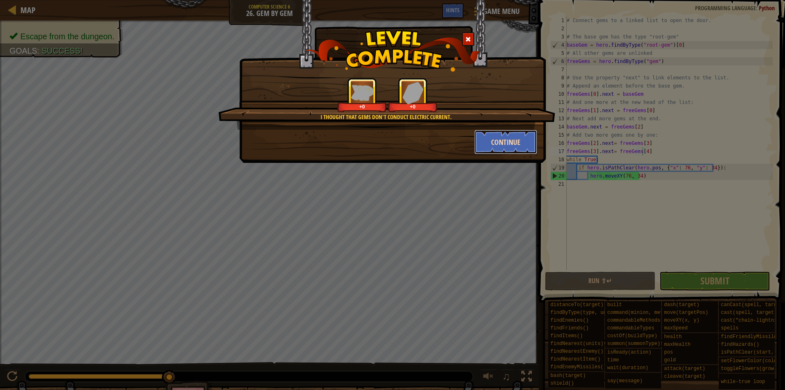
click at [506, 139] on button "Continue" at bounding box center [505, 142] width 63 height 25
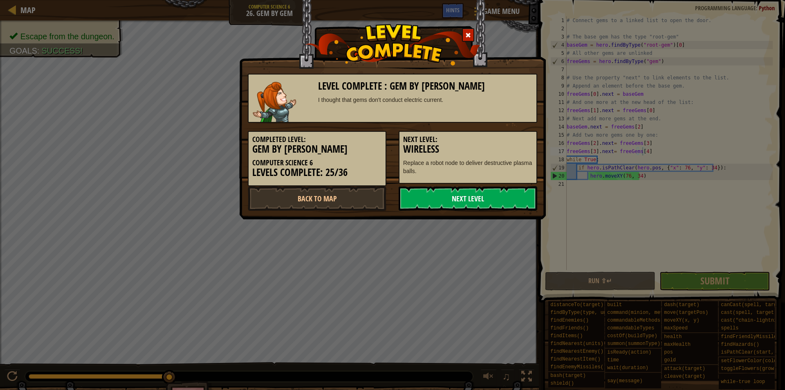
click at [478, 189] on link "Next Level" at bounding box center [468, 198] width 139 height 25
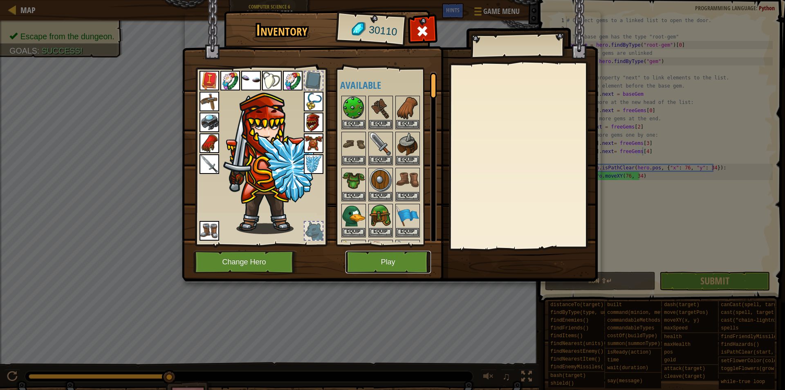
click at [384, 253] on button "Play" at bounding box center [388, 262] width 85 height 22
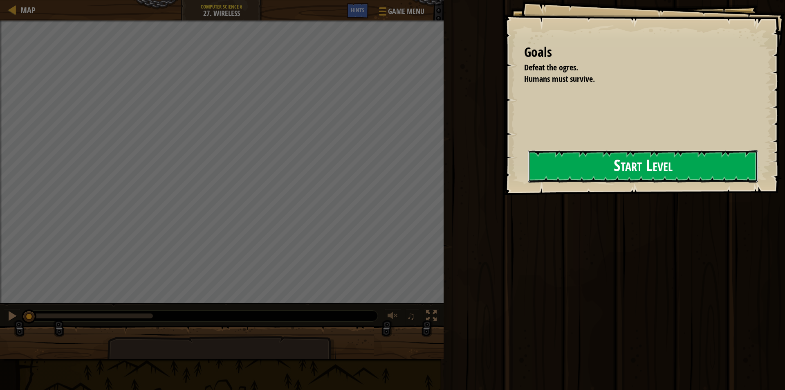
click at [528, 182] on button "Start Level" at bounding box center [643, 166] width 230 height 32
